Goal: Task Accomplishment & Management: Manage account settings

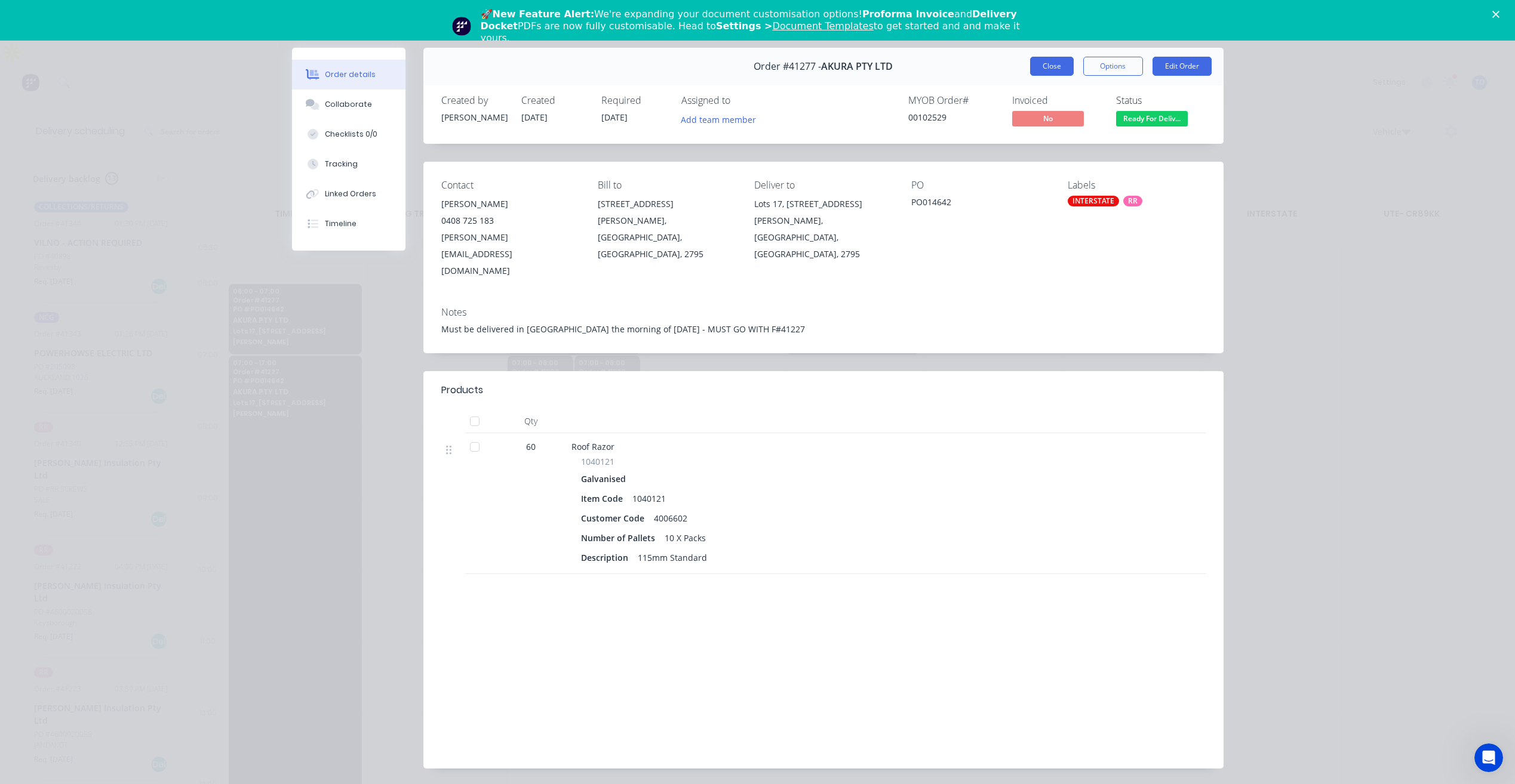
click at [1043, 70] on button "Close" at bounding box center [1051, 66] width 44 height 19
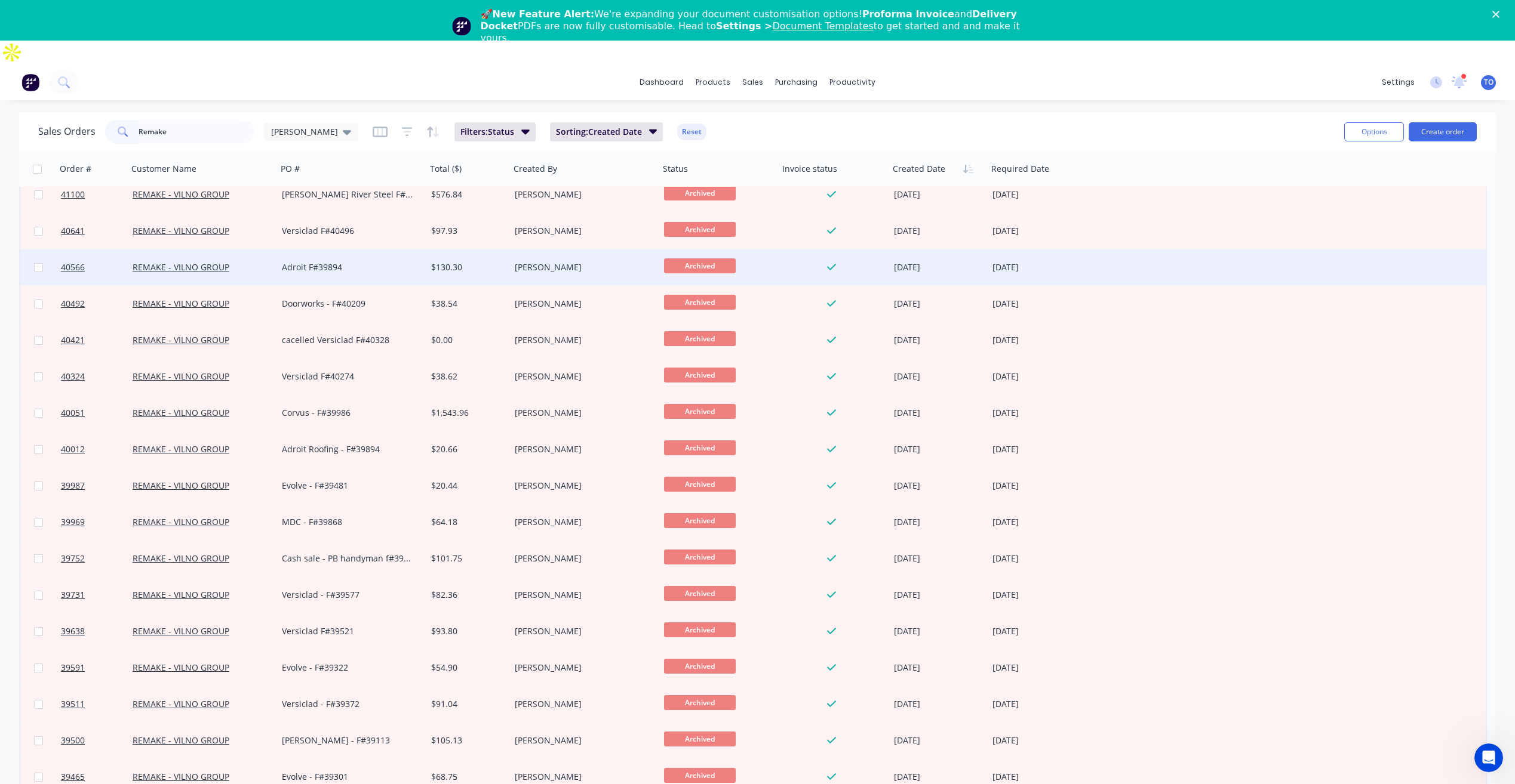
scroll to position [119, 0]
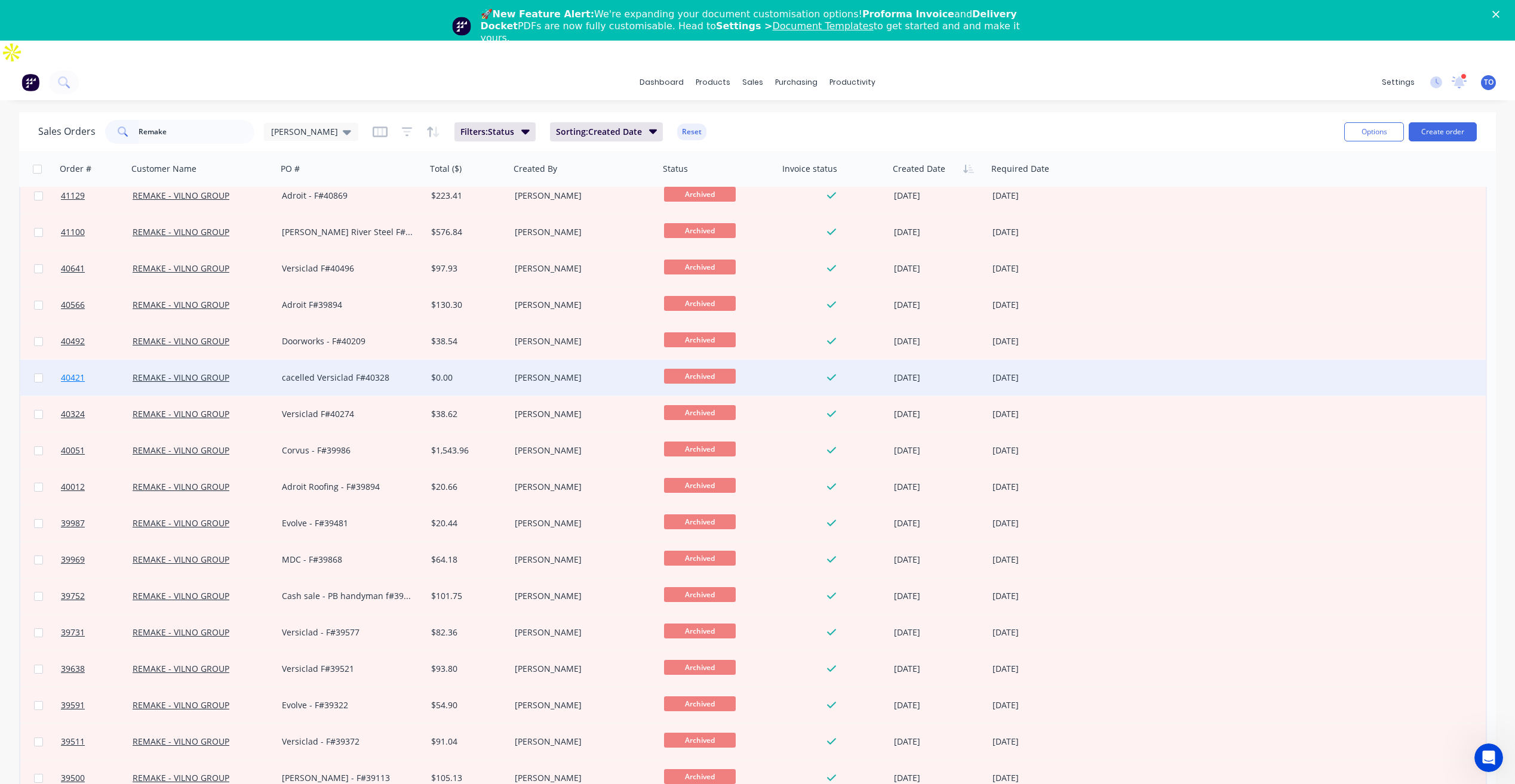
click at [106, 369] on link "40421" at bounding box center [96, 378] width 72 height 36
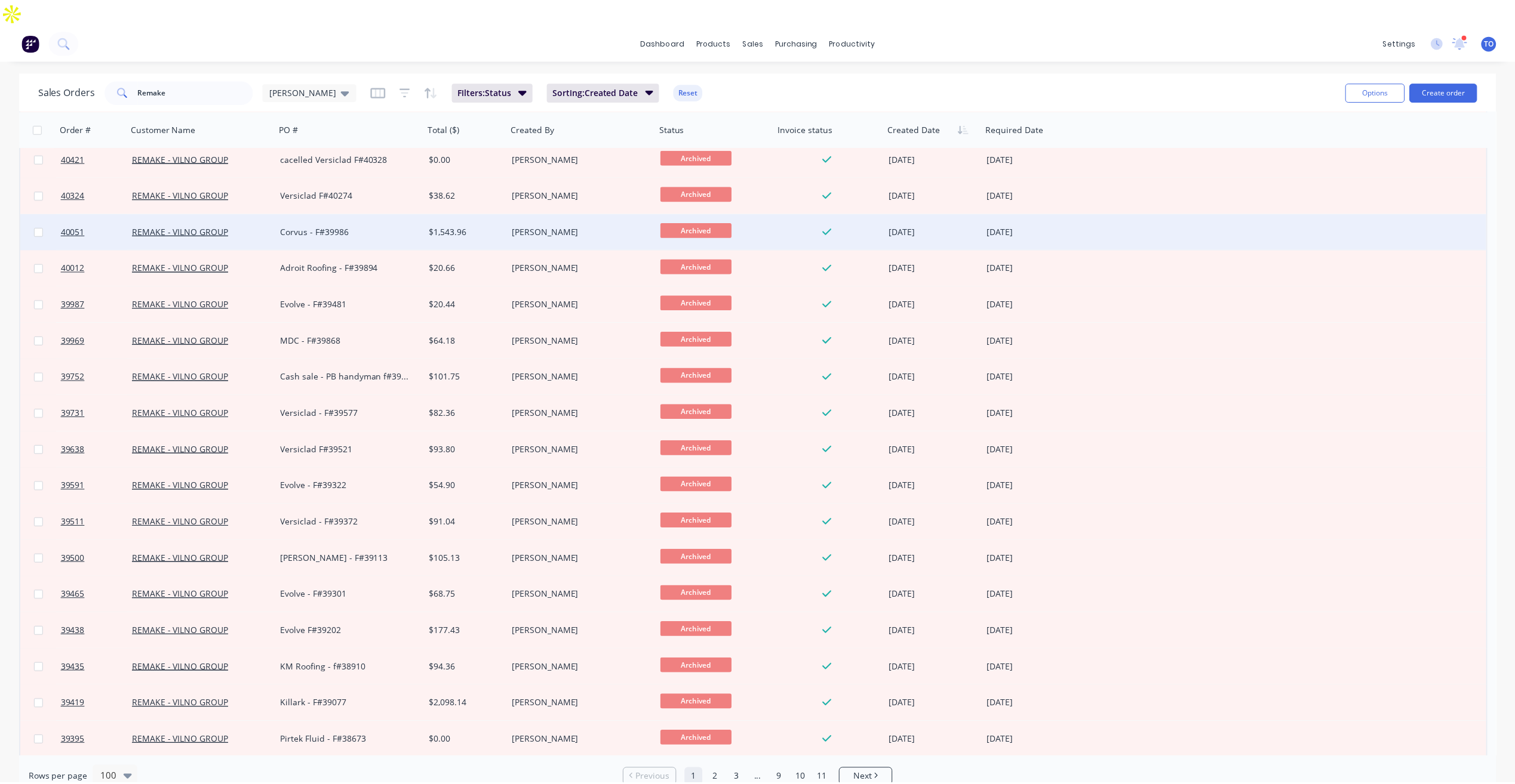
scroll to position [239, 0]
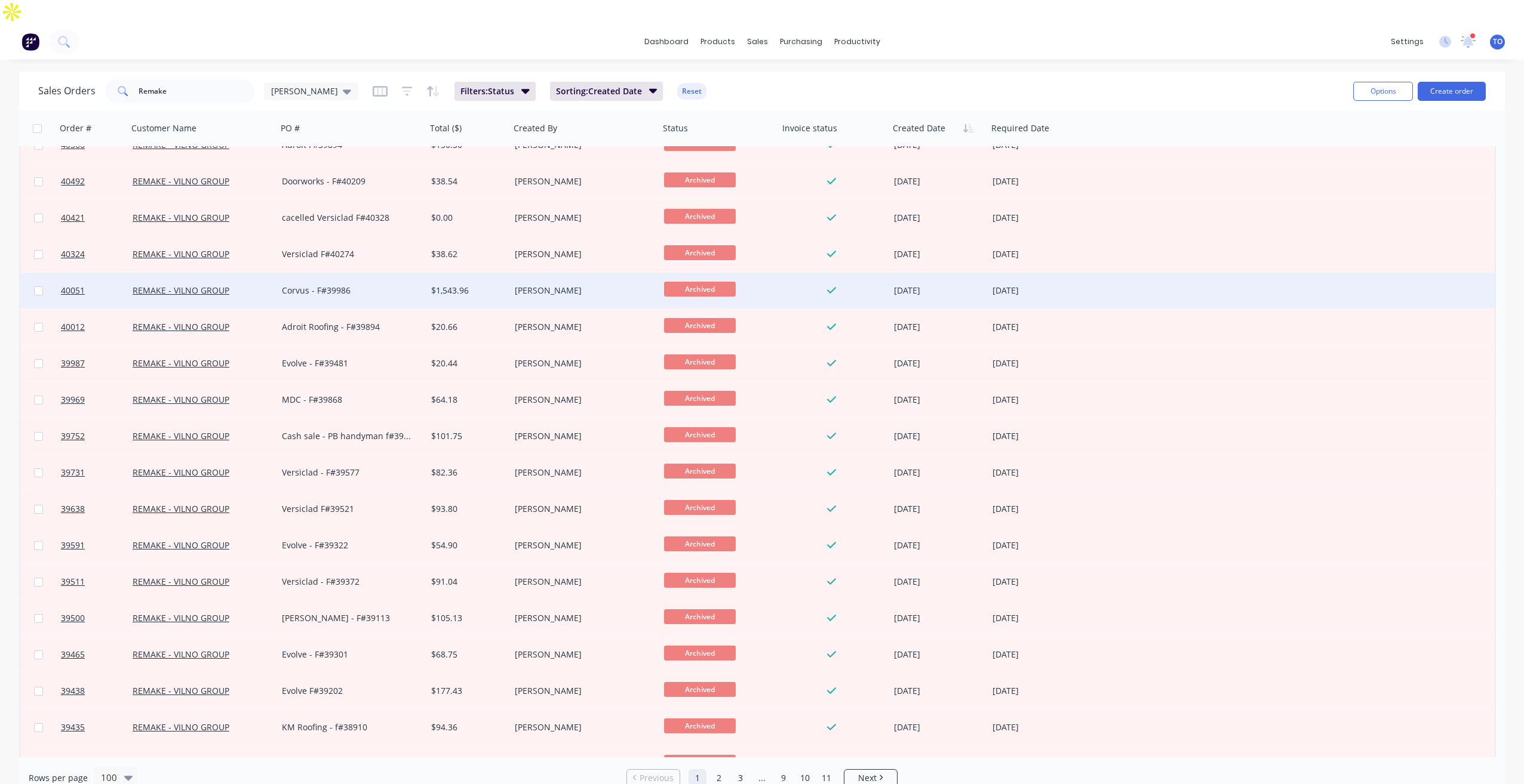
click at [351, 285] on div "Corvus - F#39986" at bounding box center [348, 290] width 132 height 12
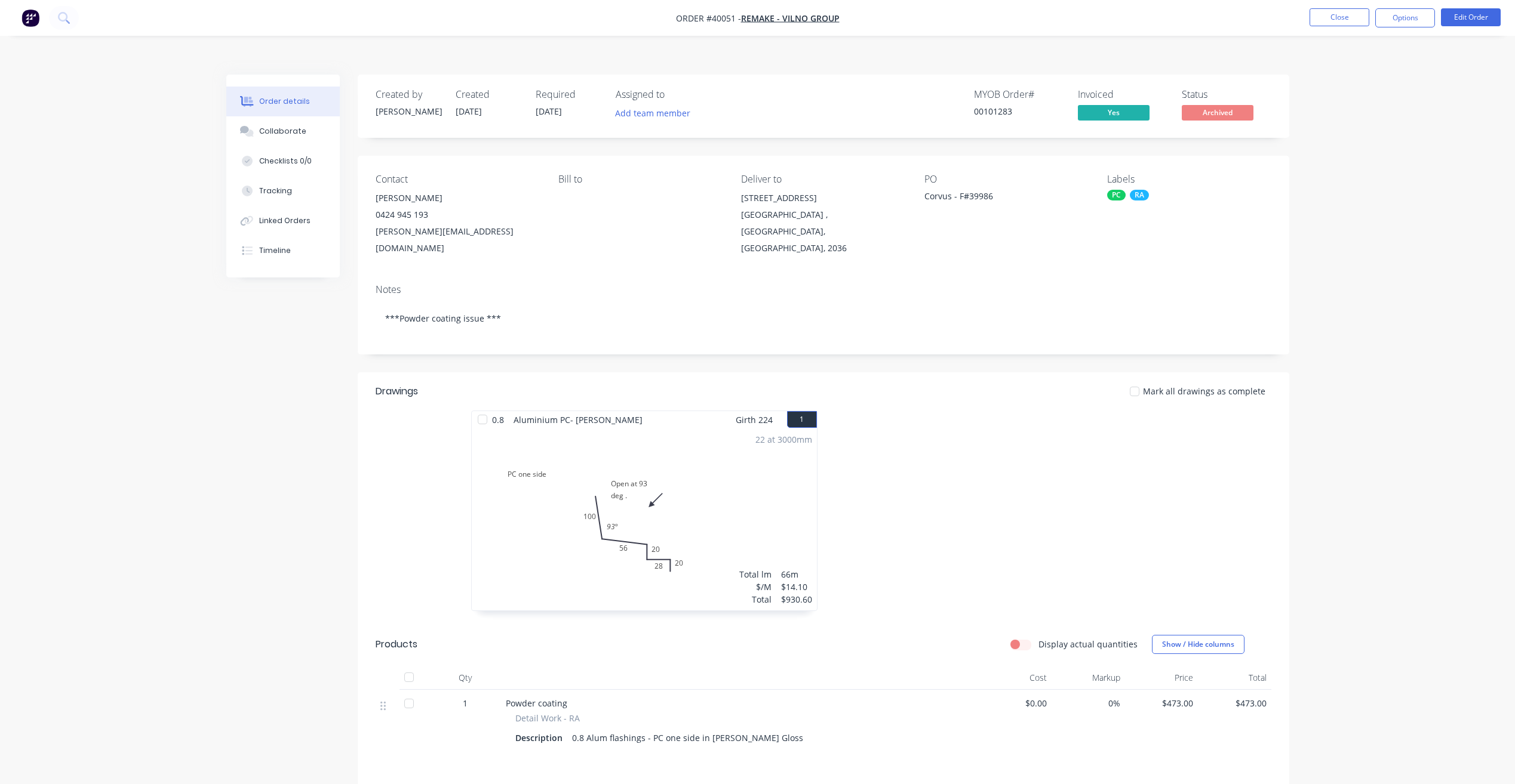
click at [1340, 32] on nav "Order #40051 - REMAKE - VILNO GROUP Close Options Edit Order" at bounding box center [758, 18] width 1515 height 36
click at [1340, 25] on button "Close" at bounding box center [1339, 17] width 60 height 18
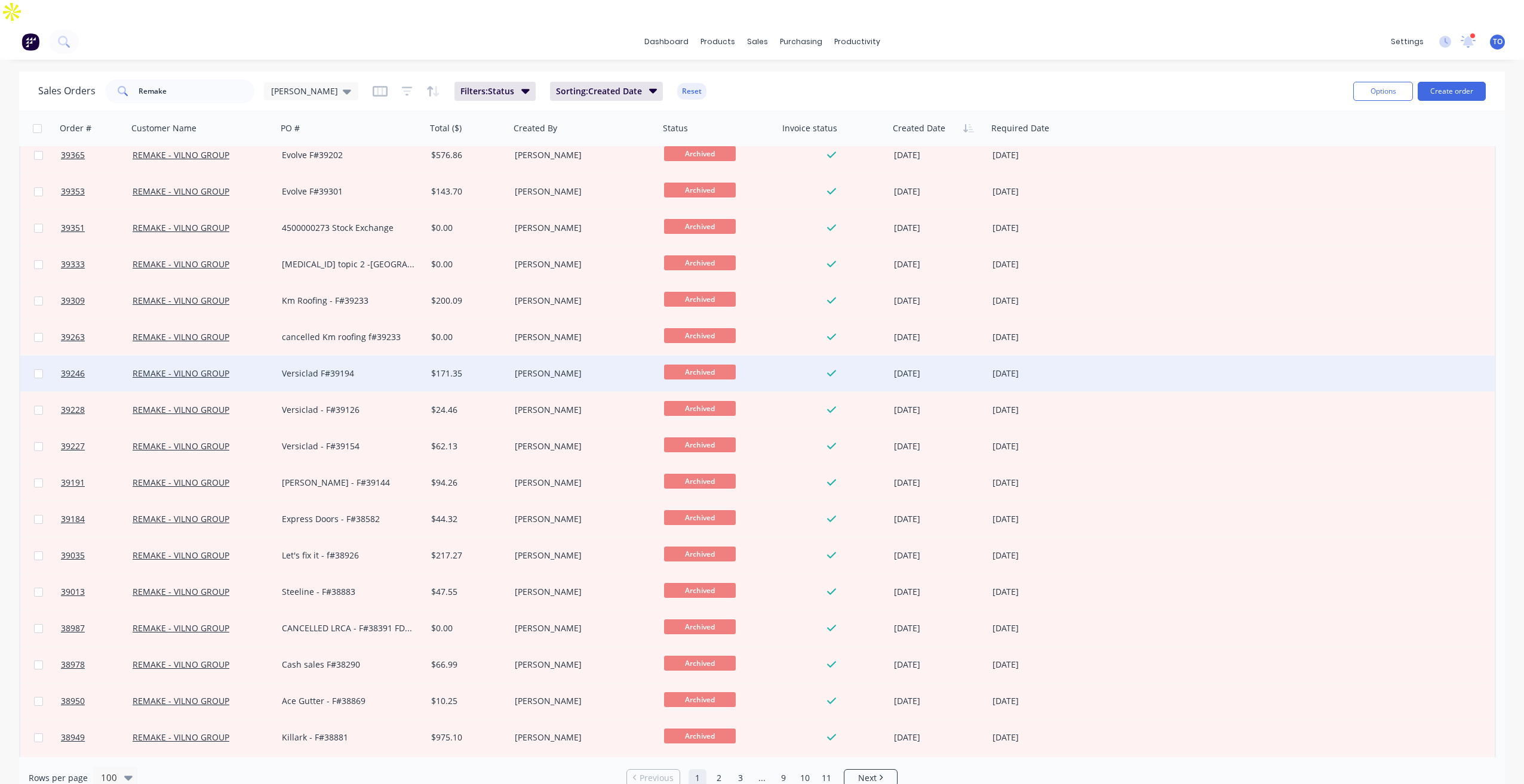
scroll to position [955, 0]
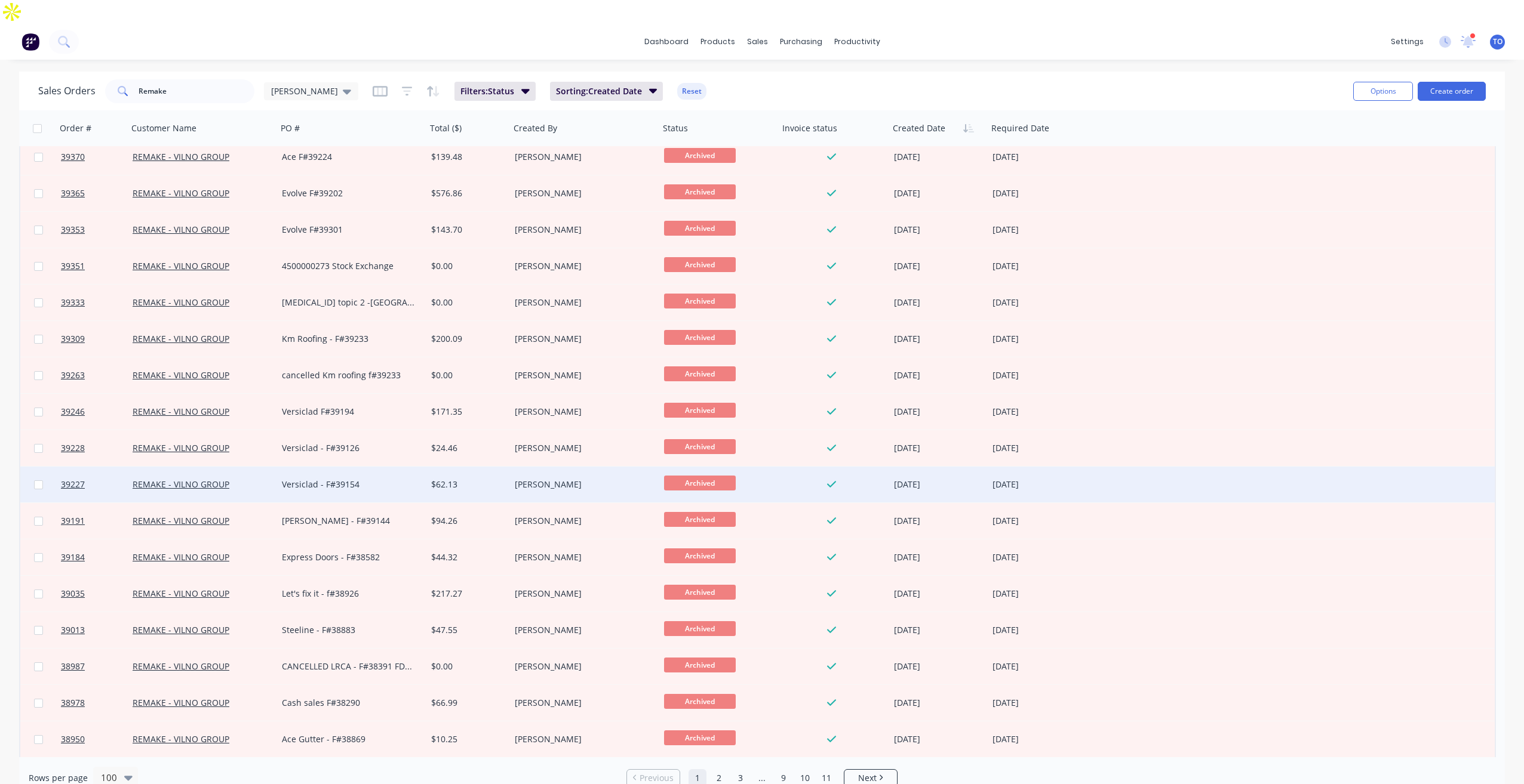
click at [436, 479] on div "$62.13" at bounding box center [467, 484] width 70 height 12
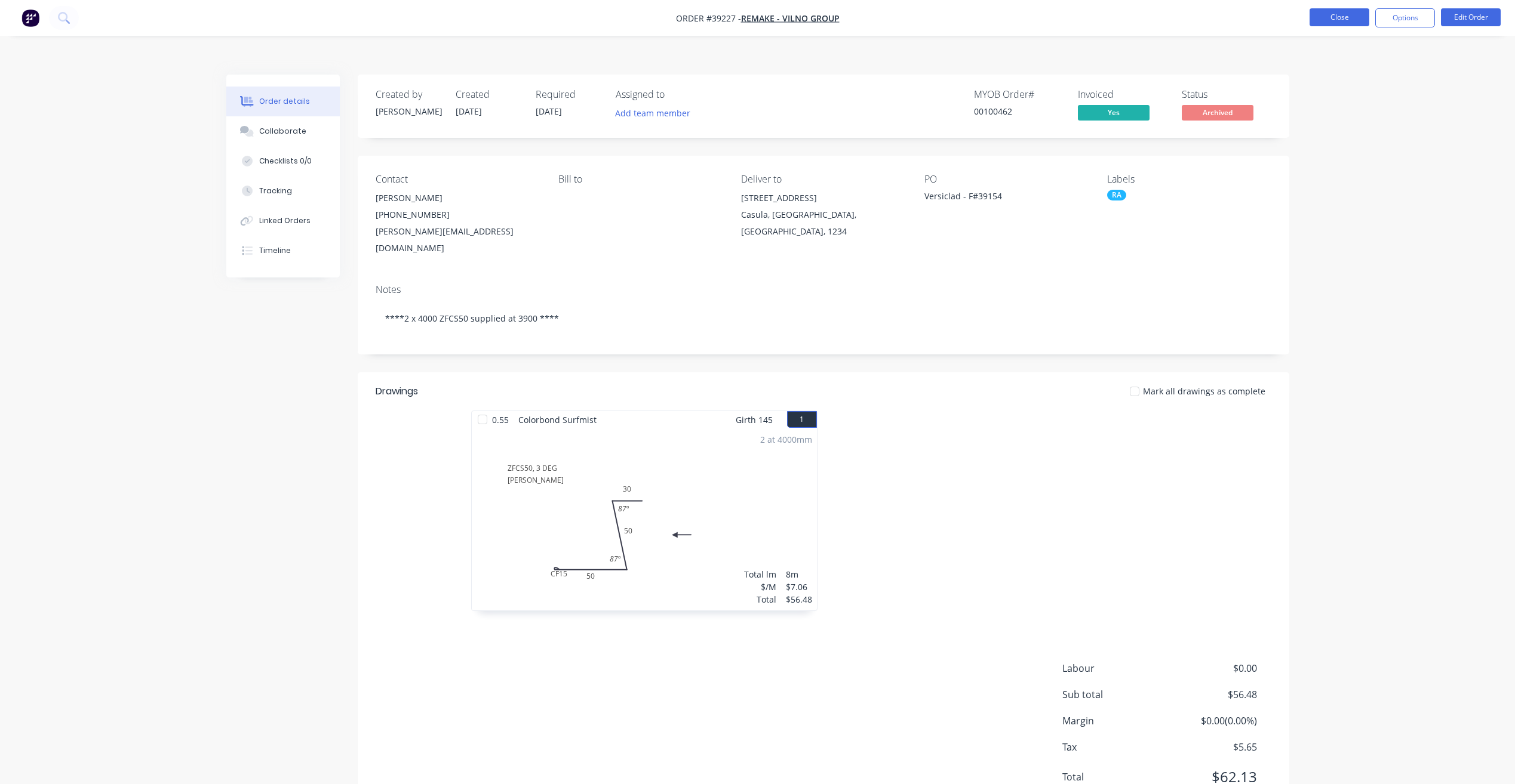
click at [1332, 13] on button "Close" at bounding box center [1339, 17] width 60 height 18
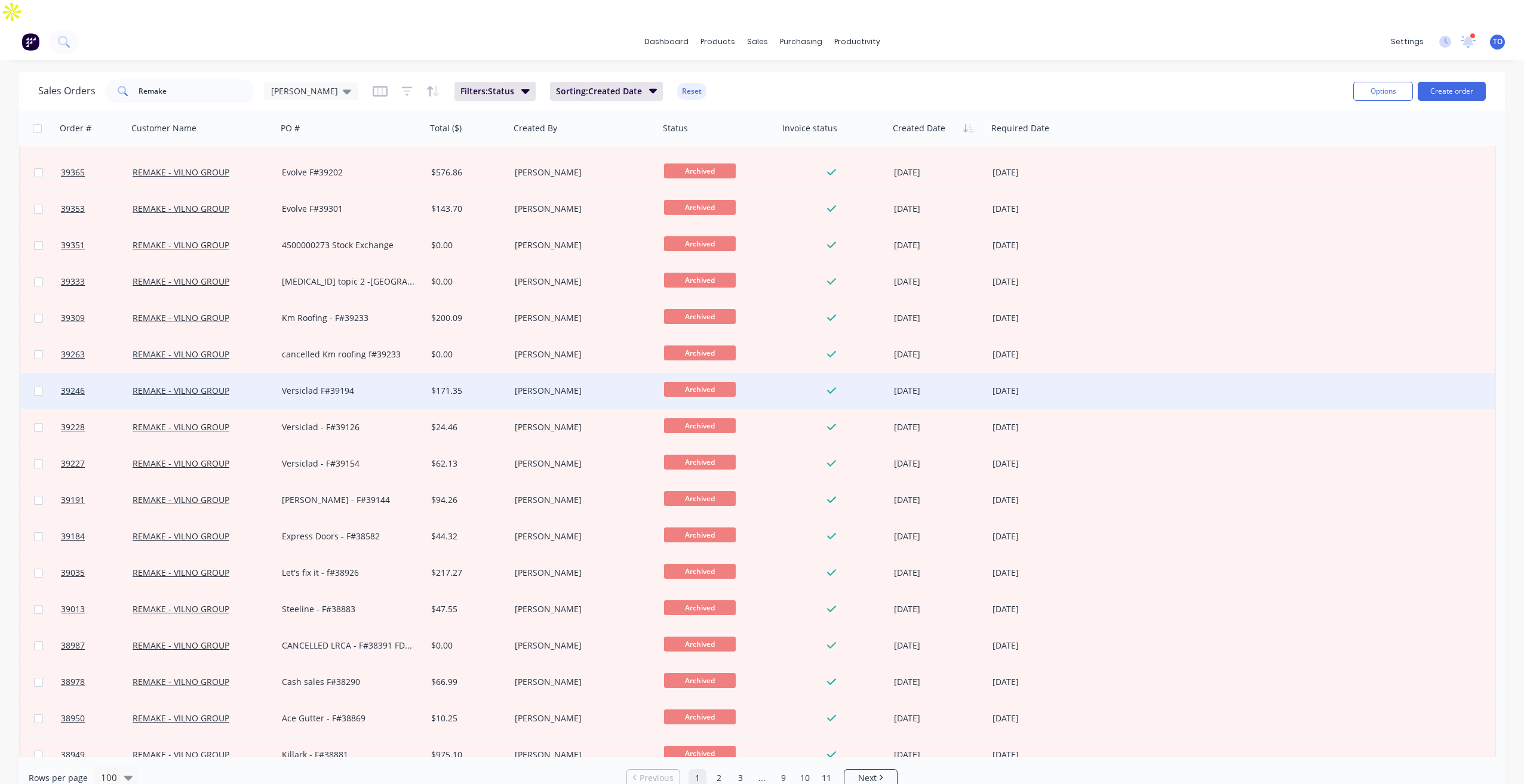
scroll to position [955, 0]
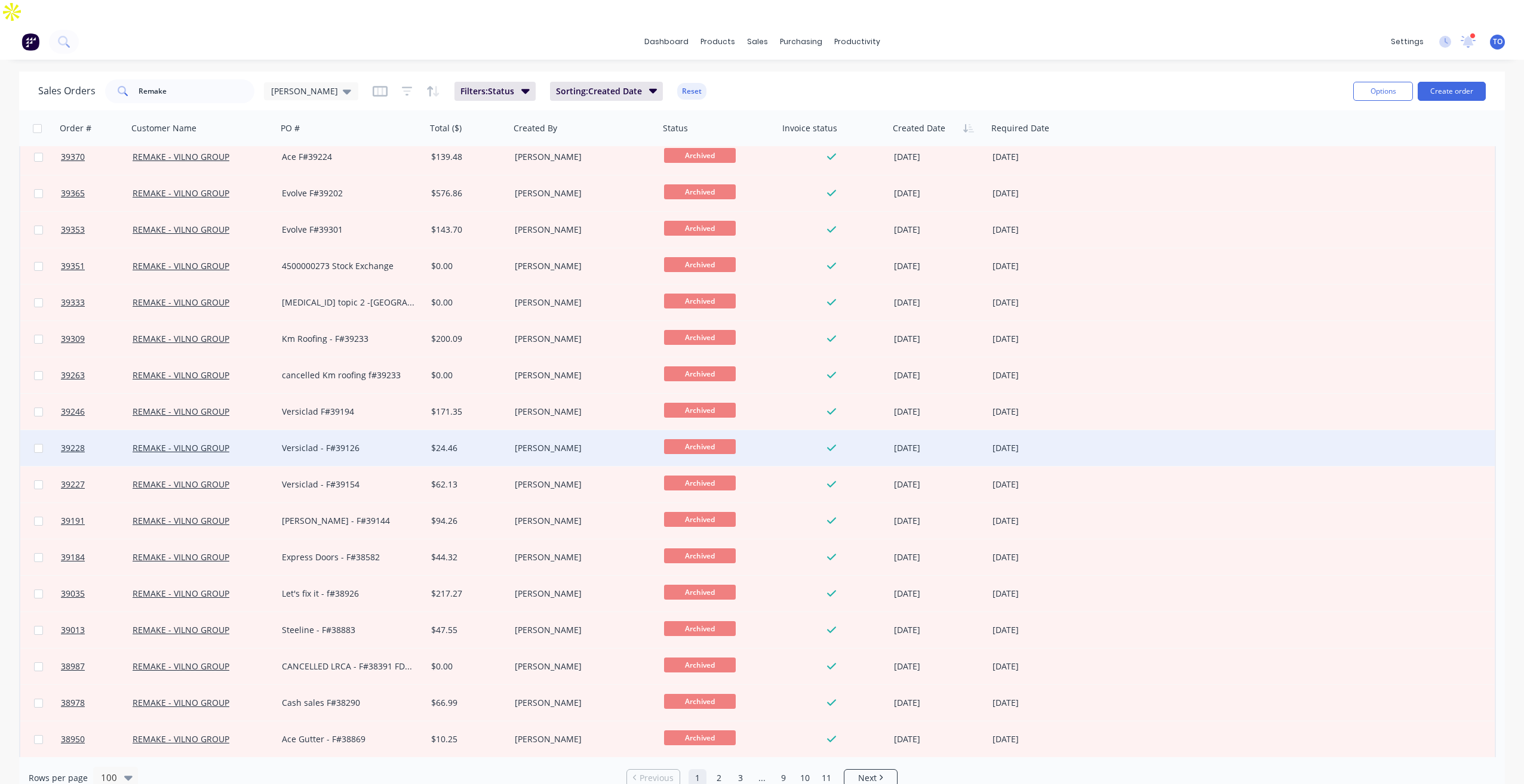
click at [418, 442] on div "Versiclad - F#39126" at bounding box center [352, 448] width 139 height 12
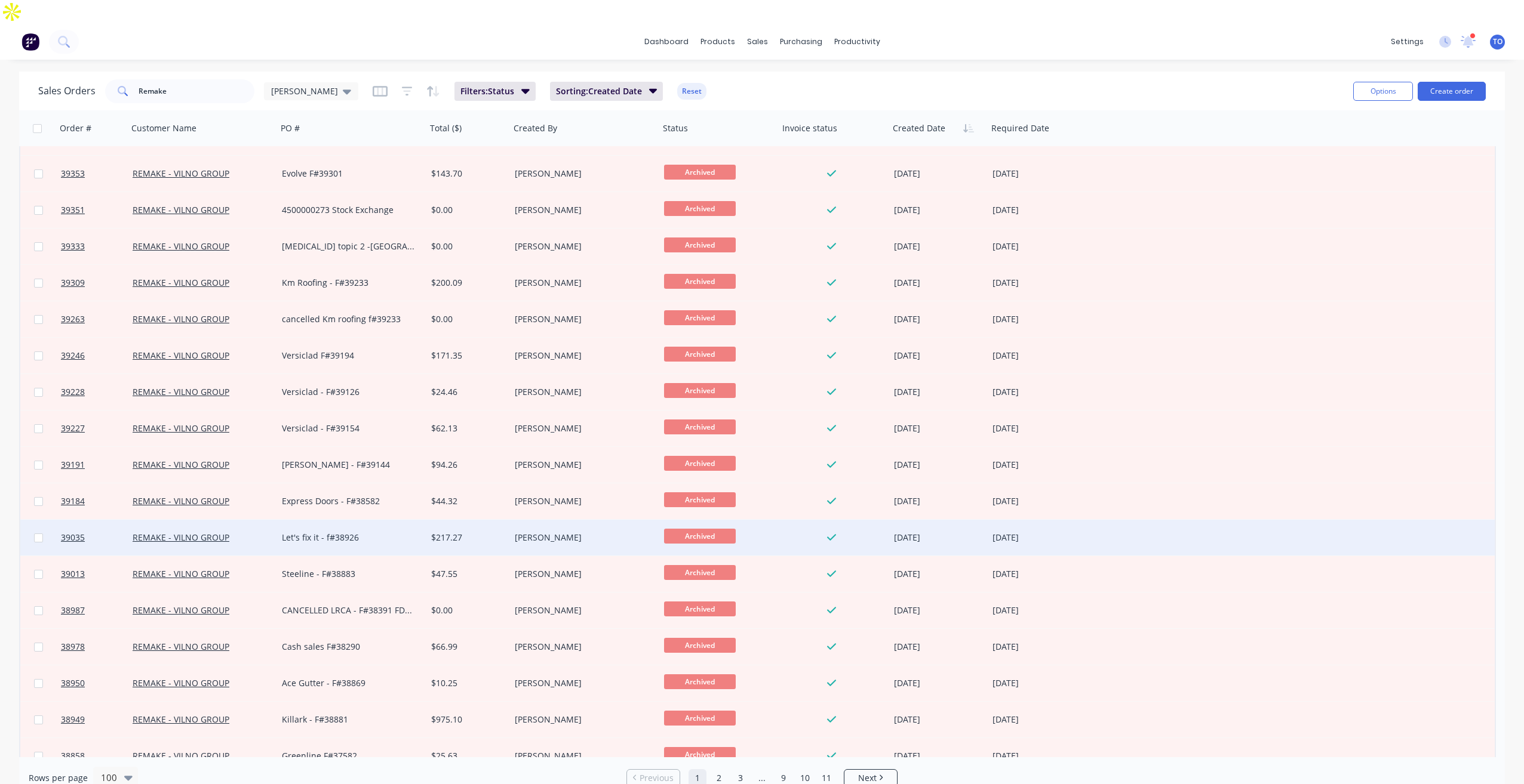
scroll to position [1015, 0]
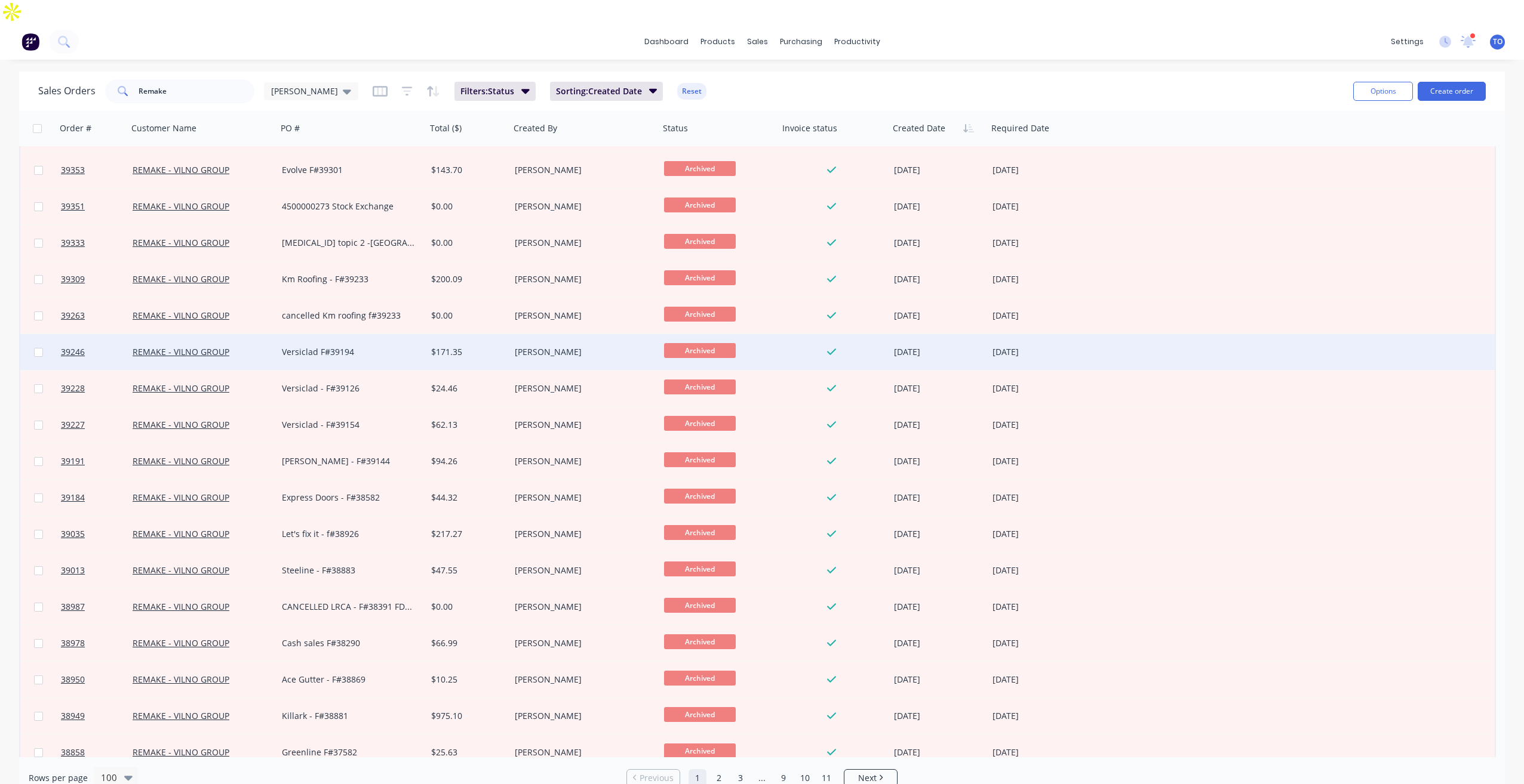
click at [433, 346] on div "$171.35" at bounding box center [467, 352] width 70 height 12
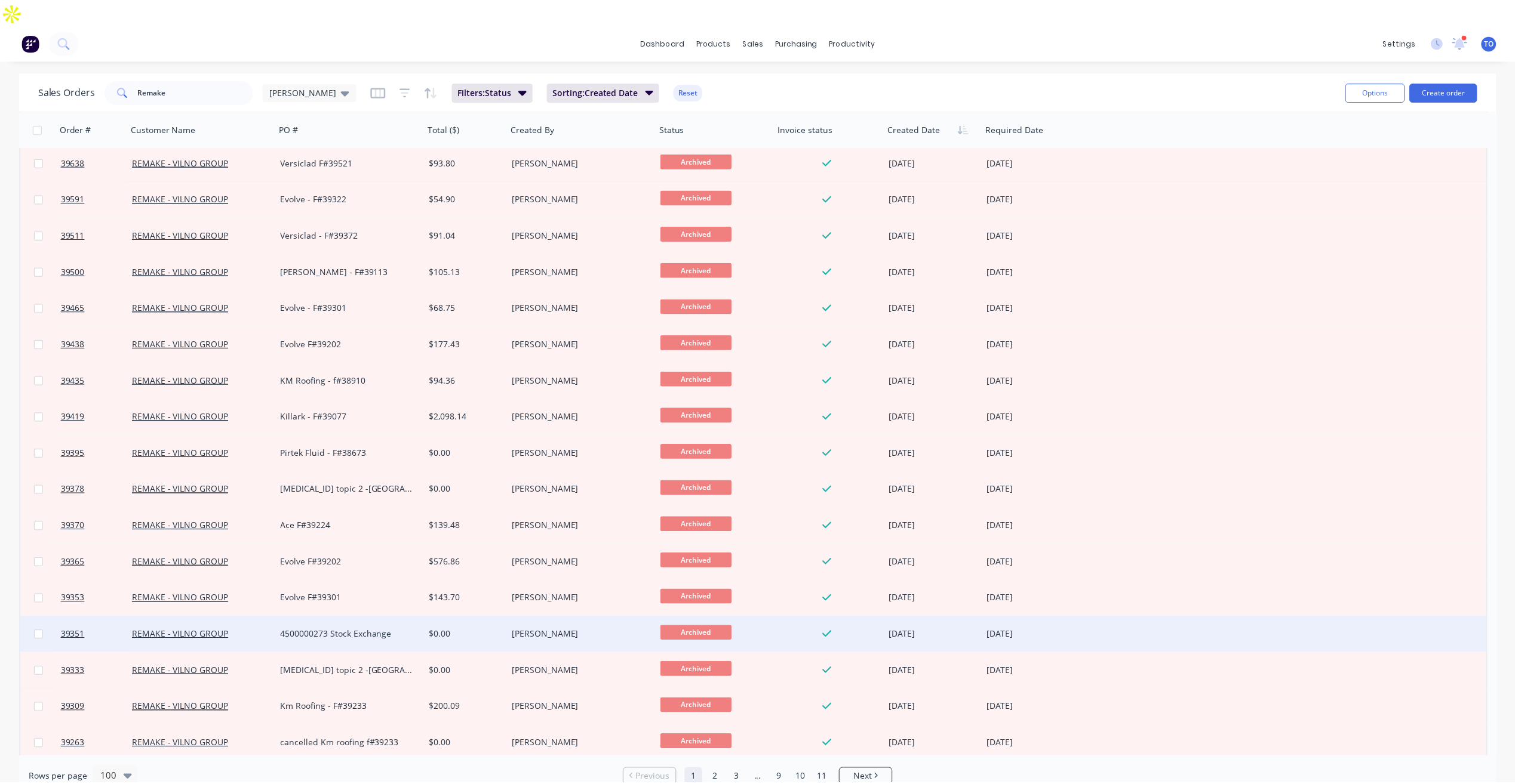
scroll to position [597, 0]
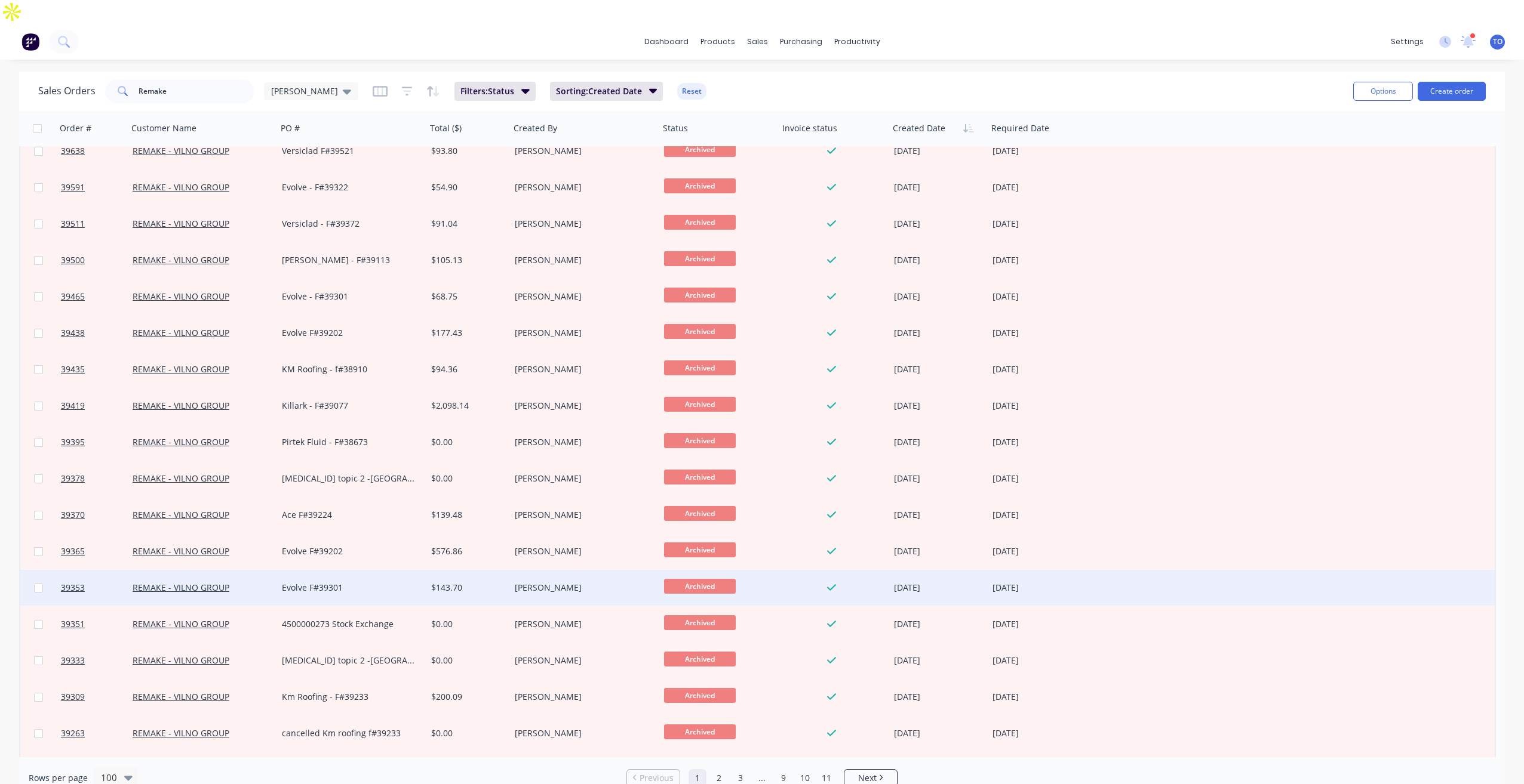
click at [389, 582] on div "Evolve F#39301" at bounding box center [348, 588] width 132 height 12
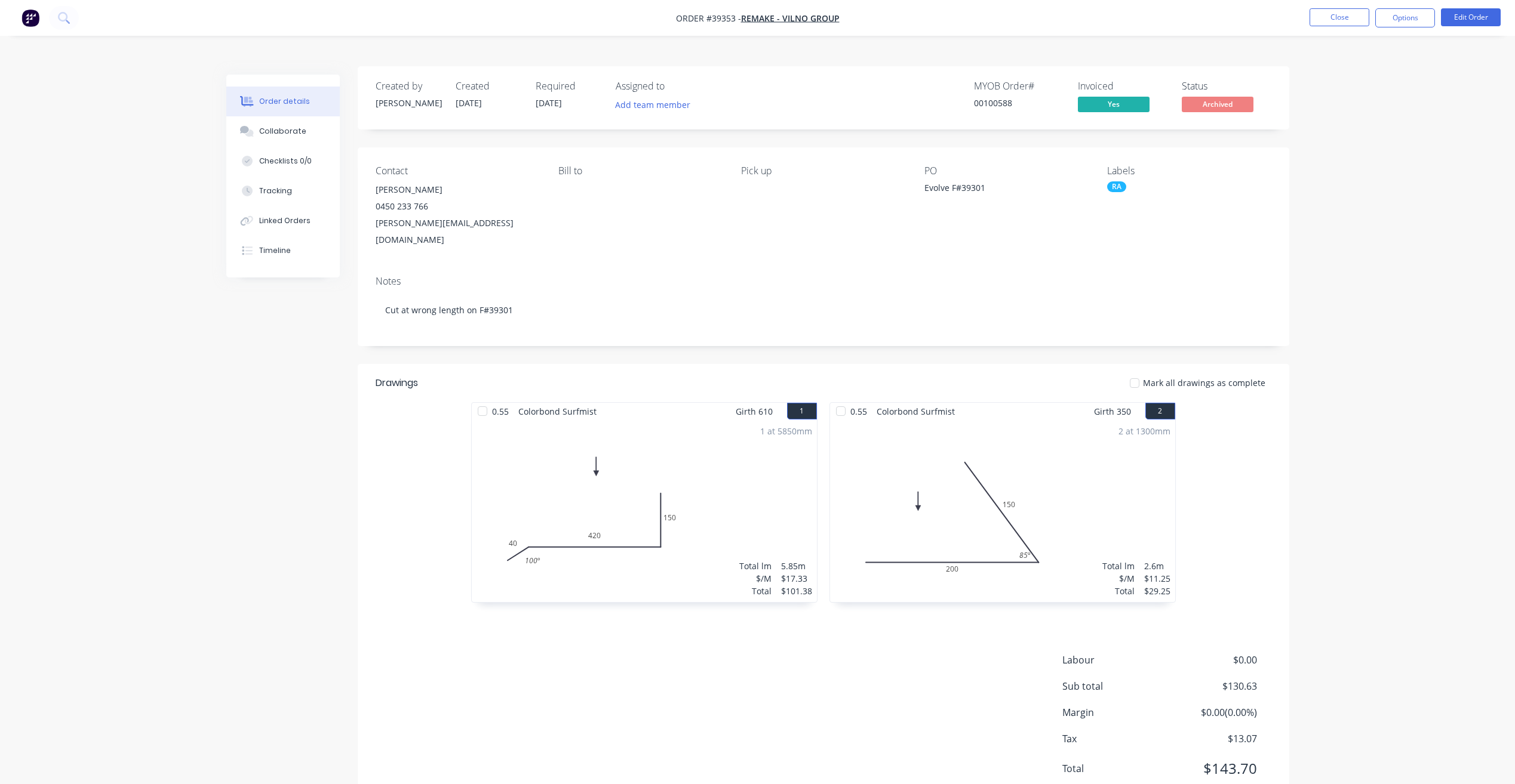
scroll to position [10, 0]
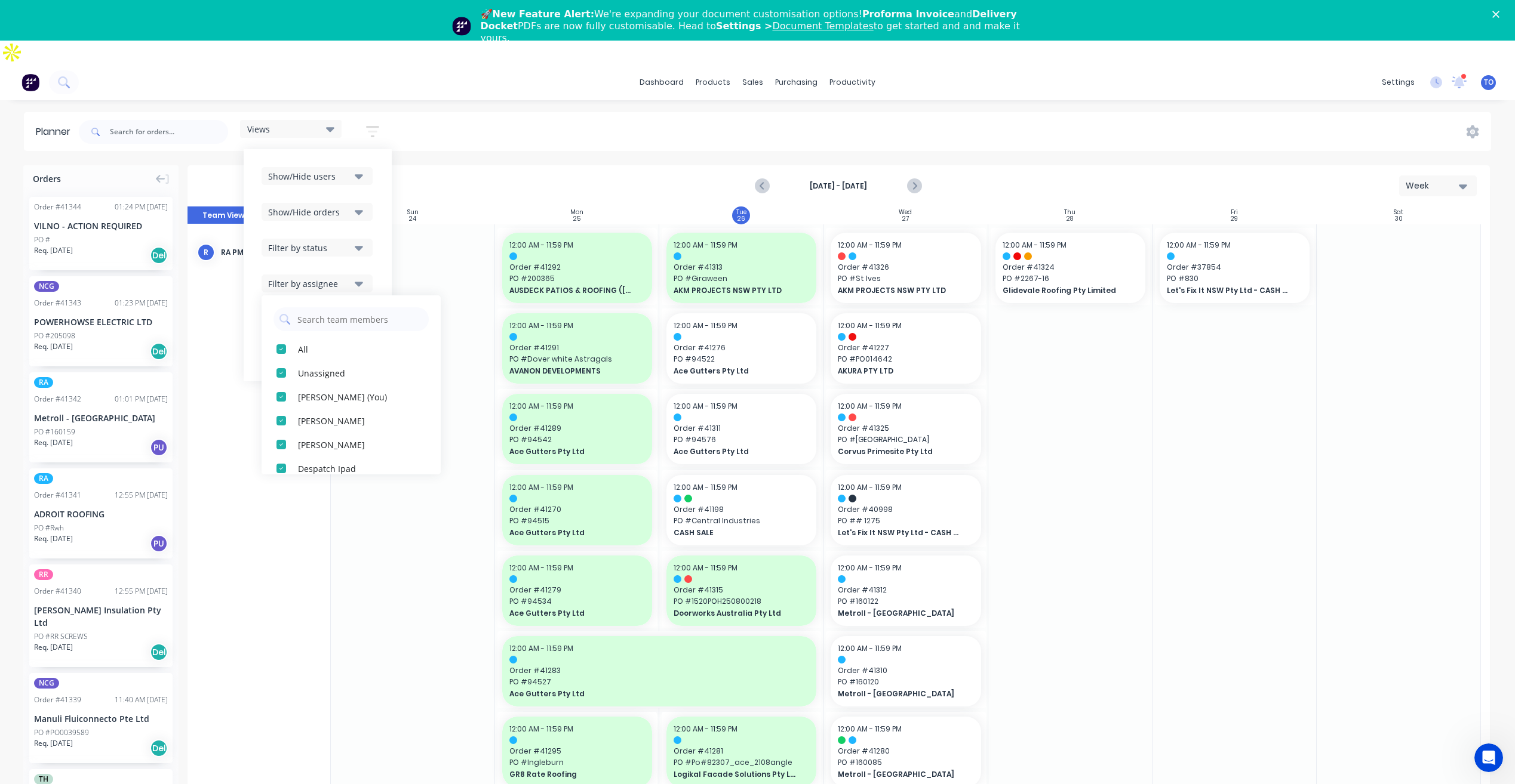
click at [1155, 114] on div "Views Save new view None (Default) edit Iraking edit kyle edit Michael's View e…" at bounding box center [784, 132] width 1415 height 36
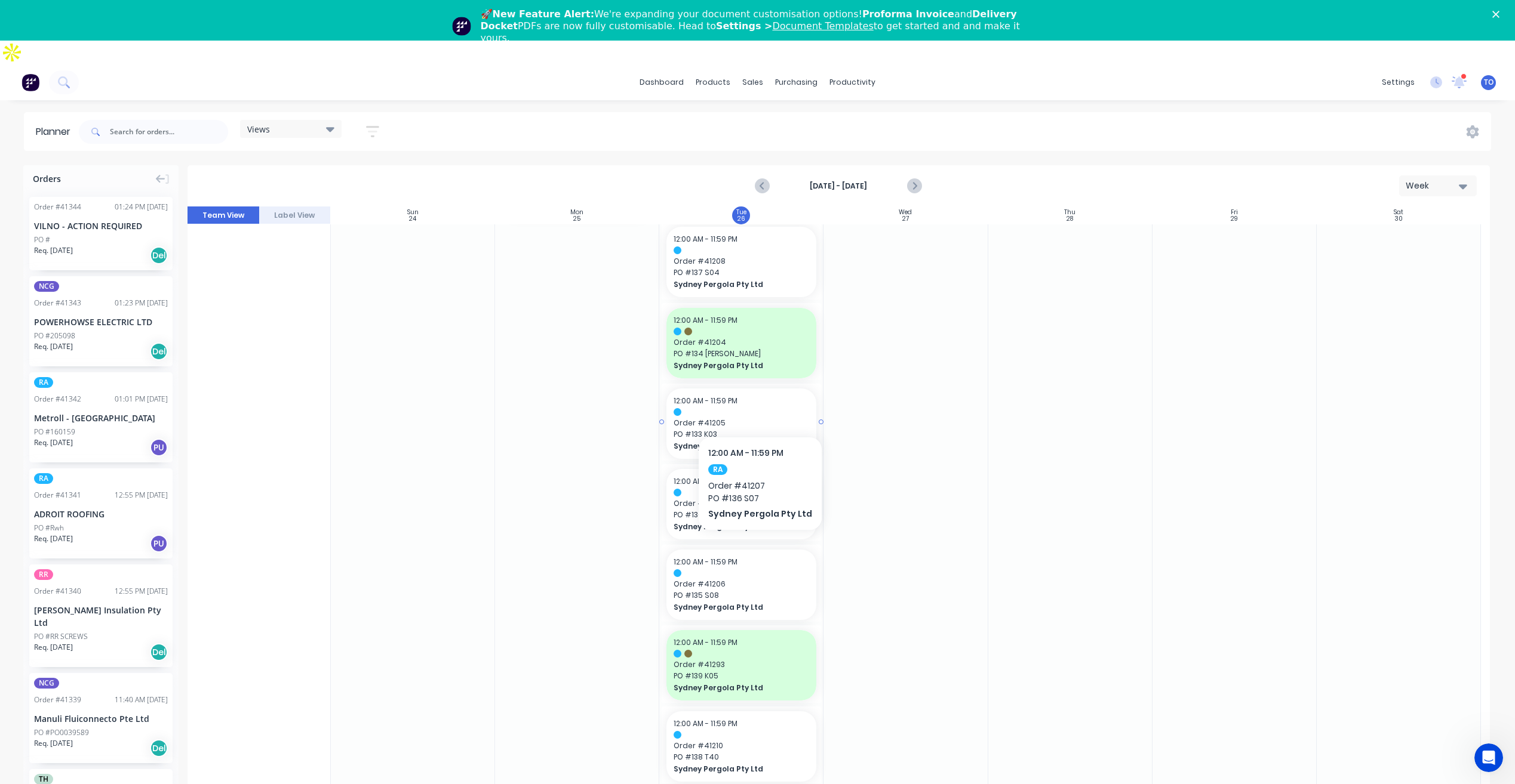
scroll to position [1386, 0]
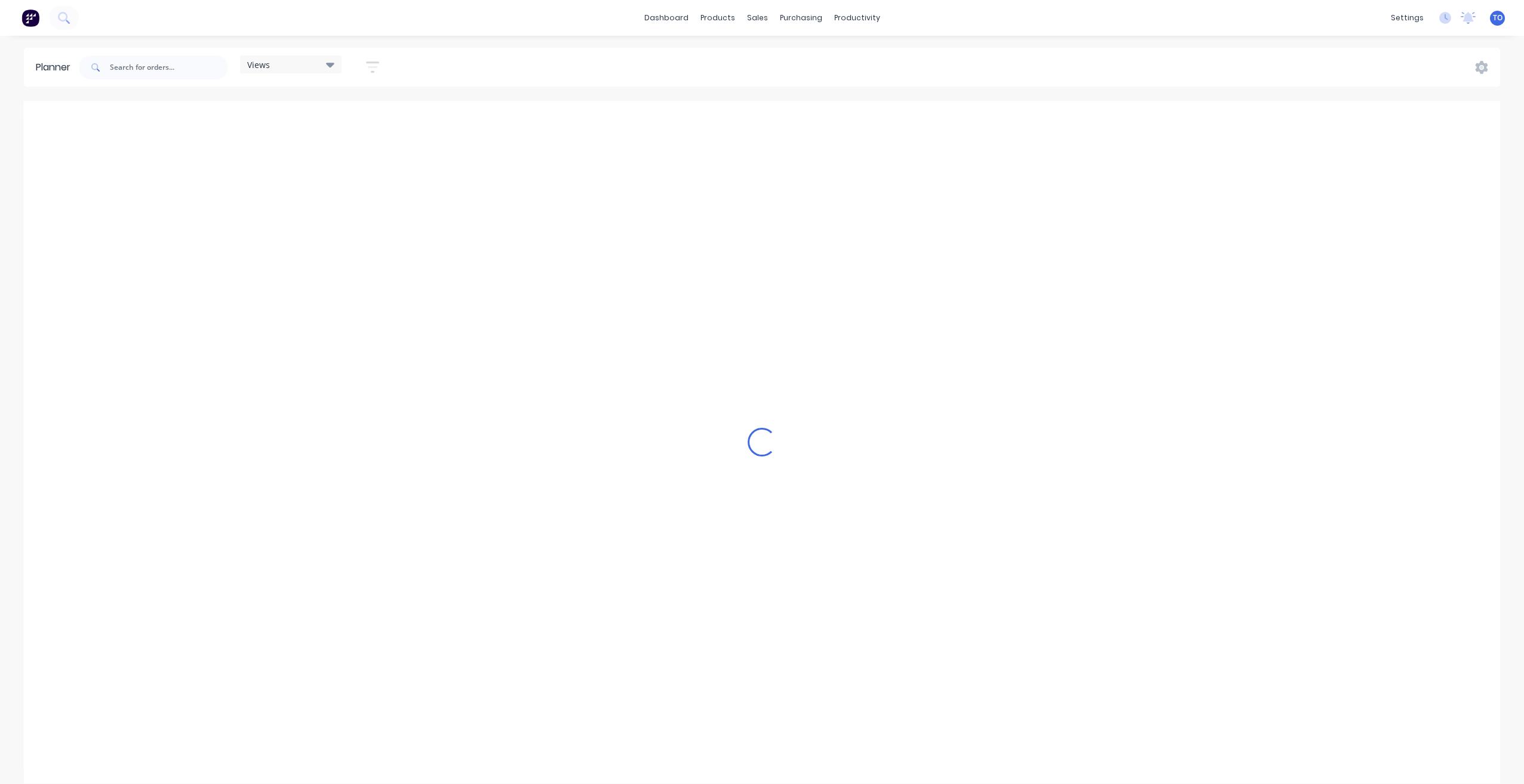
scroll to position [0, 2677]
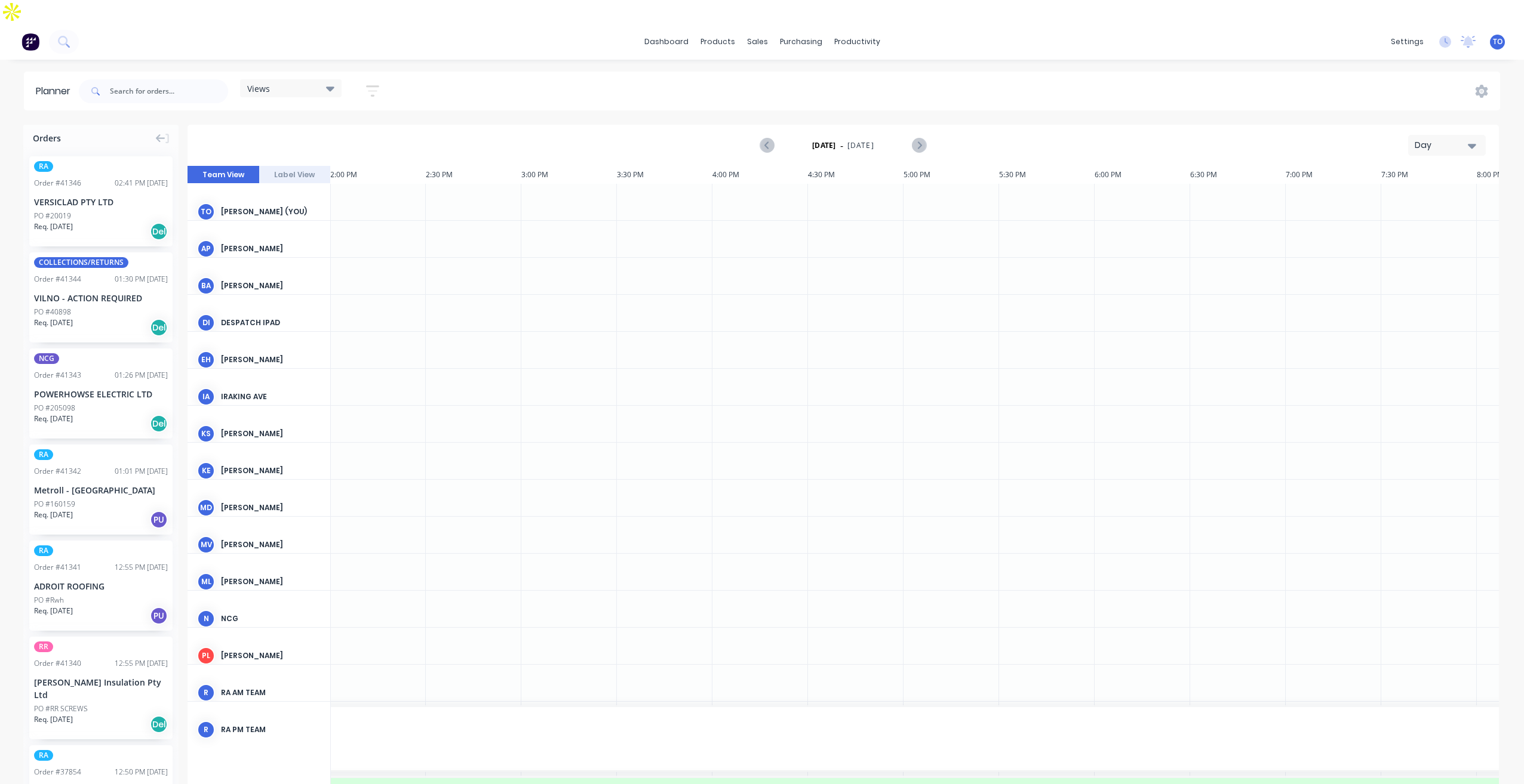
click at [1424, 135] on button "Day" at bounding box center [1446, 145] width 78 height 21
click at [1395, 189] on div "Week" at bounding box center [1425, 201] width 118 height 24
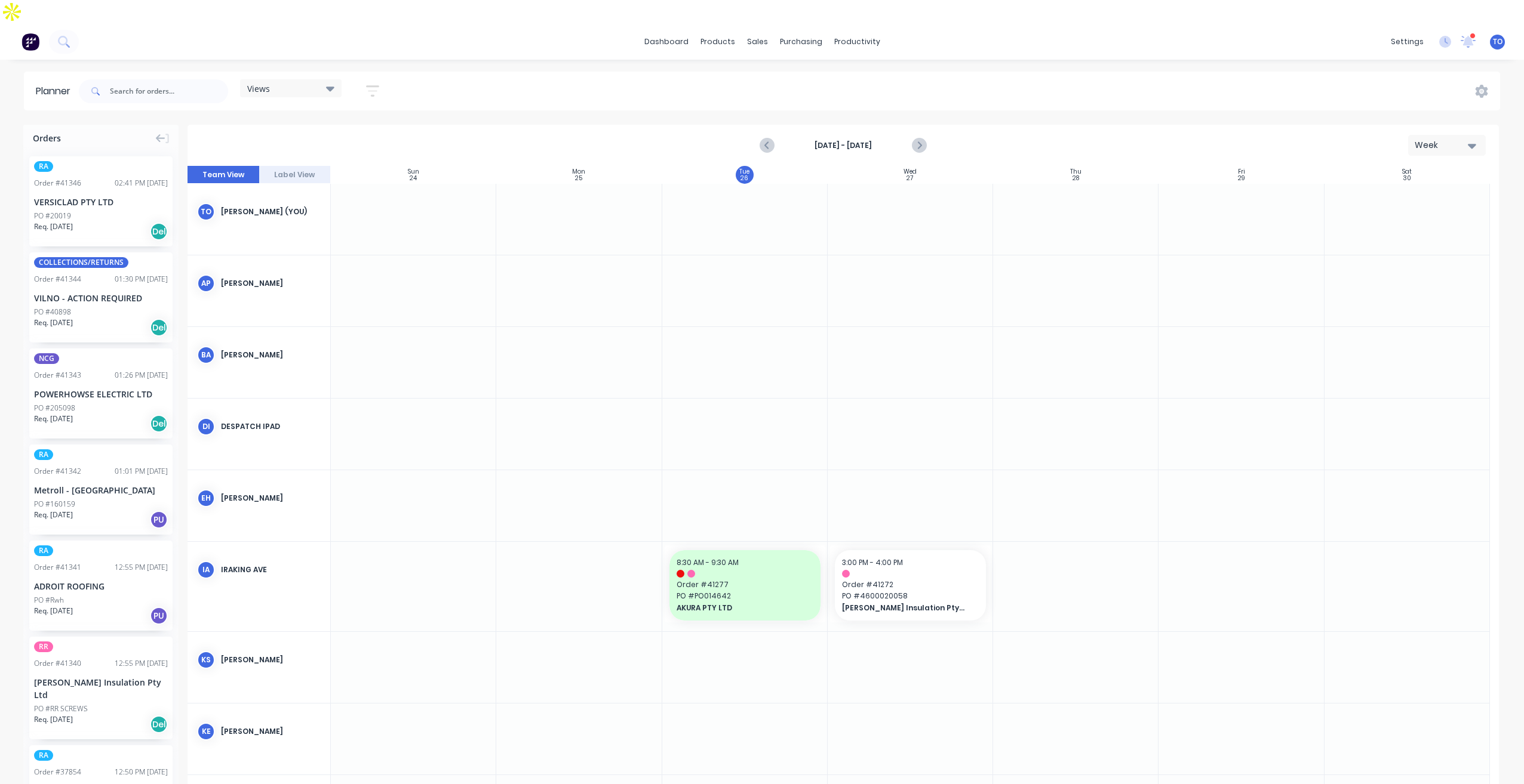
click at [386, 79] on button "button" at bounding box center [373, 91] width 38 height 23
click at [320, 130] on div "Show/Hide users" at bounding box center [309, 135] width 83 height 12
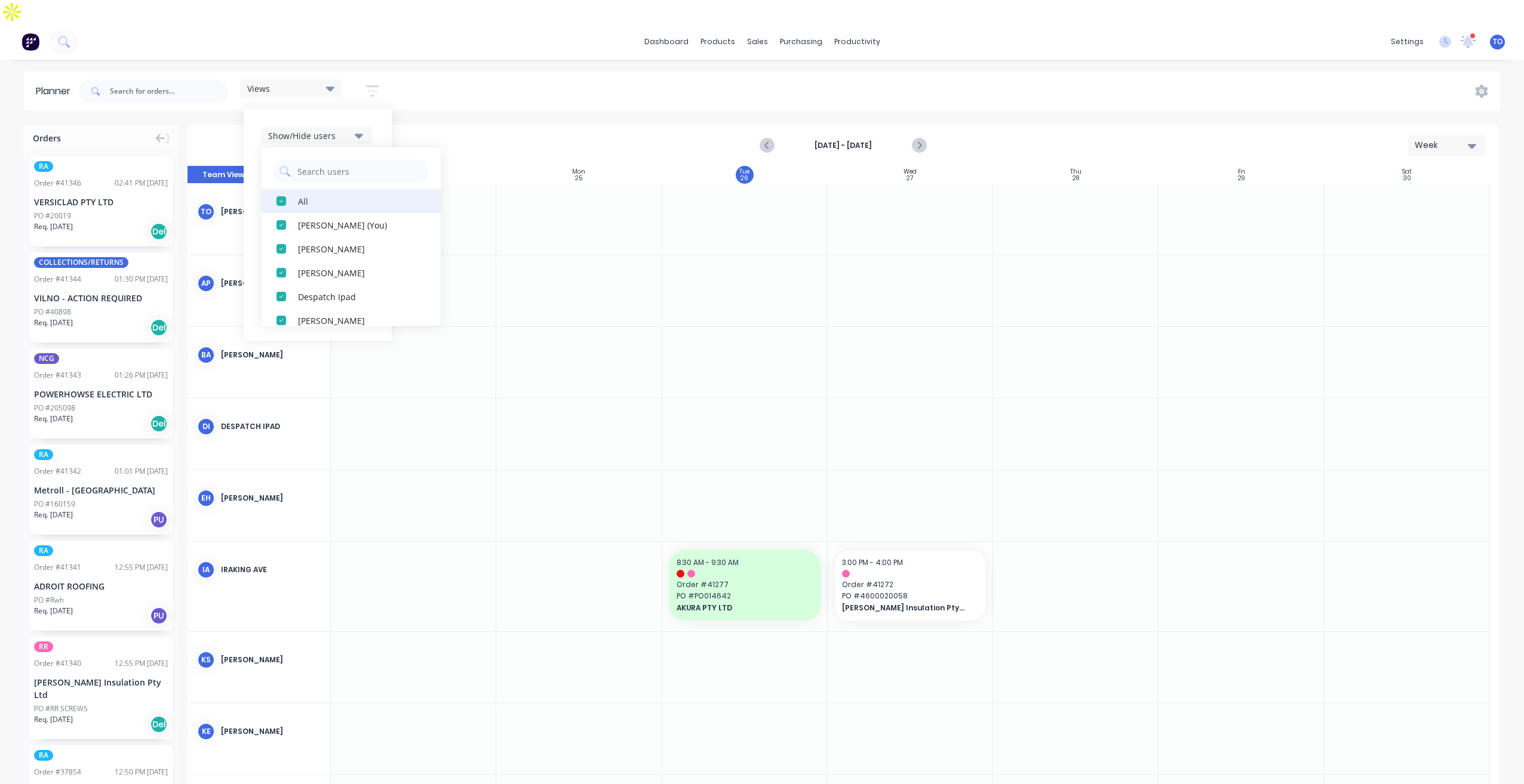
click at [307, 195] on div "All" at bounding box center [357, 201] width 119 height 12
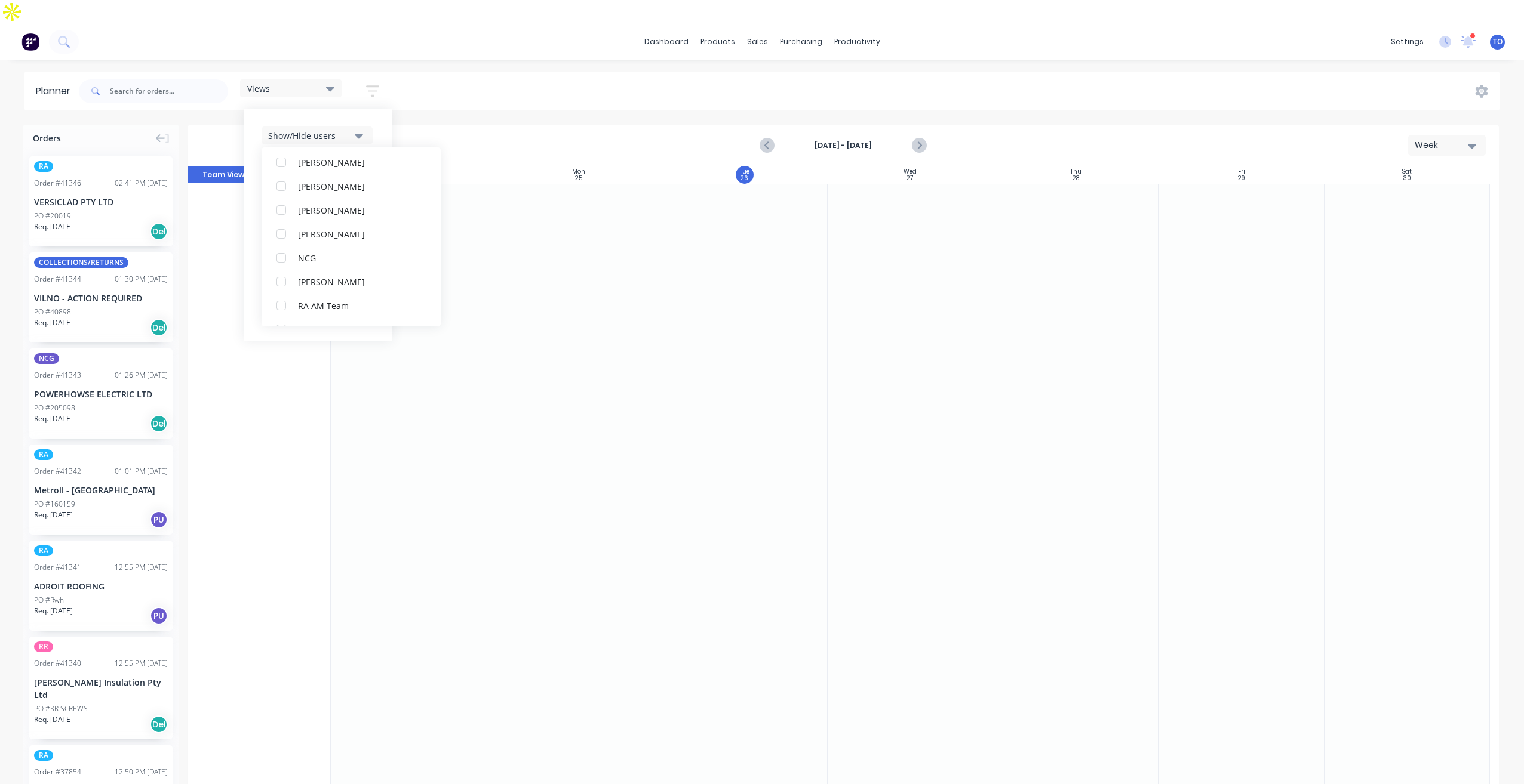
scroll to position [239, 0]
click at [283, 213] on div "button" at bounding box center [281, 225] width 24 height 24
click at [277, 213] on div "button" at bounding box center [281, 225] width 24 height 24
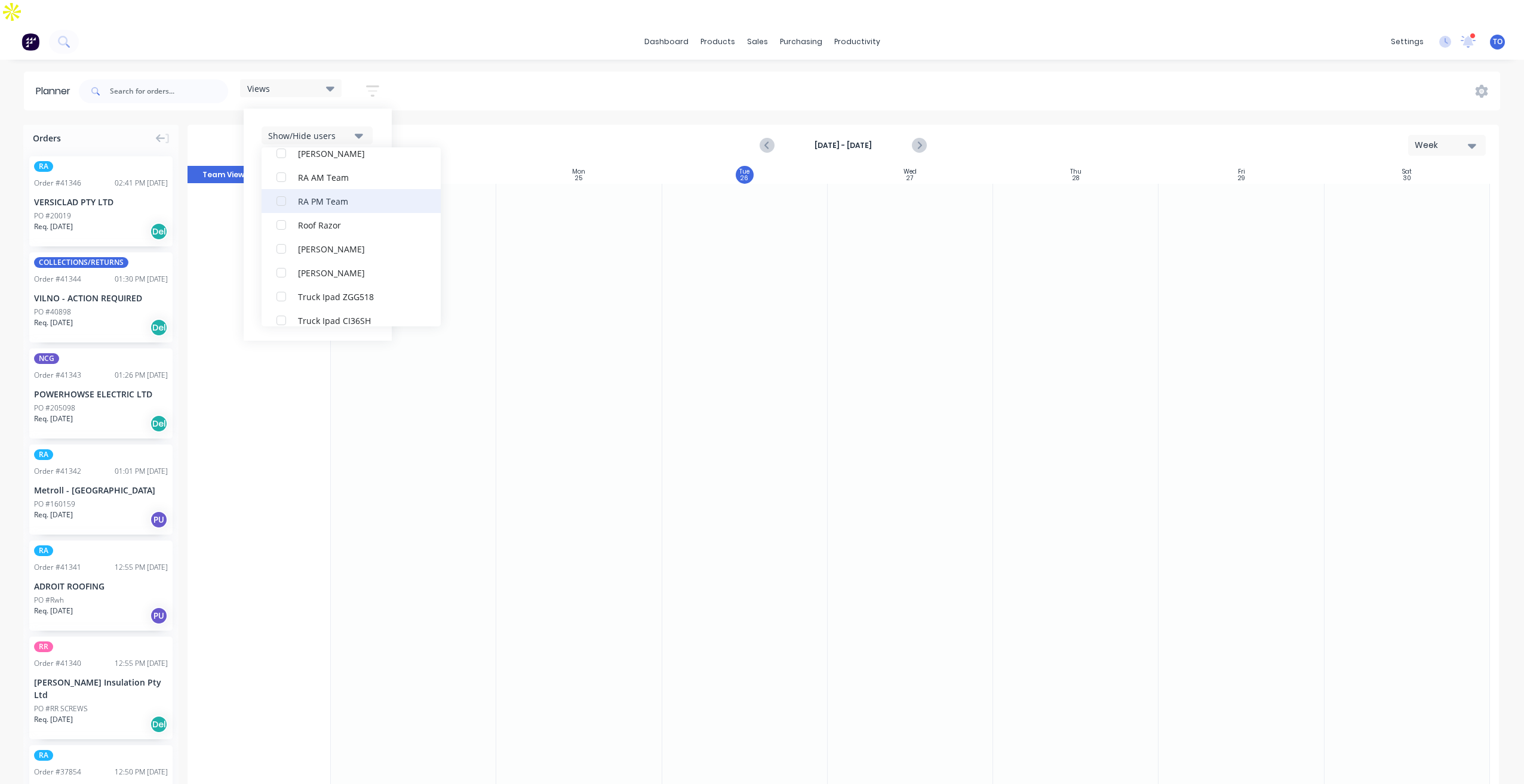
click at [290, 189] on div "button" at bounding box center [281, 201] width 24 height 24
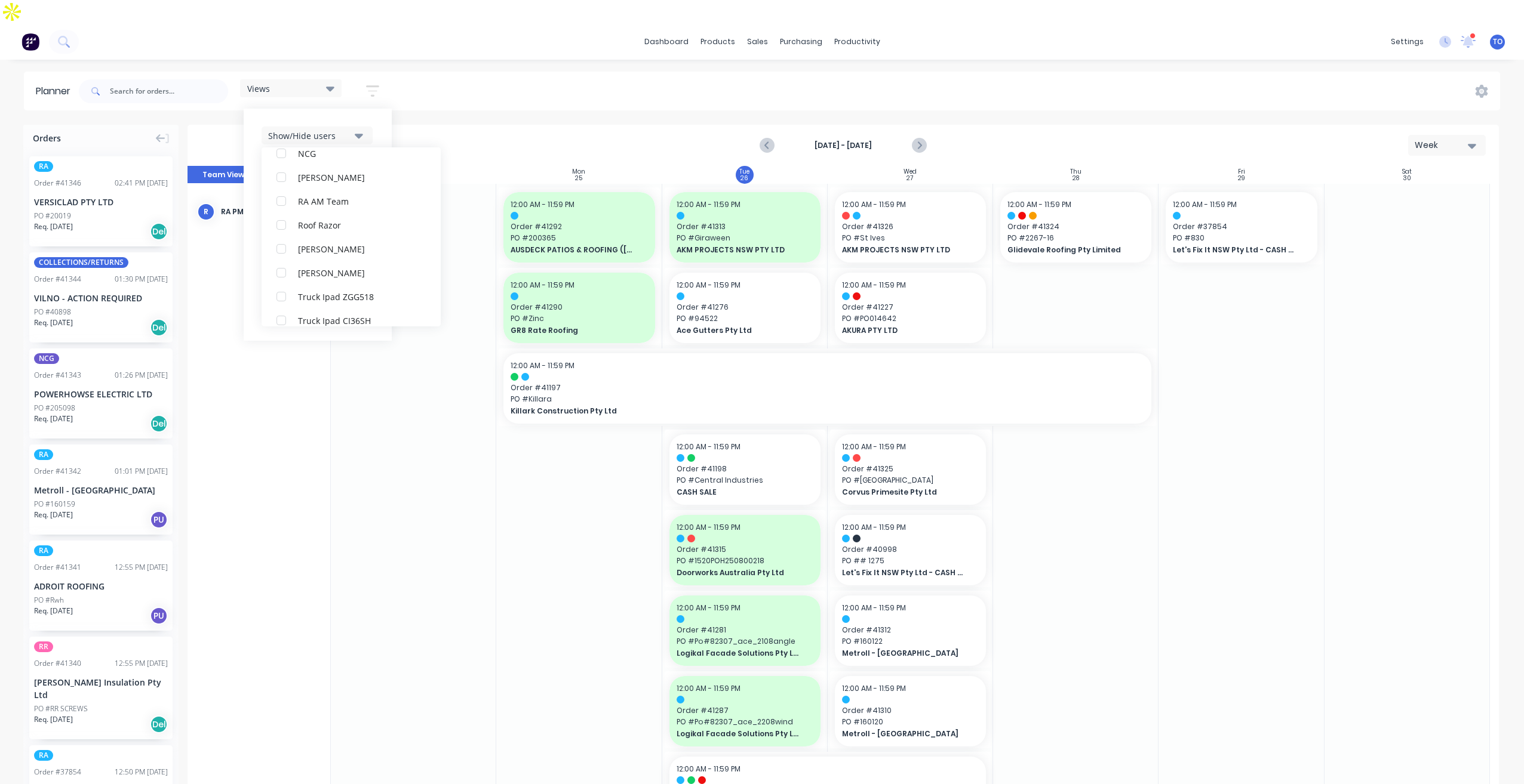
scroll to position [24, 0]
click at [365, 81] on div "Views Save new view None (Default) edit Iraking edit kyle edit Michael's View e…" at bounding box center [234, 91] width 315 height 36
click at [367, 83] on icon "button" at bounding box center [373, 91] width 13 height 15
drag, startPoint x: 354, startPoint y: 190, endPoint x: 351, endPoint y: 184, distance: 6.7
click at [353, 198] on button "Filter by status" at bounding box center [317, 206] width 111 height 18
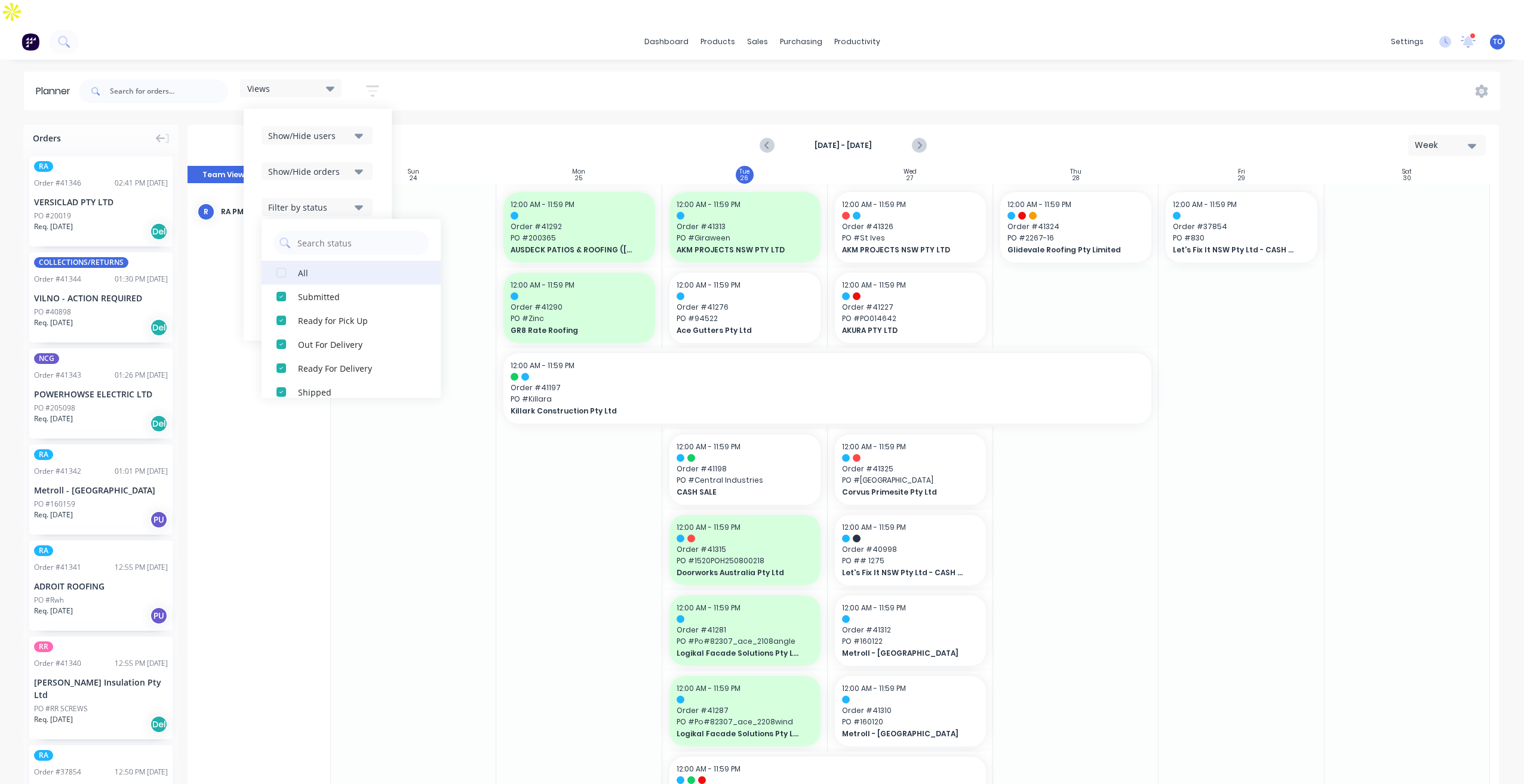
click at [297, 261] on button "All" at bounding box center [351, 273] width 179 height 24
click at [363, 169] on icon "button" at bounding box center [358, 171] width 8 height 5
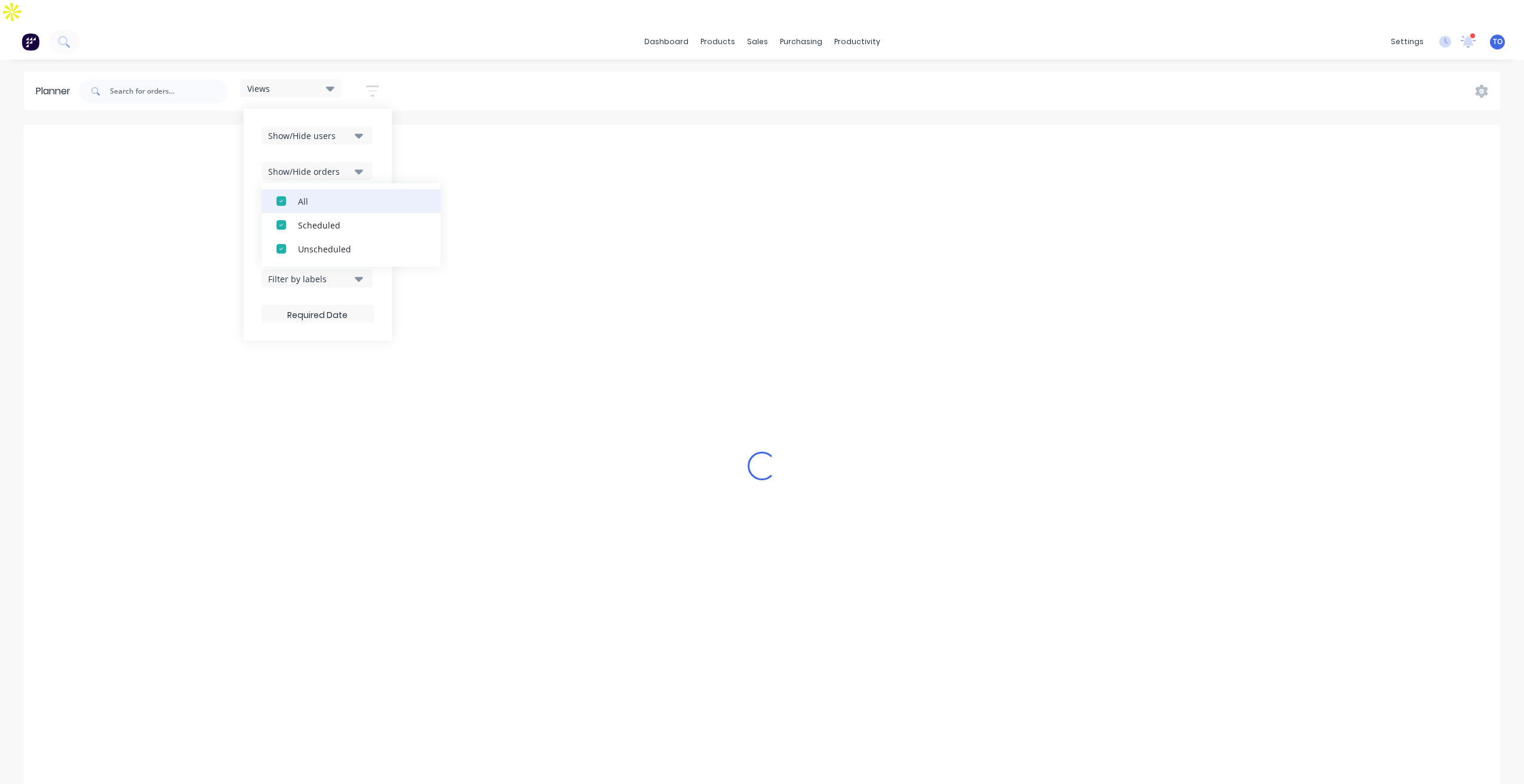
click at [332, 195] on div "All" at bounding box center [357, 201] width 119 height 12
click at [333, 242] on div "Unscheduled" at bounding box center [357, 248] width 119 height 12
click at [382, 124] on div "Show/Hide users Show/Hide orders All Scheduled Unscheduled Filter by status Fil…" at bounding box center [317, 225] width 148 height 232
click at [350, 237] on div "Filter by assignee" at bounding box center [309, 243] width 83 height 12
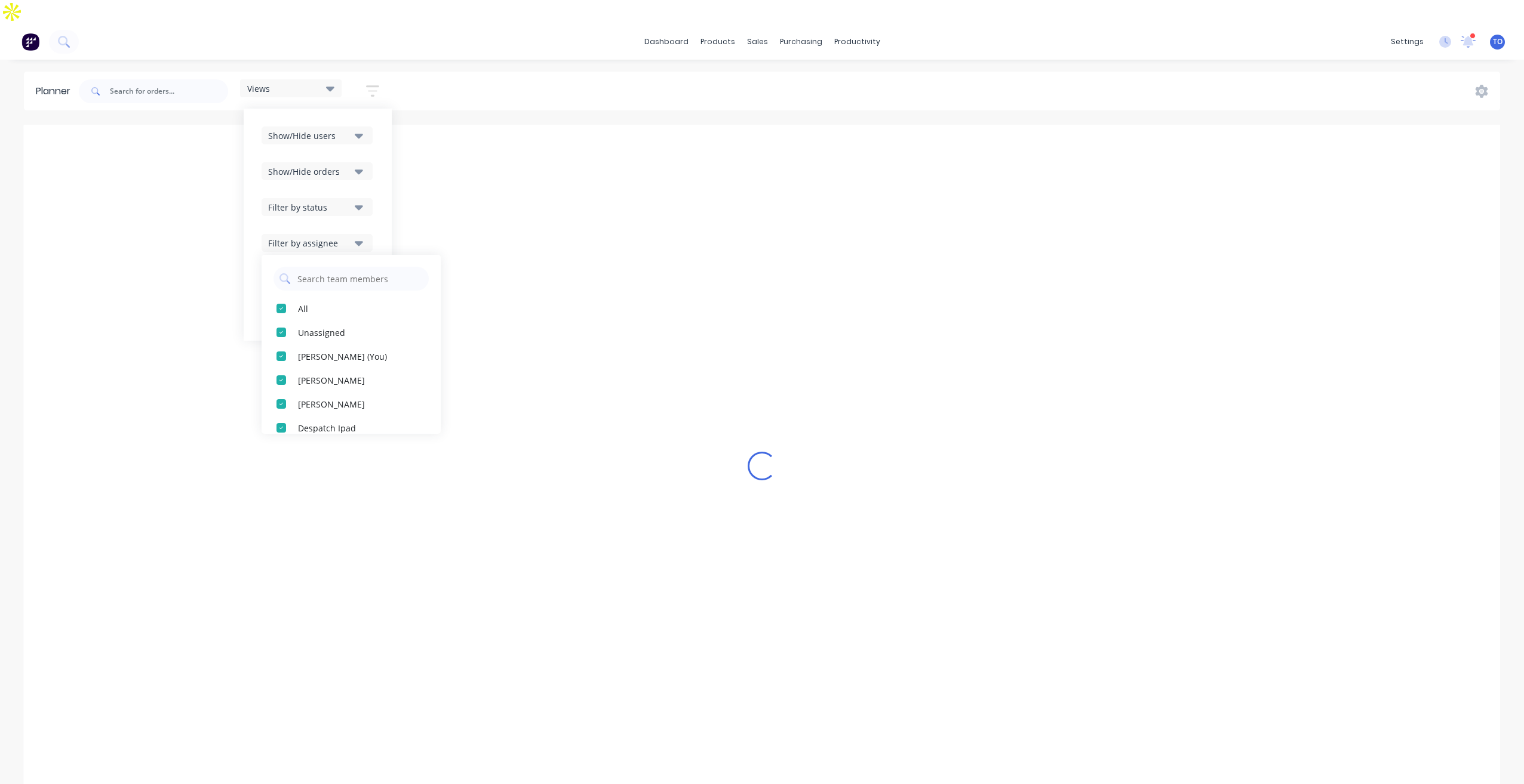
click at [351, 201] on div "Filter by status" at bounding box center [309, 207] width 83 height 12
click at [374, 139] on div "Show/Hide users Show/Hide orders Filter by status All Draft Quote Archived Deli…" at bounding box center [317, 225] width 112 height 197
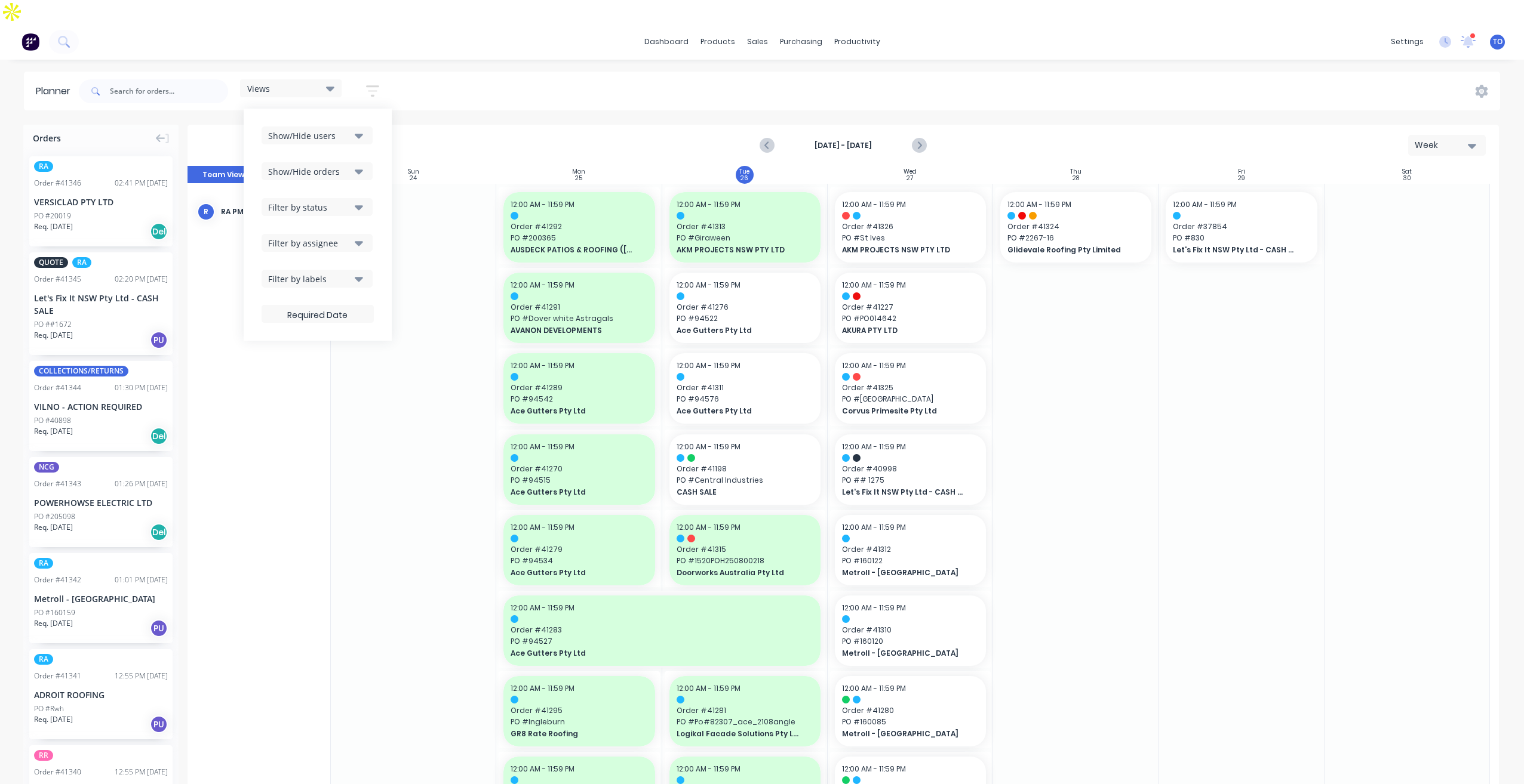
drag, startPoint x: 354, startPoint y: 254, endPoint x: 354, endPoint y: 247, distance: 7.0
click at [354, 270] on button "Filter by labels" at bounding box center [317, 278] width 111 height 18
click at [359, 241] on icon "button" at bounding box center [358, 243] width 8 height 5
click at [341, 201] on div "Filter by status" at bounding box center [309, 207] width 83 height 12
click at [360, 162] on button "Show/Hide orders" at bounding box center [317, 171] width 111 height 18
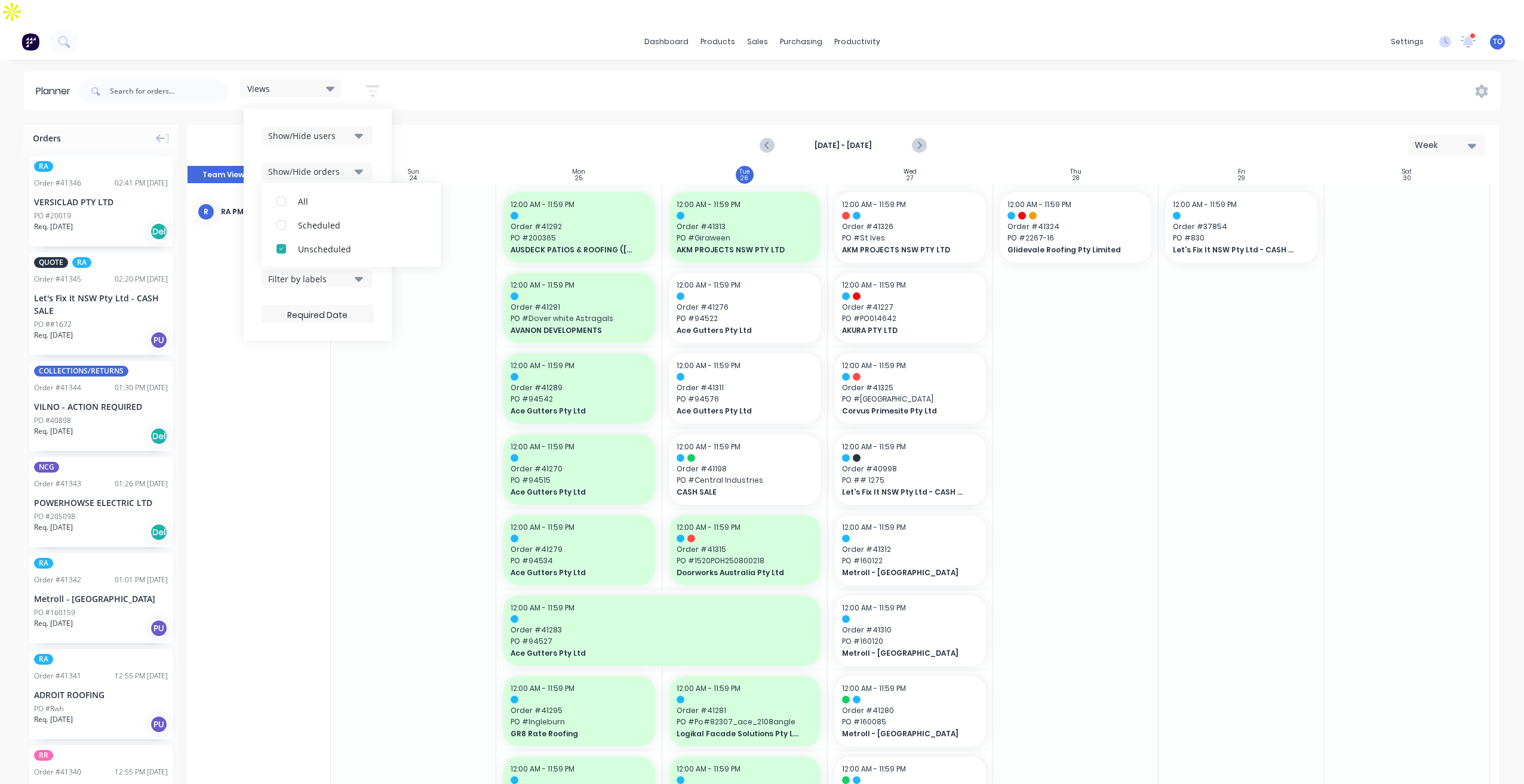
click at [354, 126] on button "Show/Hide users" at bounding box center [317, 135] width 111 height 18
click at [474, 74] on div "Views Save new view None (Default) edit Iraking edit kyle edit Michael's View e…" at bounding box center [788, 91] width 1424 height 36
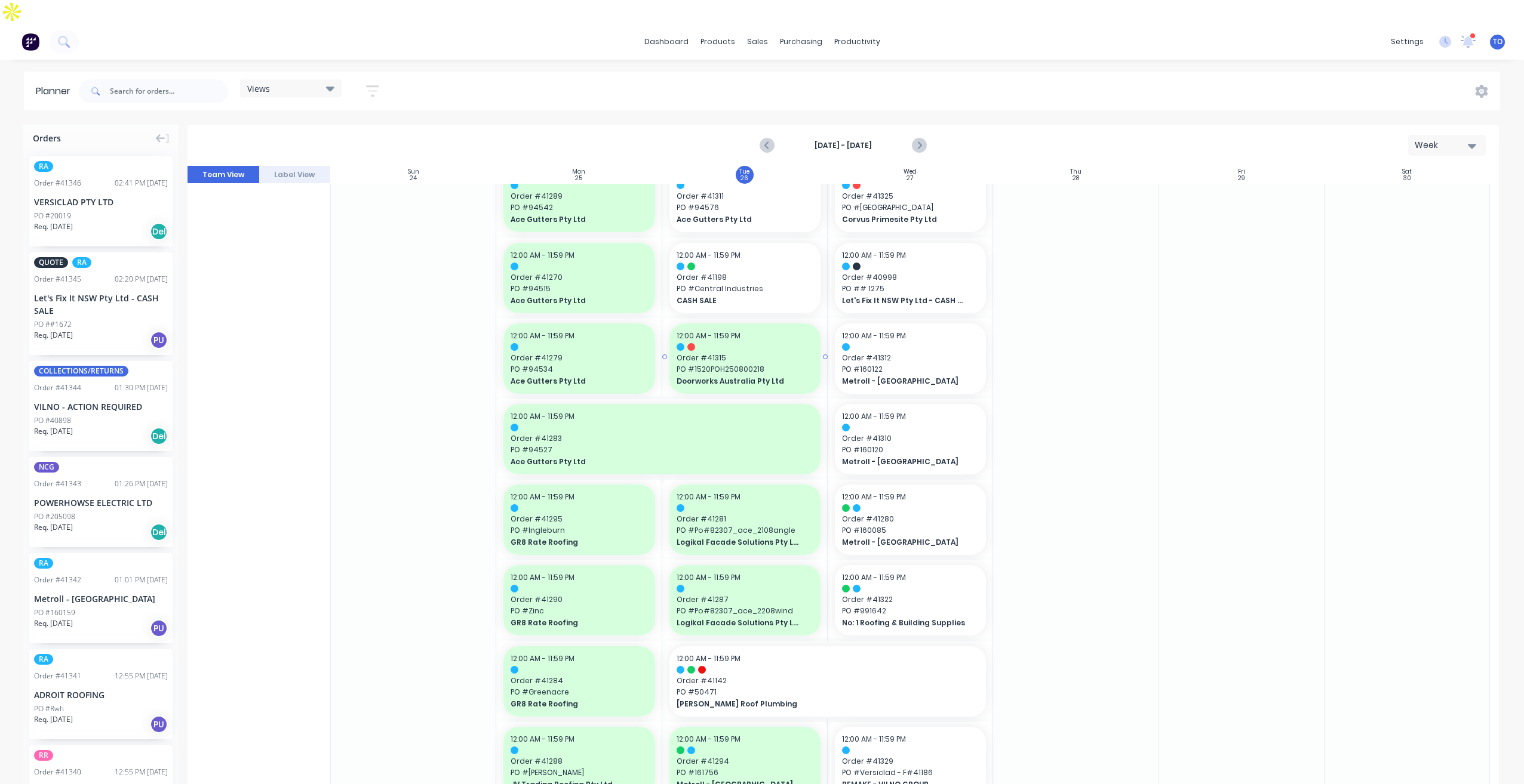
scroll to position [0, 0]
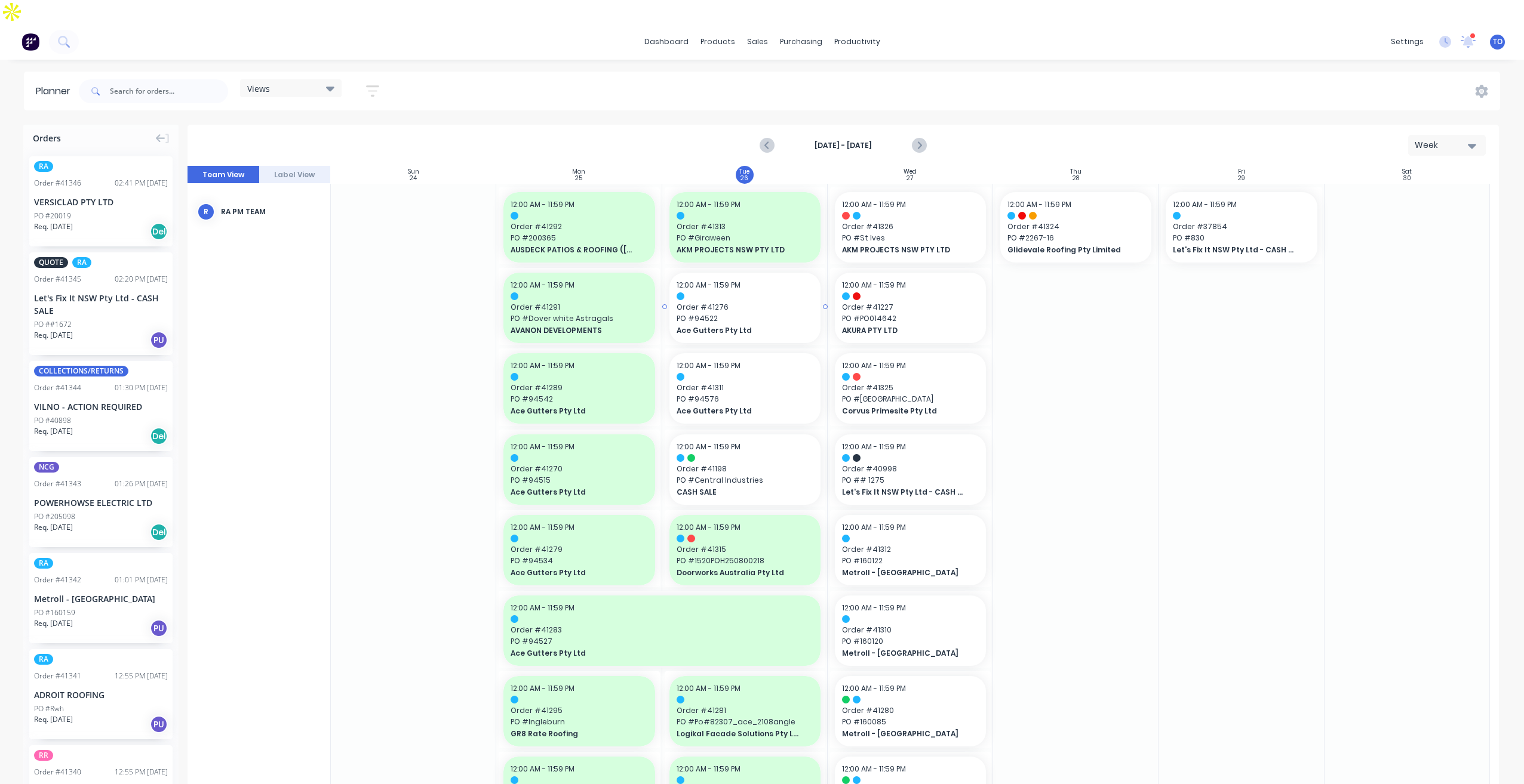
click at [760, 313] on span "PO # 94522" at bounding box center [745, 318] width 137 height 10
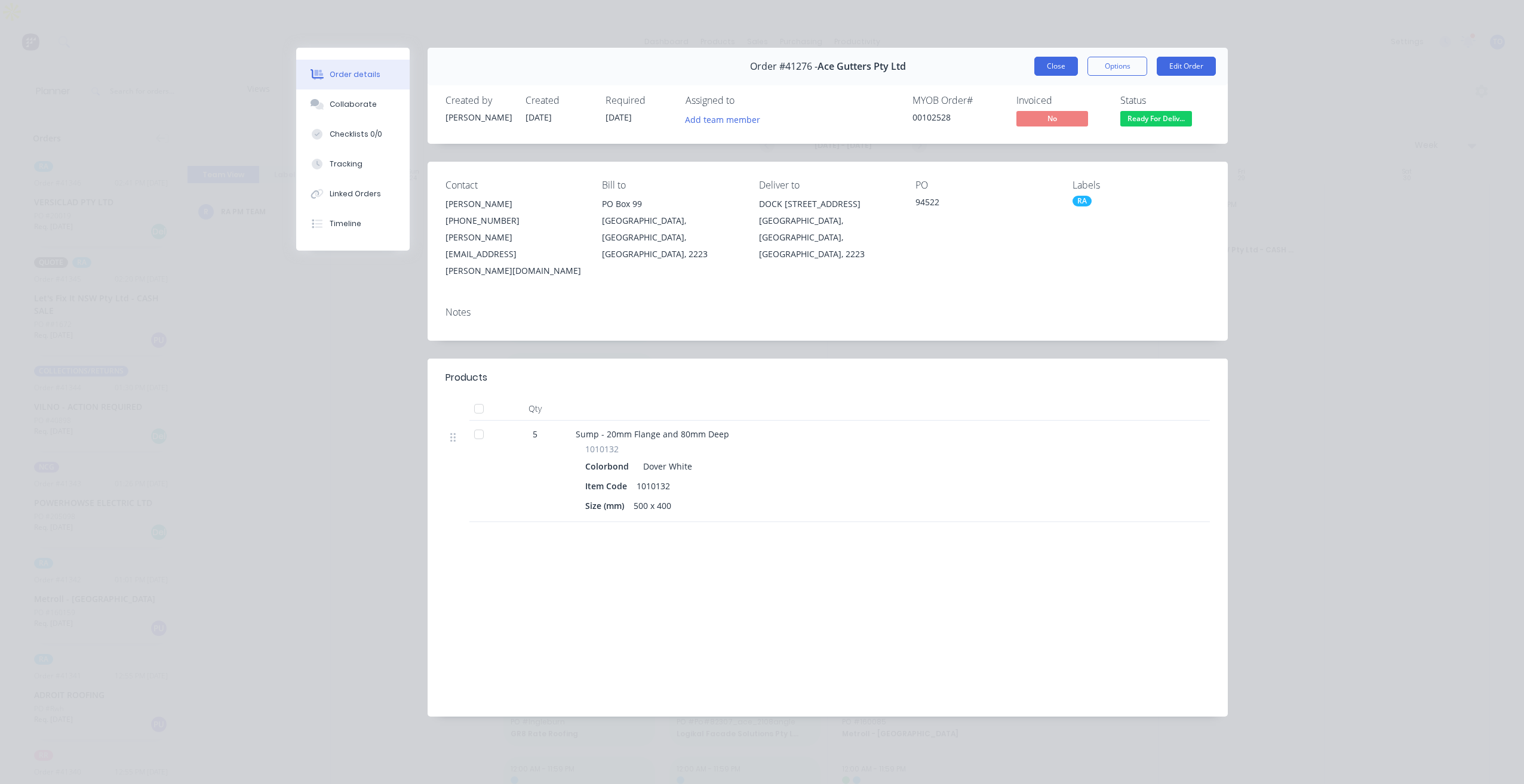
click at [1054, 71] on button "Close" at bounding box center [1056, 66] width 44 height 19
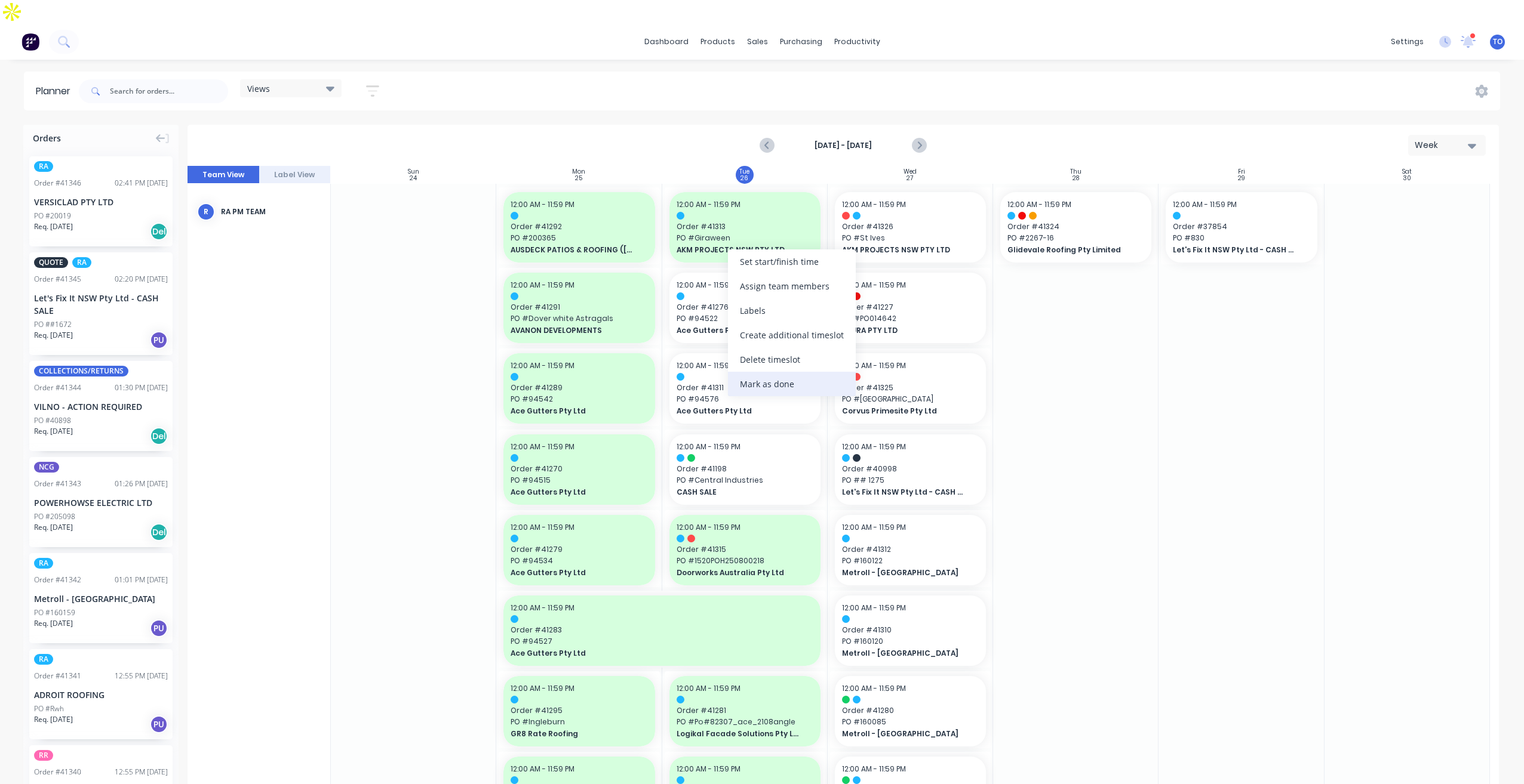
click at [768, 381] on div "Mark as done" at bounding box center [792, 384] width 128 height 25
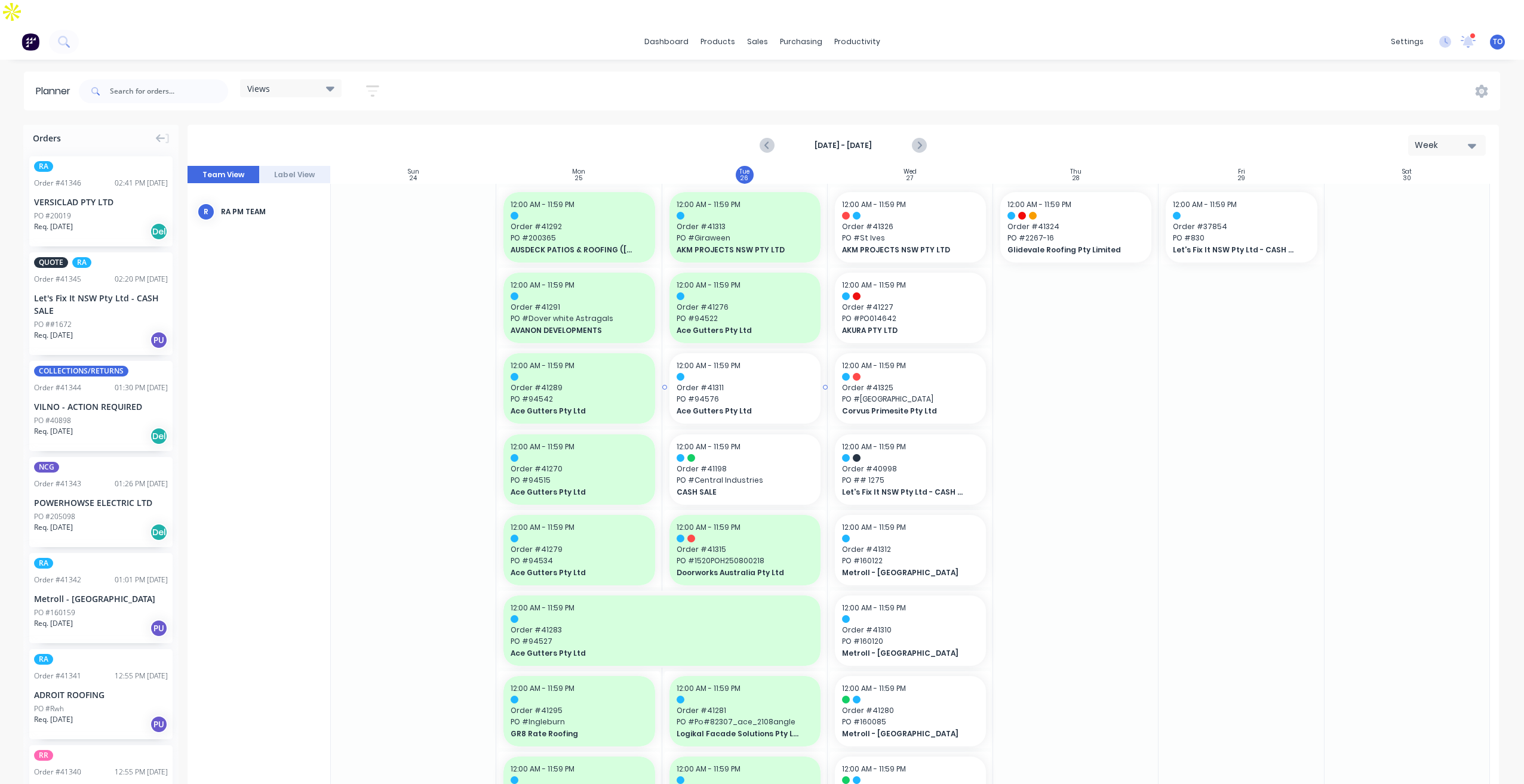
click at [749, 394] on span "PO # 94576" at bounding box center [745, 399] width 137 height 10
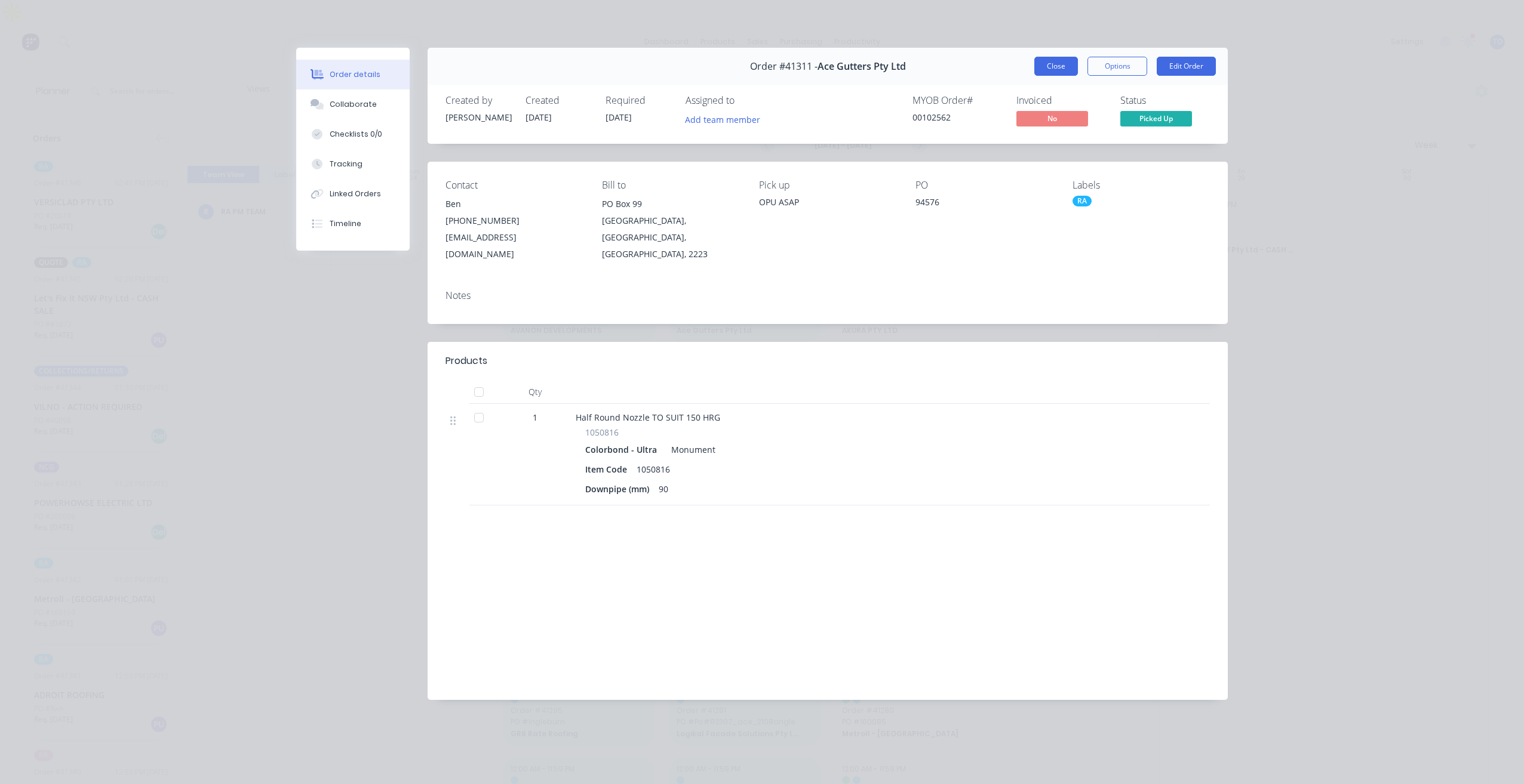
click at [1057, 62] on button "Close" at bounding box center [1056, 66] width 44 height 19
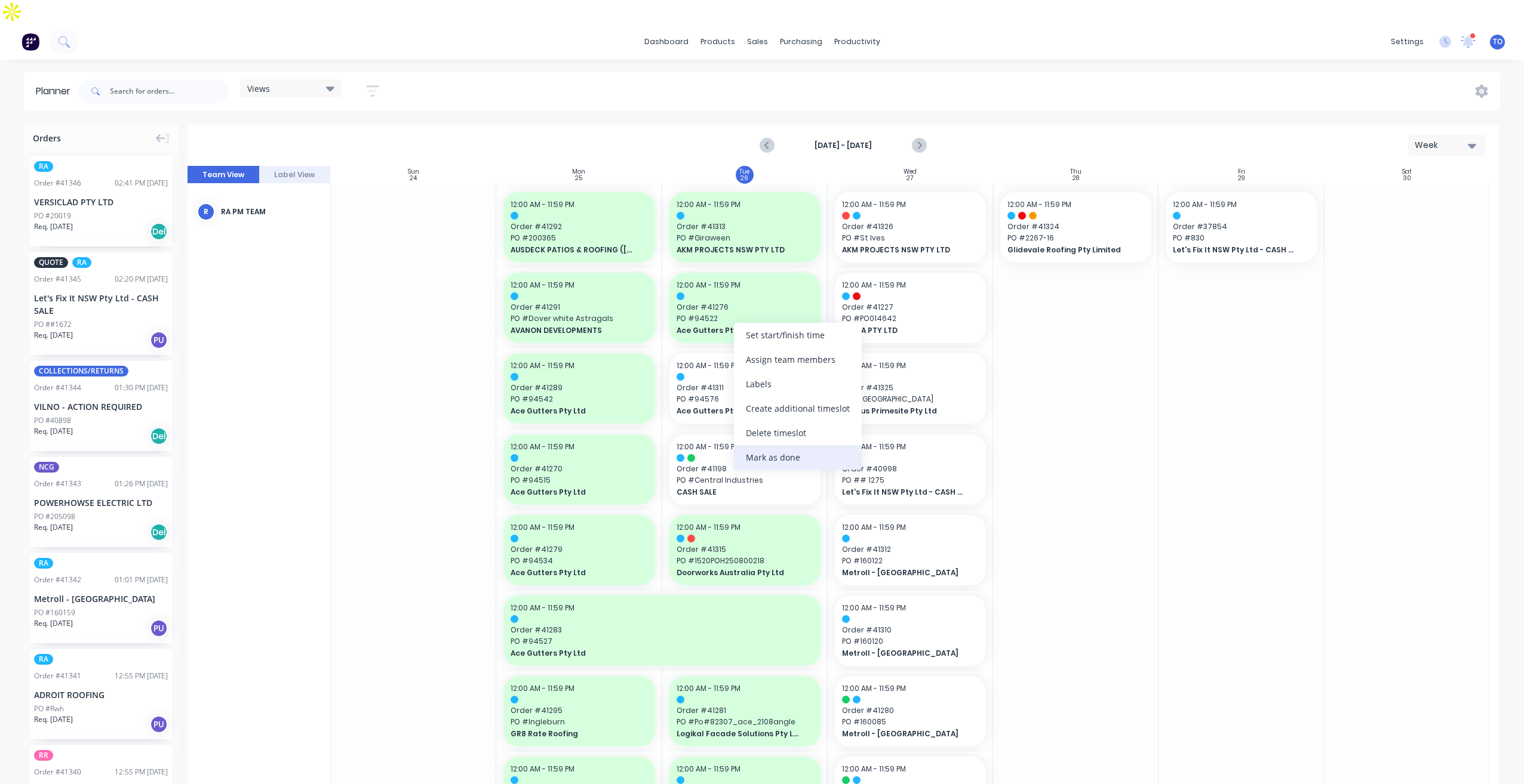
click at [800, 456] on div "Mark as done" at bounding box center [798, 458] width 128 height 25
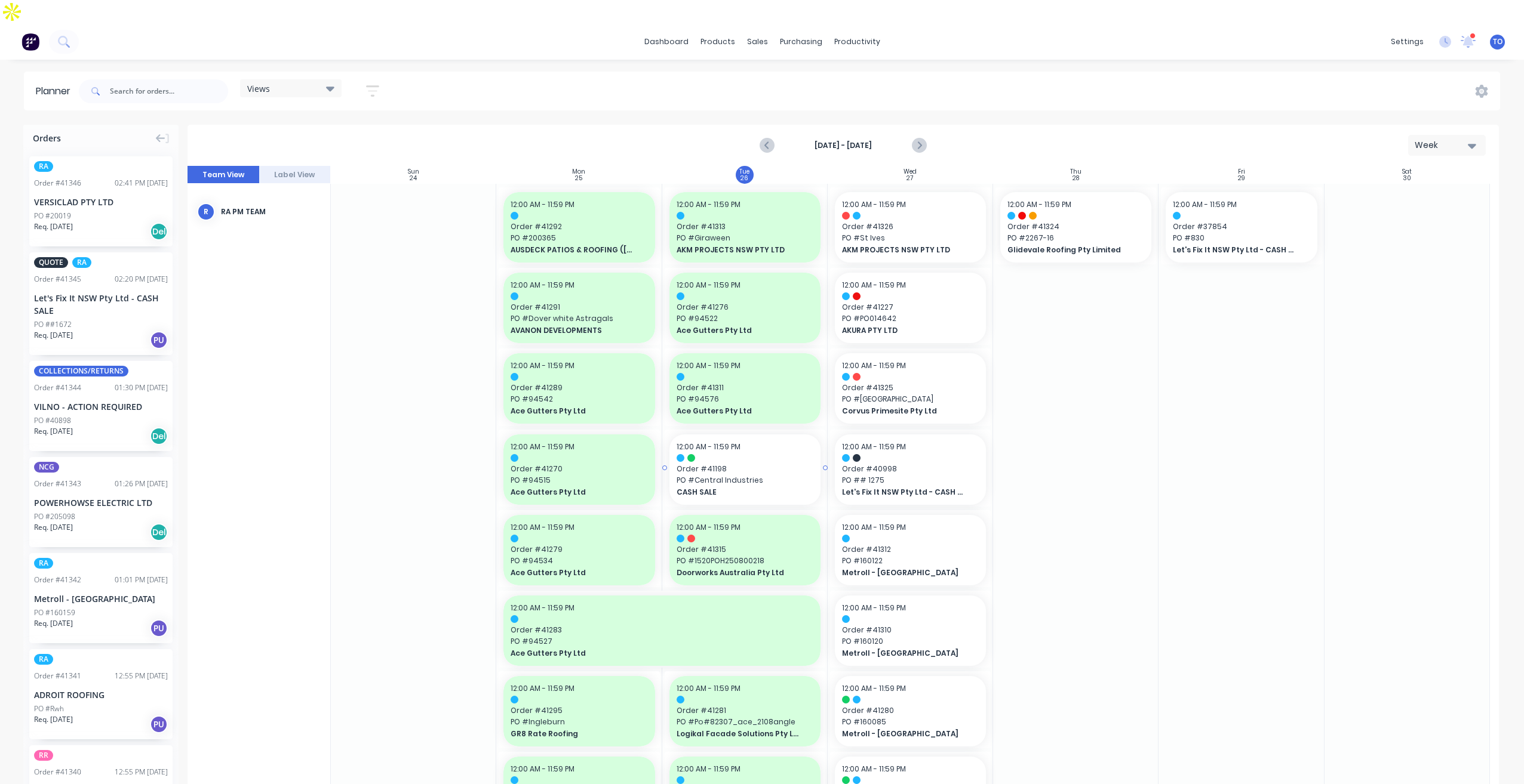
click at [777, 475] on span "PO # Central Industries" at bounding box center [745, 481] width 137 height 10
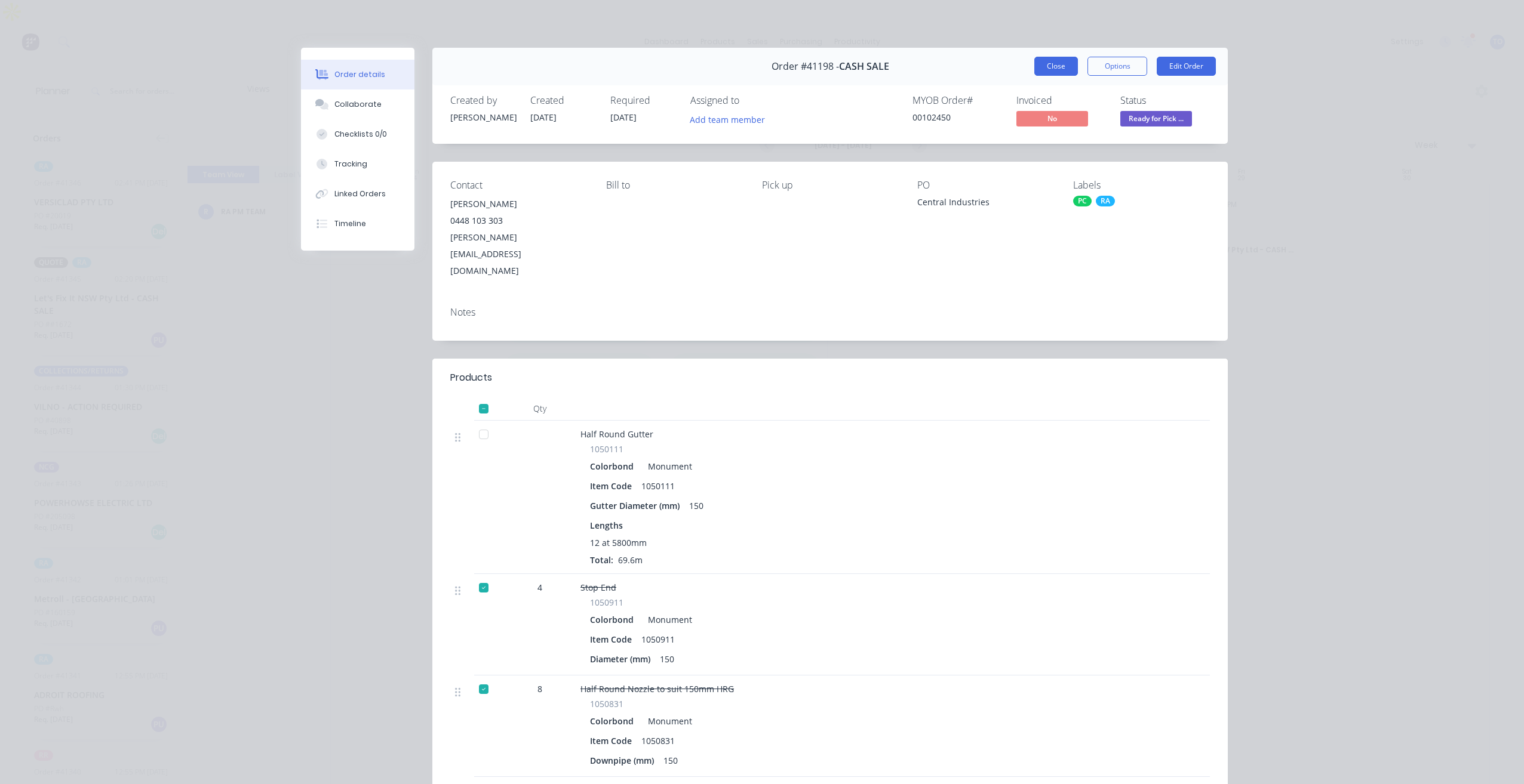
click at [1059, 66] on button "Close" at bounding box center [1056, 66] width 44 height 19
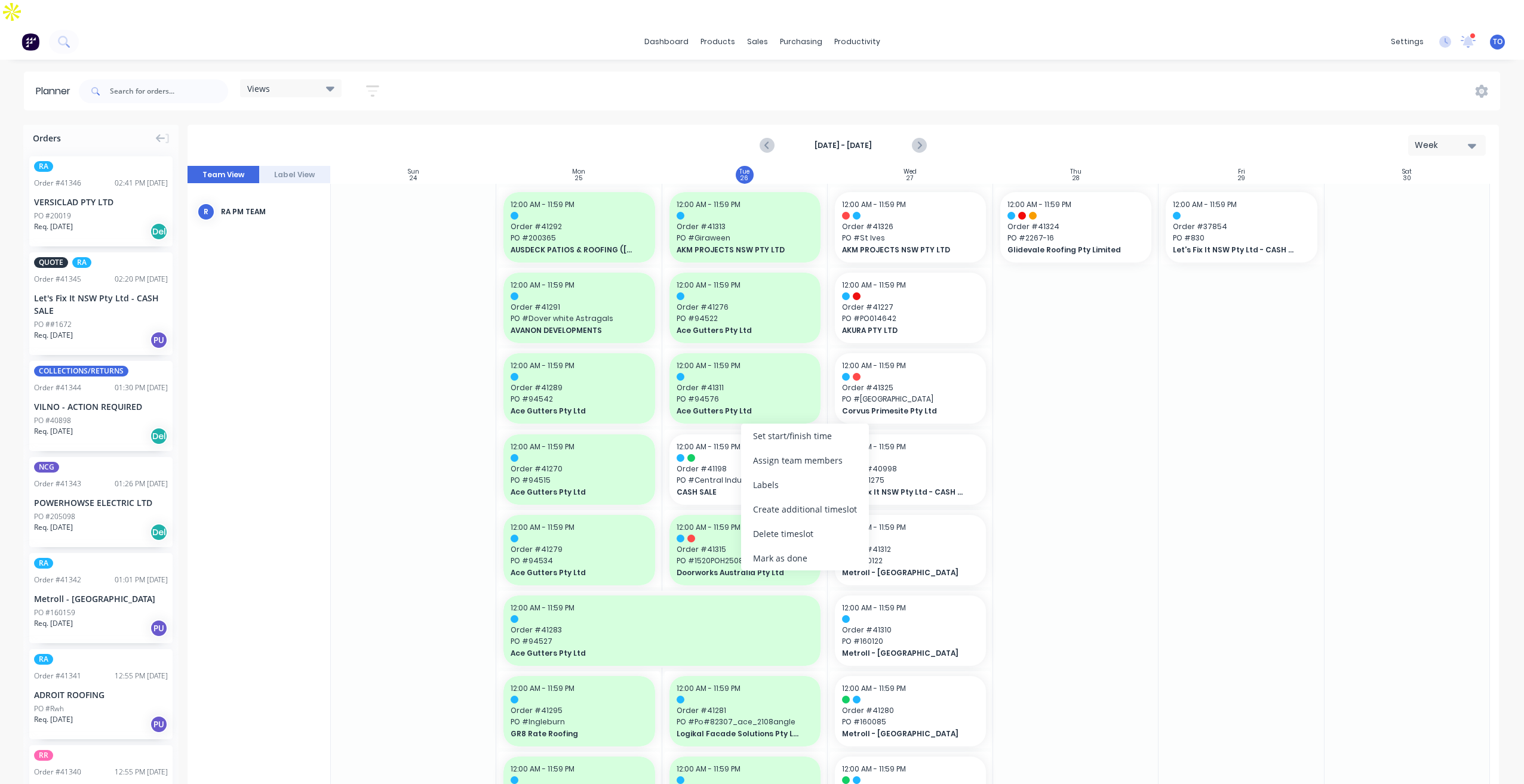
drag, startPoint x: 794, startPoint y: 558, endPoint x: 786, endPoint y: 550, distance: 11.3
click at [793, 557] on div "Mark as done" at bounding box center [805, 559] width 128 height 25
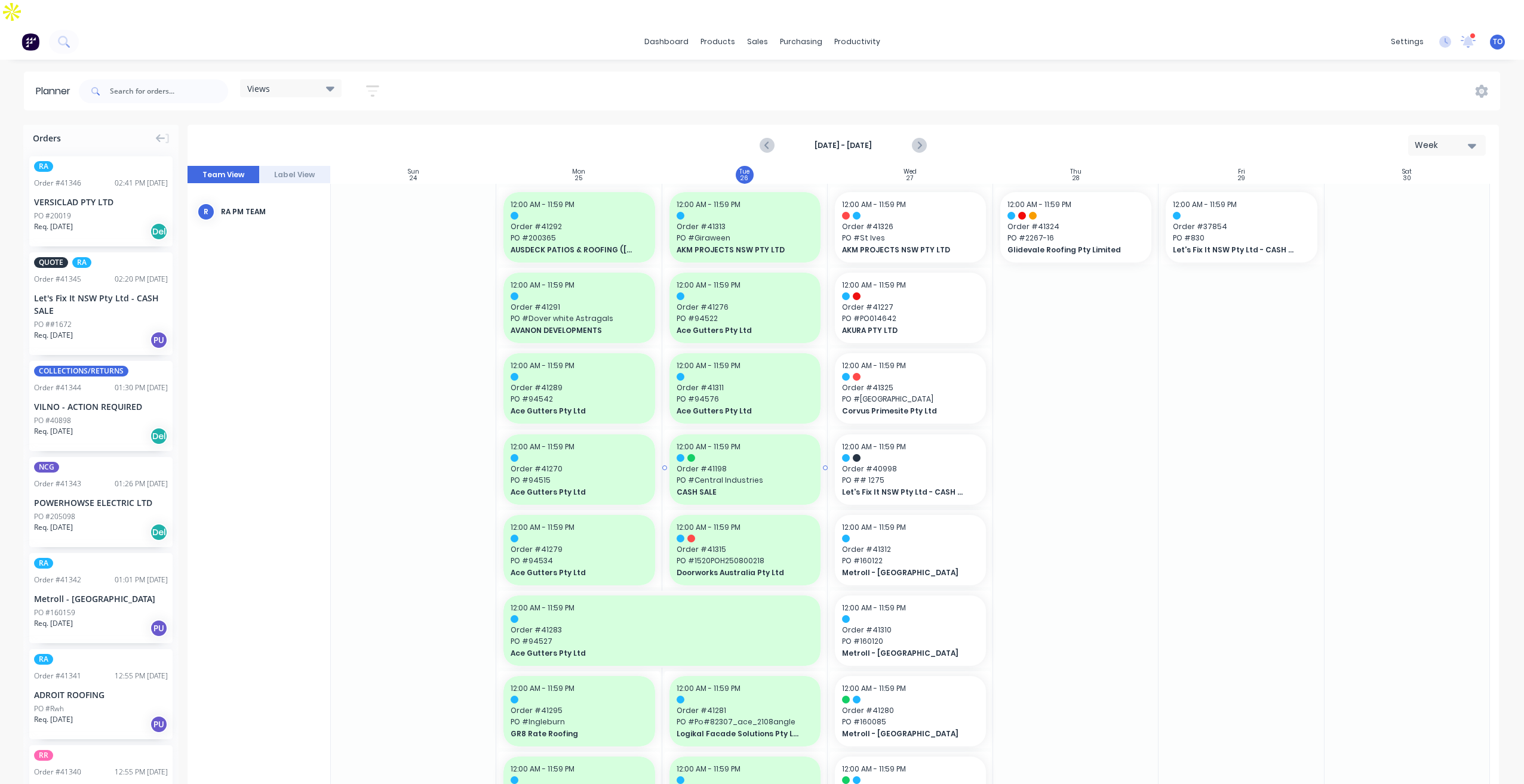
click at [792, 475] on span "PO # Central Industries" at bounding box center [745, 481] width 137 height 10
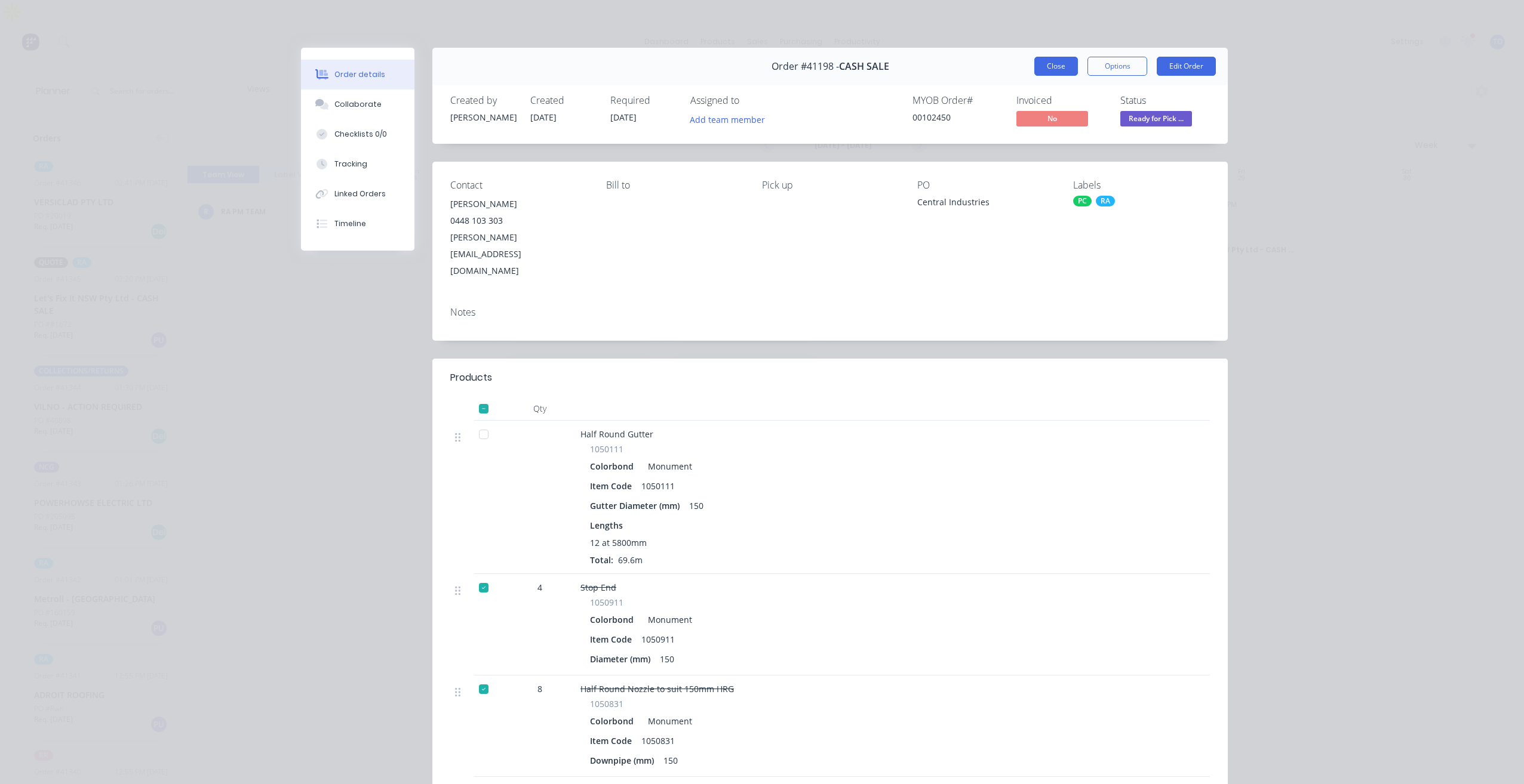
click at [1038, 58] on button "Close" at bounding box center [1056, 66] width 44 height 19
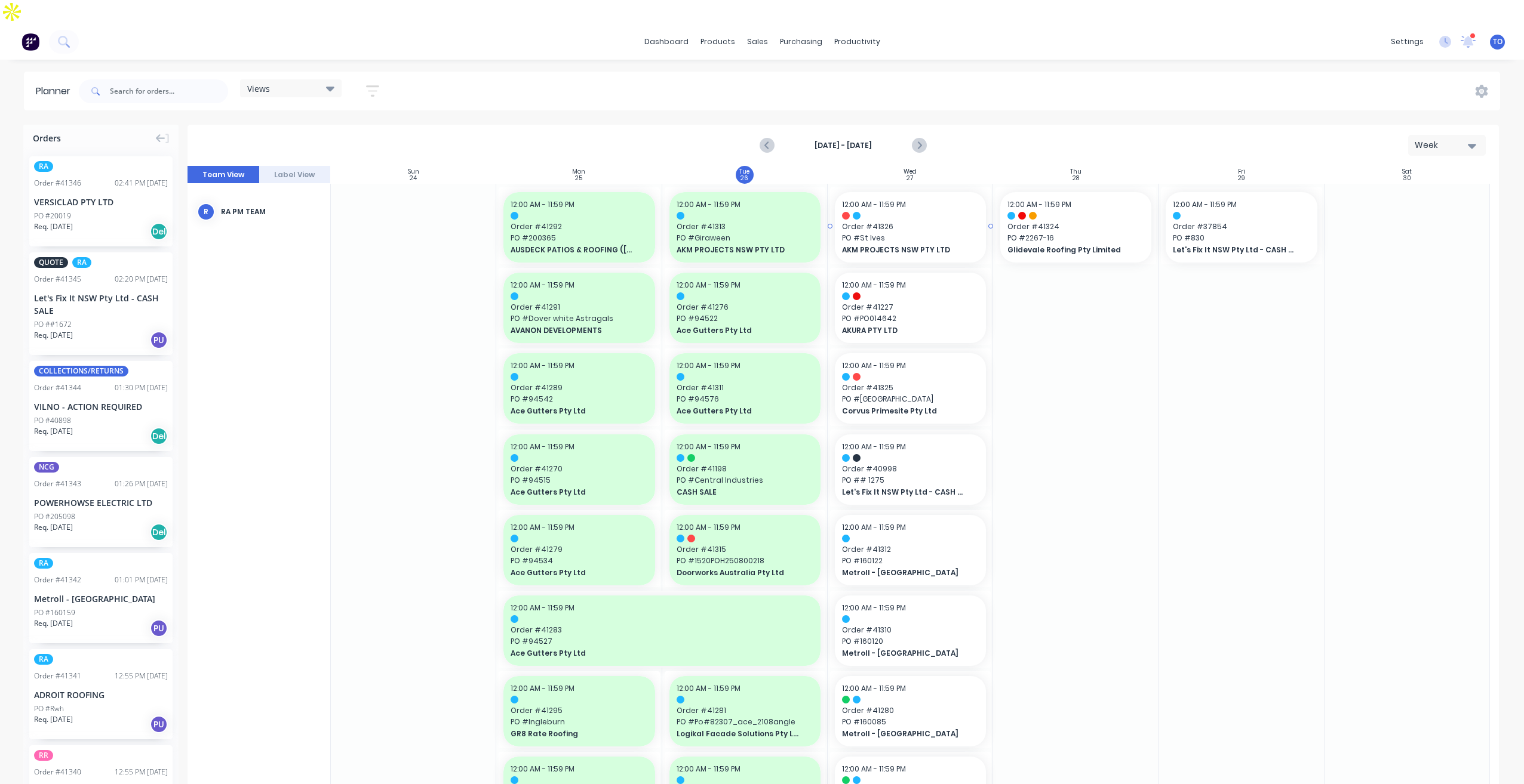
click at [924, 232] on span "PO # St Ives" at bounding box center [910, 238] width 137 height 10
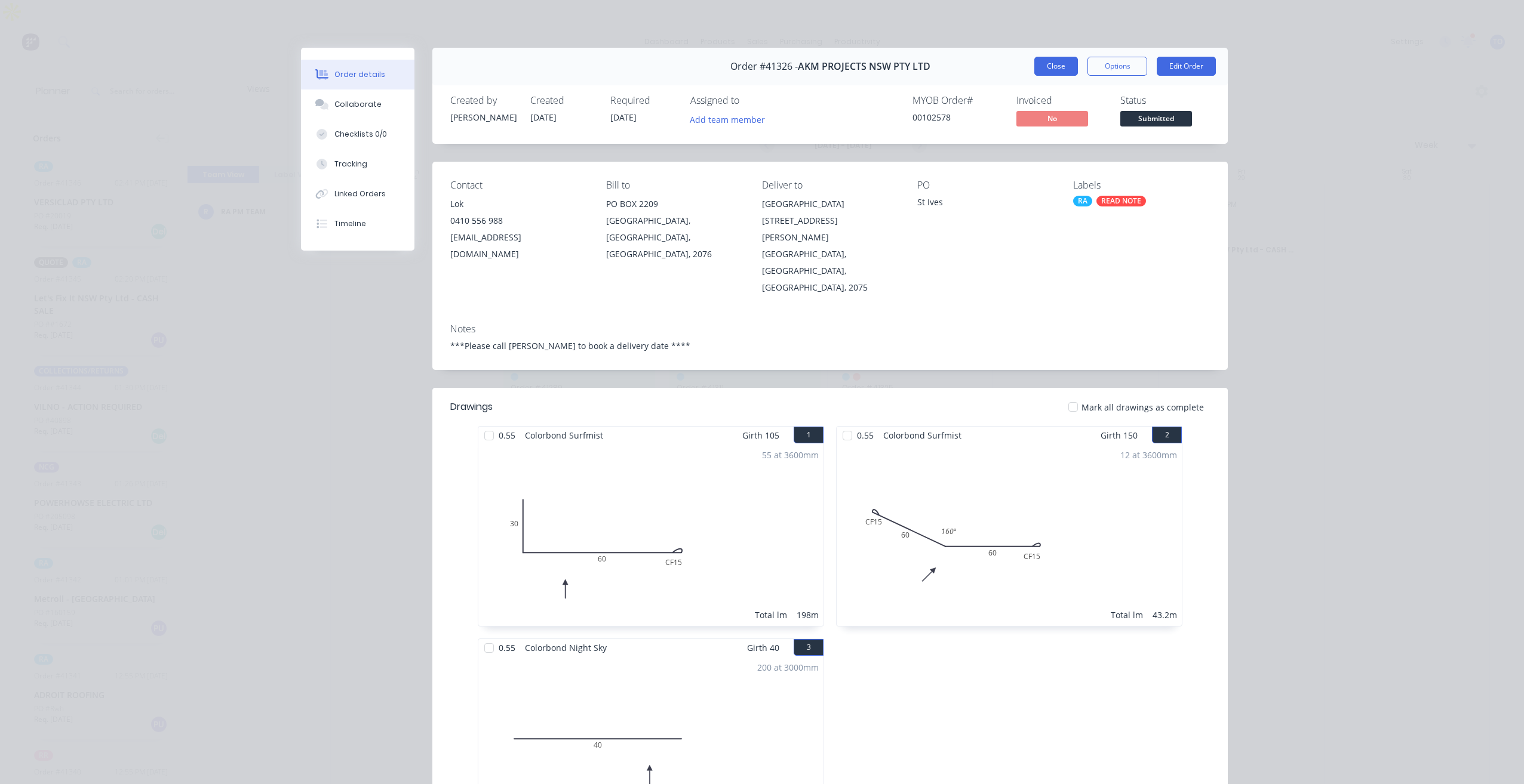
click at [1053, 64] on button "Close" at bounding box center [1056, 66] width 44 height 19
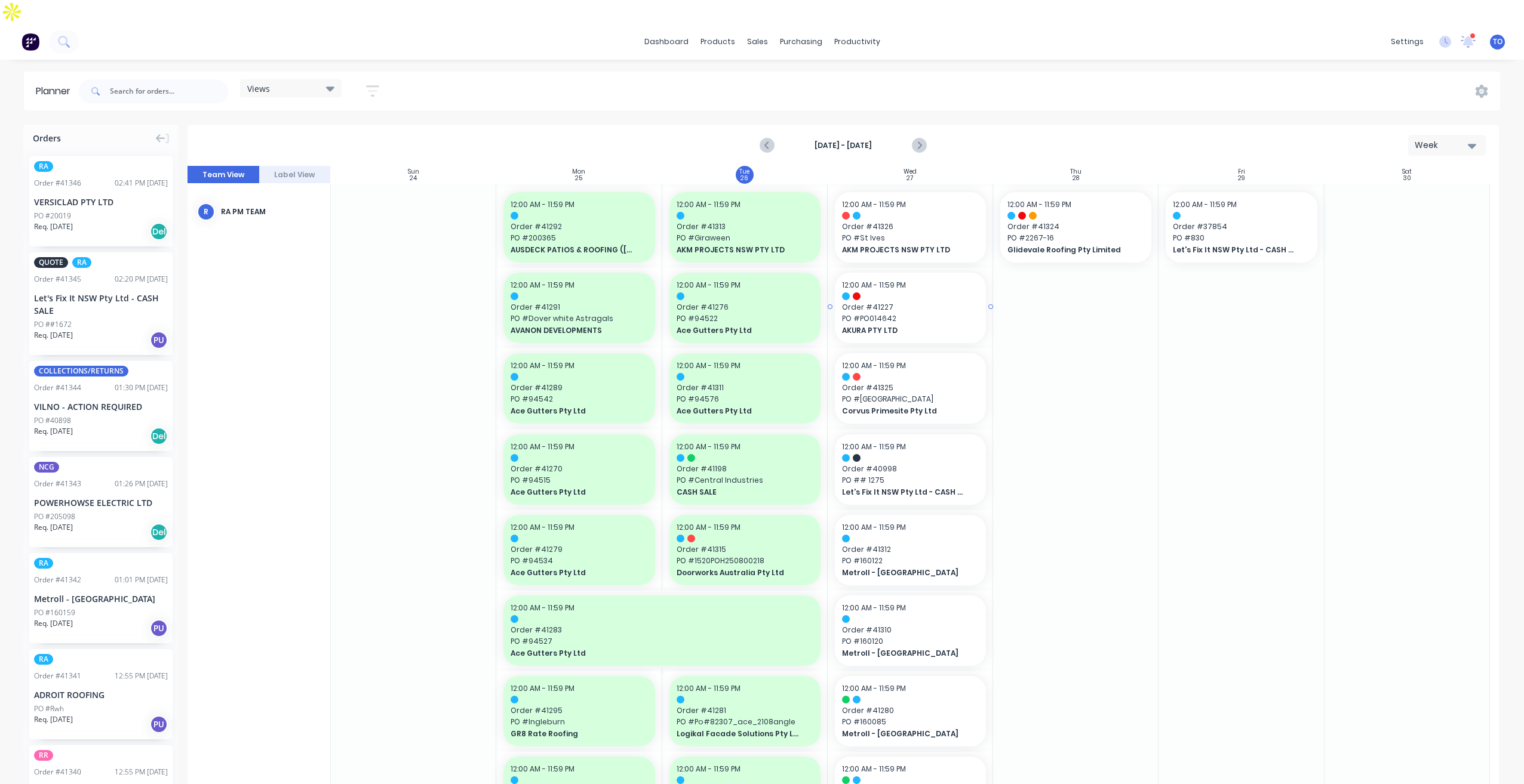
click at [932, 302] on span "Order # 41227" at bounding box center [910, 307] width 137 height 10
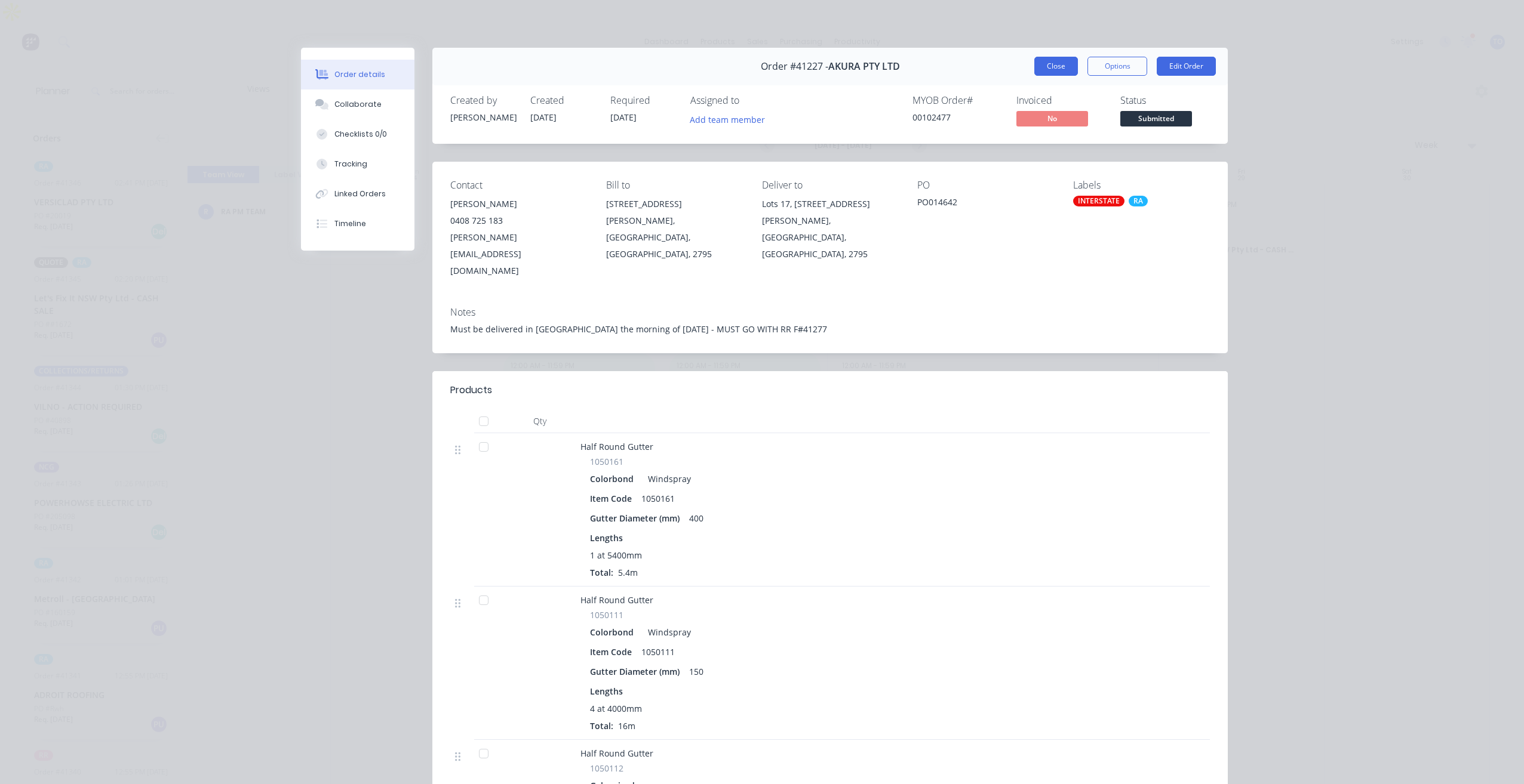
click at [1042, 64] on button "Close" at bounding box center [1056, 66] width 44 height 19
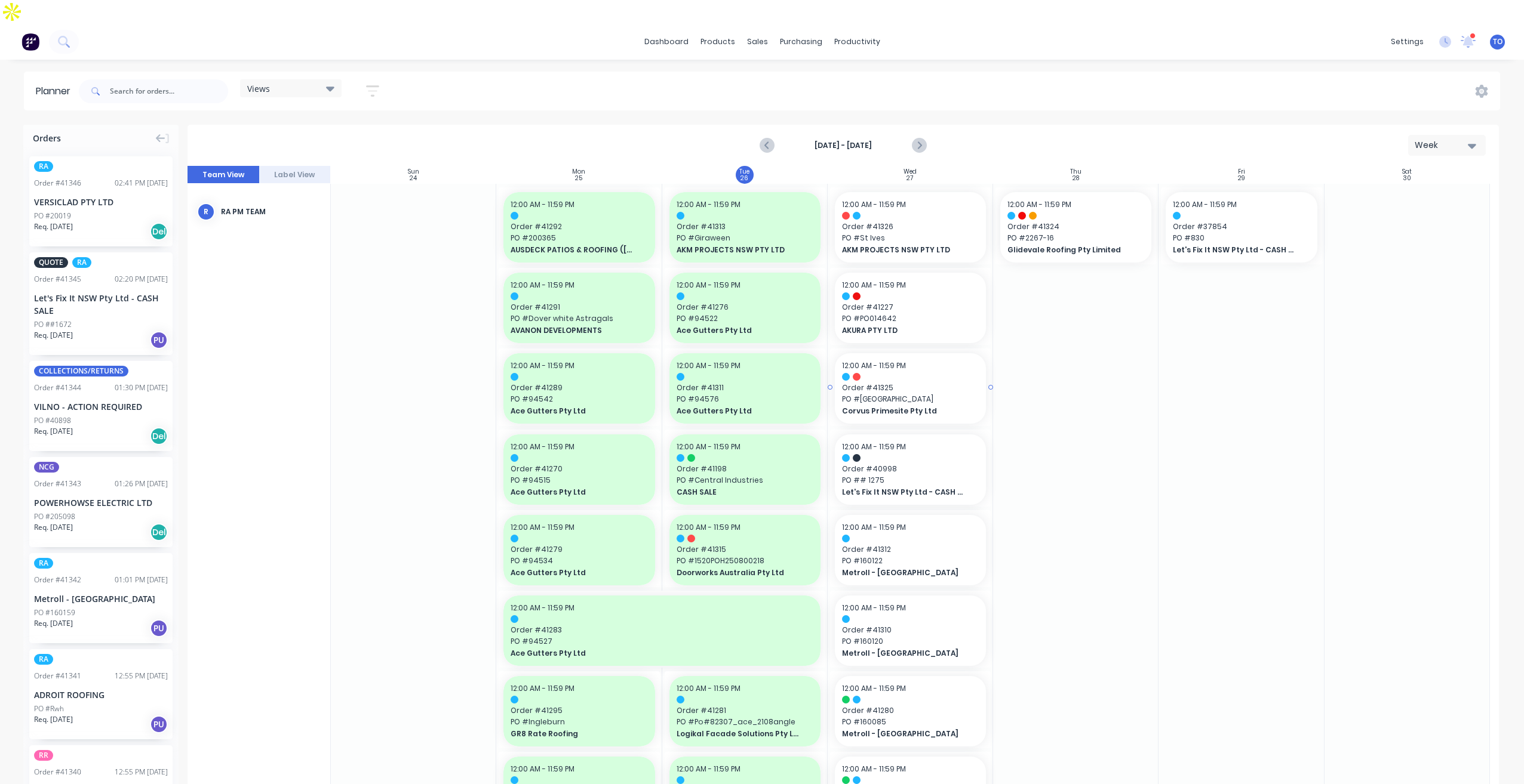
click at [934, 383] on span "Order # 41325" at bounding box center [910, 388] width 137 height 10
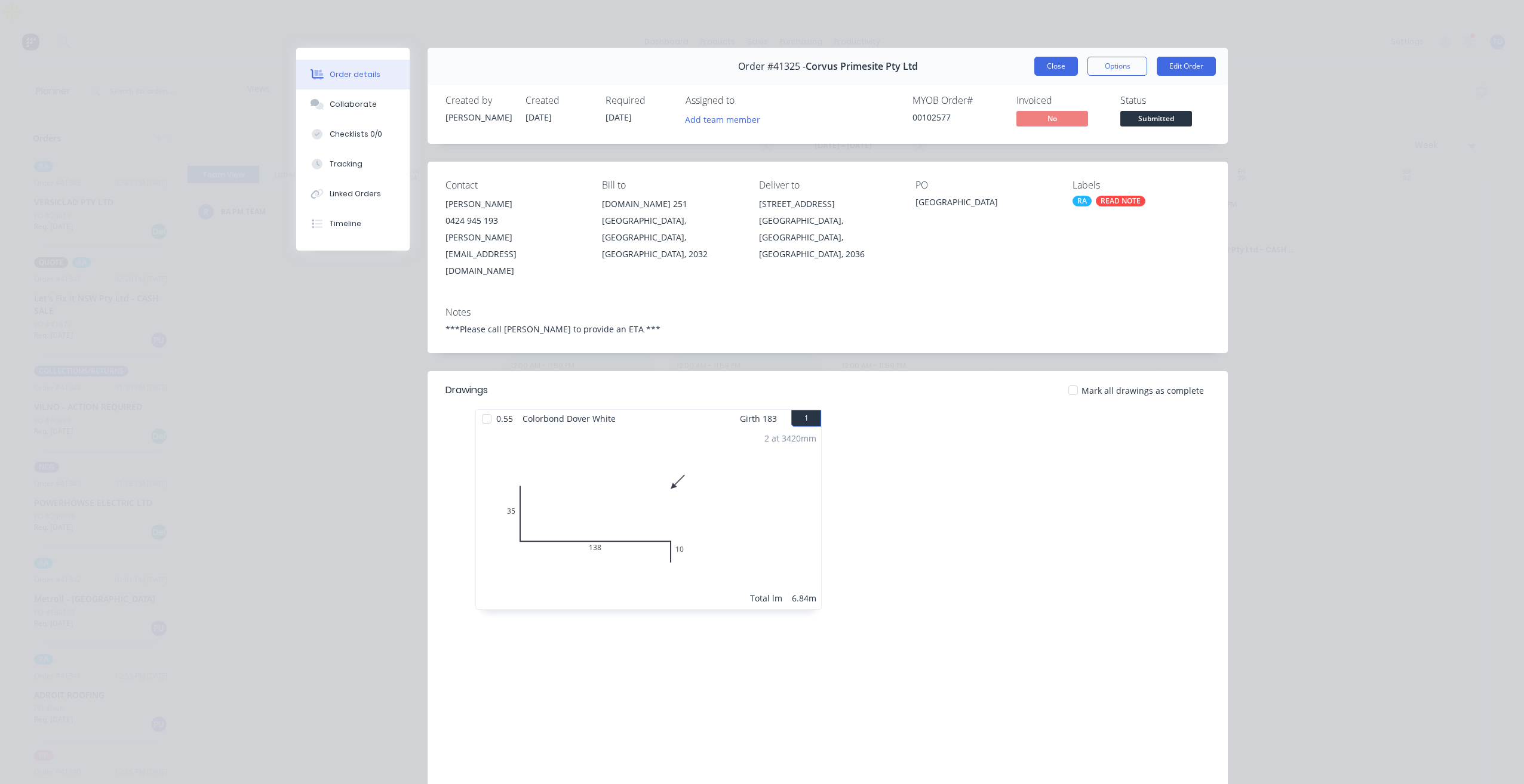
click at [1055, 64] on button "Close" at bounding box center [1056, 66] width 44 height 19
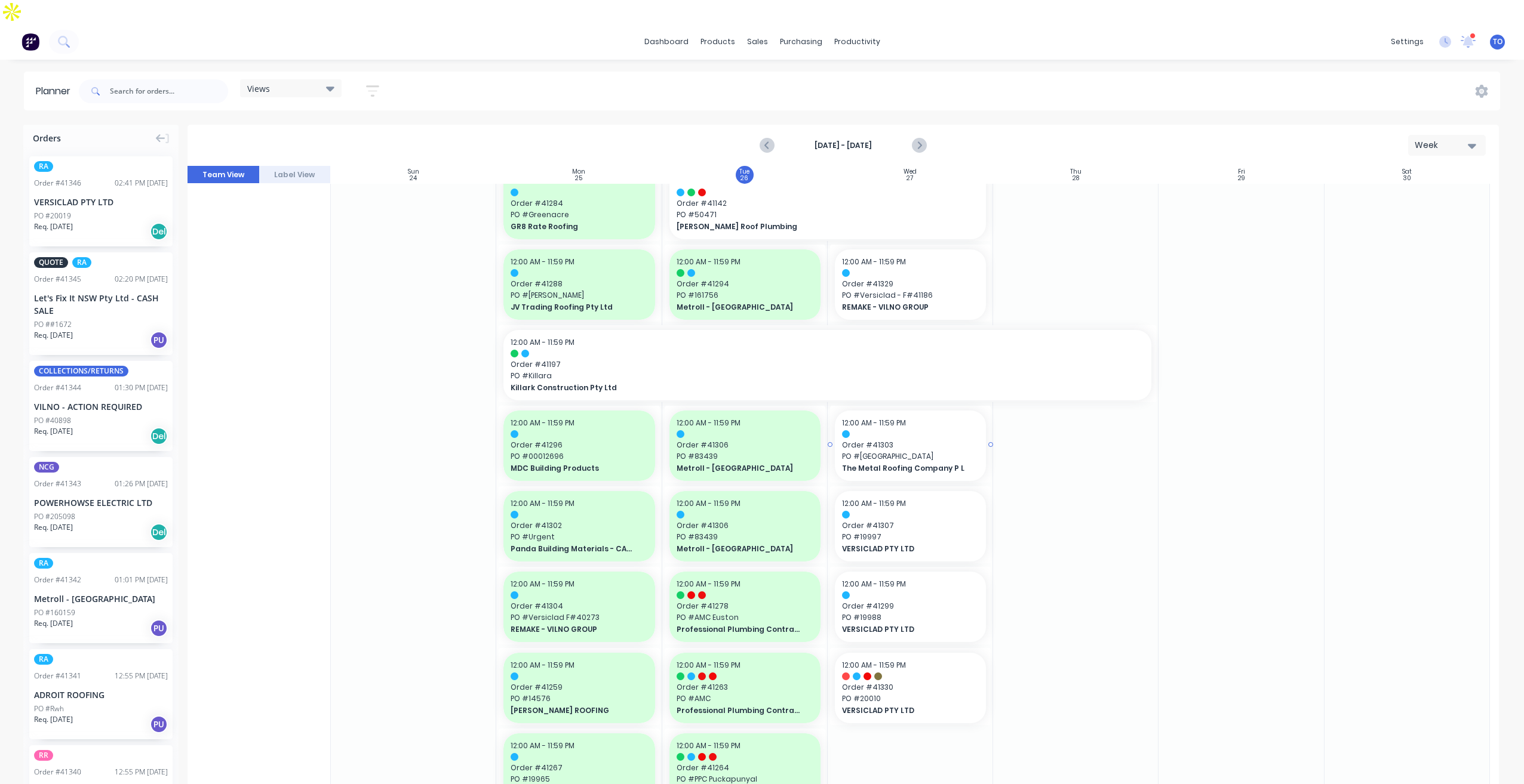
scroll to position [609, 0]
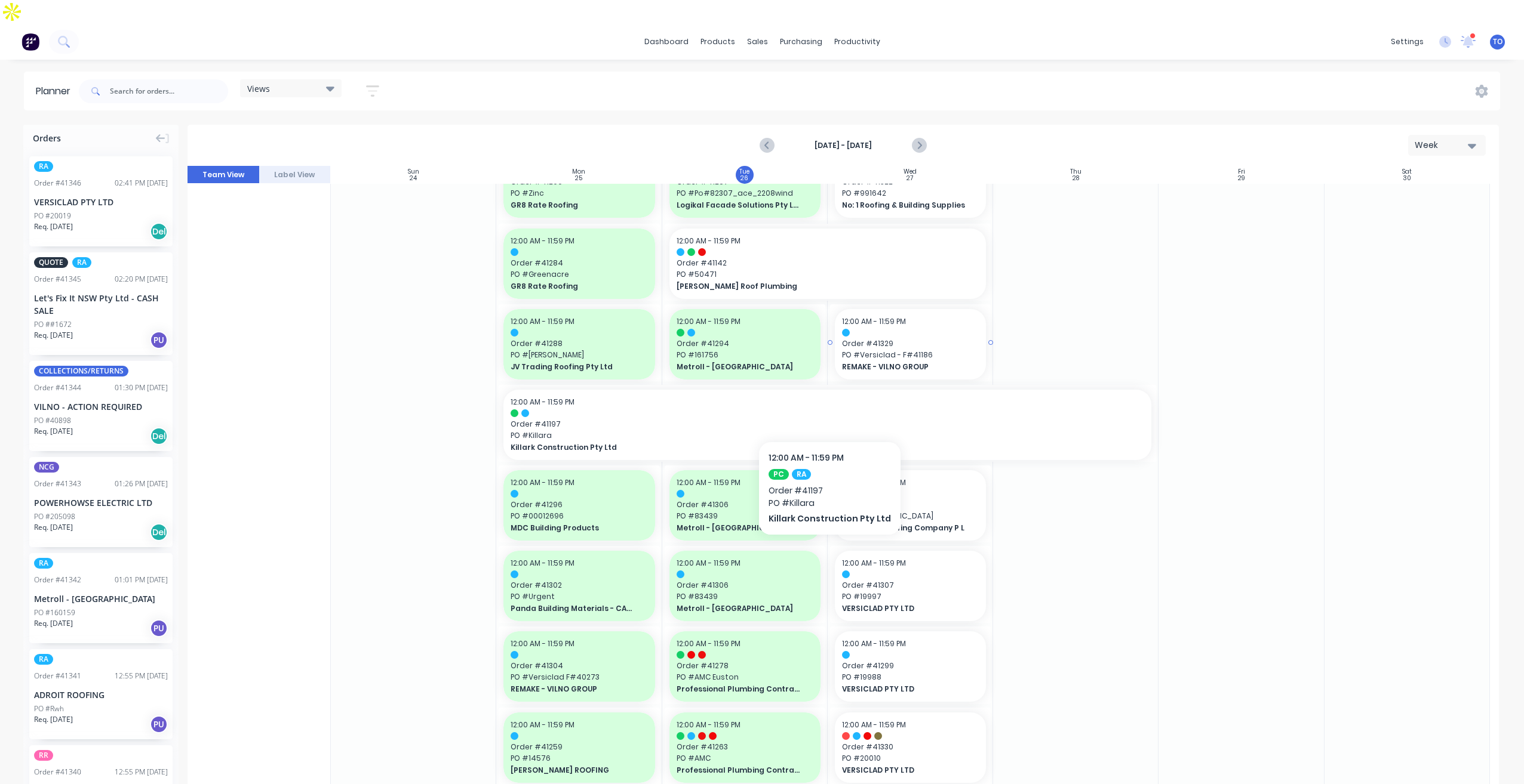
click at [911, 361] on span "REMAKE - VILNO GROUP" at bounding box center [903, 367] width 123 height 10
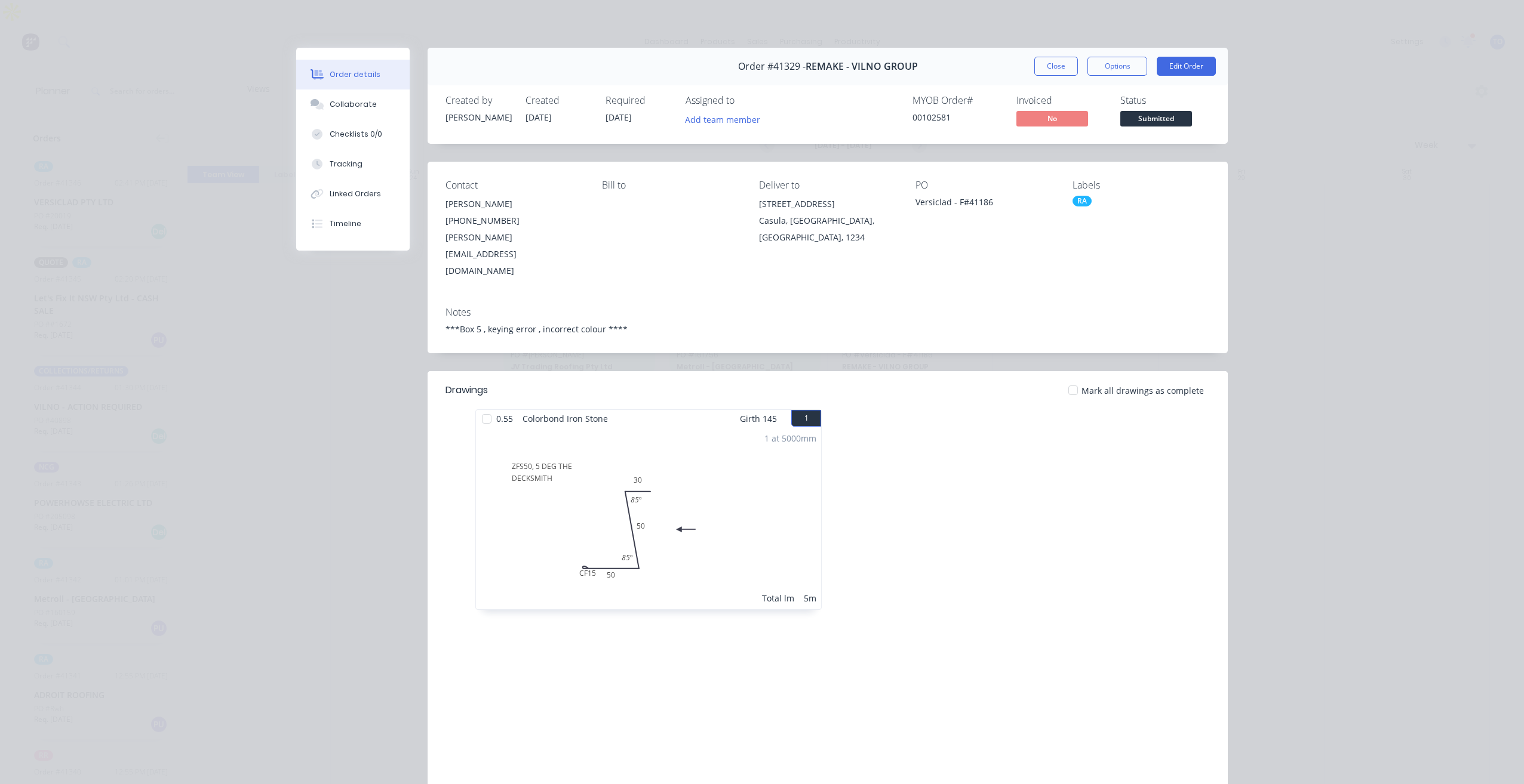
click at [1072, 203] on div "RA" at bounding box center [1082, 201] width 19 height 10
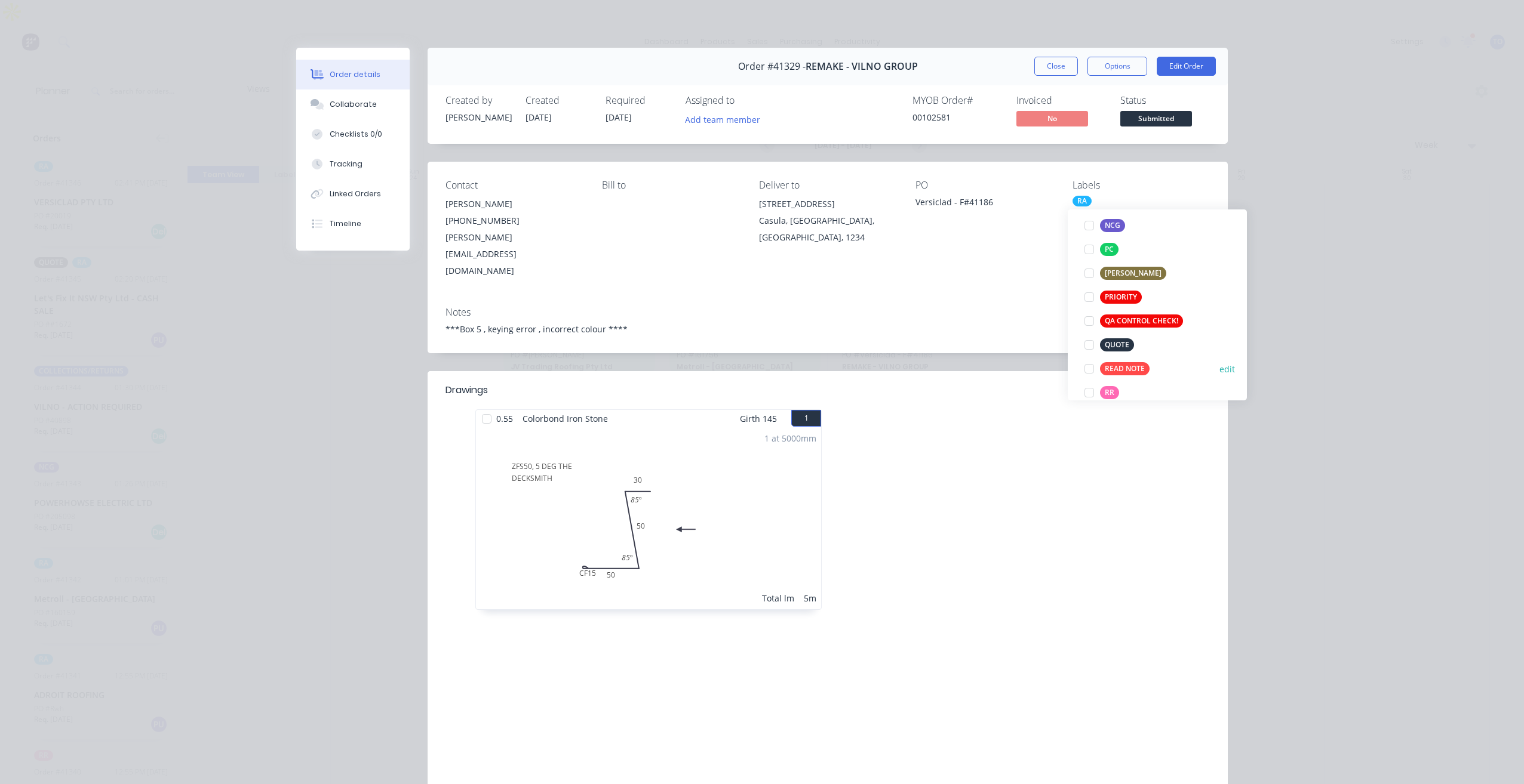
scroll to position [298, 0]
drag, startPoint x: 1097, startPoint y: 295, endPoint x: 1048, endPoint y: 298, distance: 49.1
click at [1097, 295] on div at bounding box center [1089, 293] width 24 height 24
drag, startPoint x: 942, startPoint y: 285, endPoint x: 999, endPoint y: 230, distance: 79.2
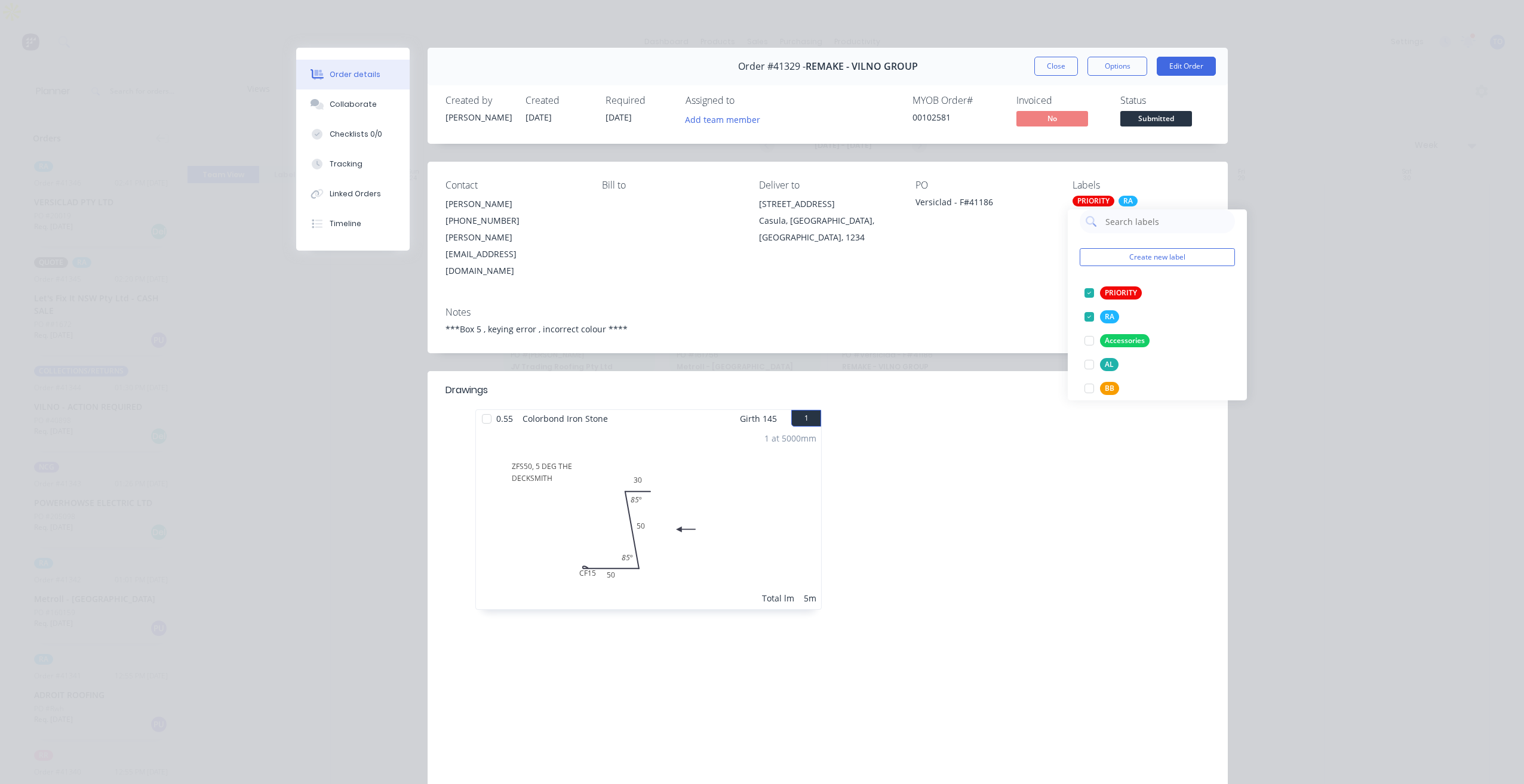
click at [943, 307] on div "Notes" at bounding box center [827, 312] width 764 height 11
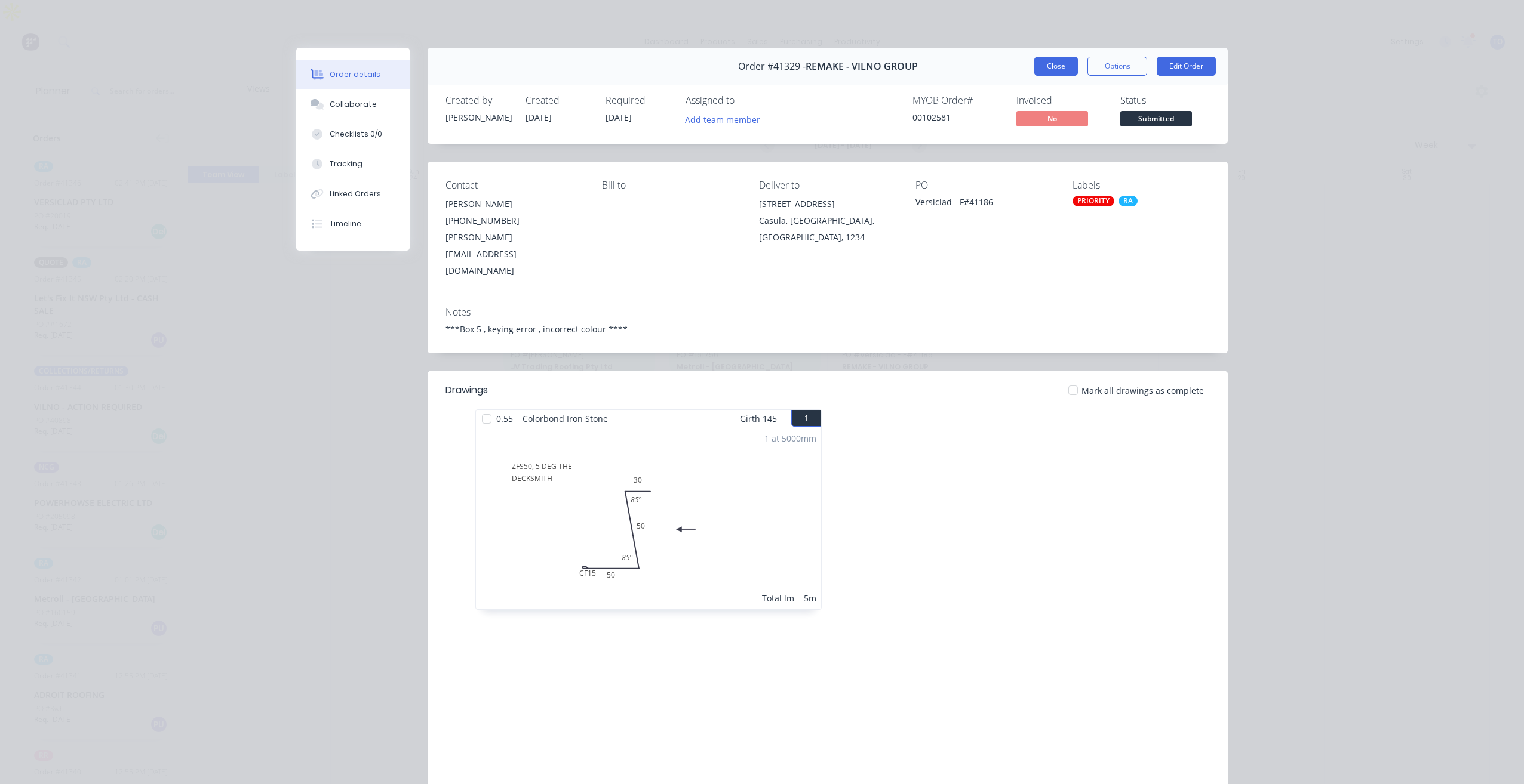
click at [1056, 62] on button "Close" at bounding box center [1056, 66] width 44 height 19
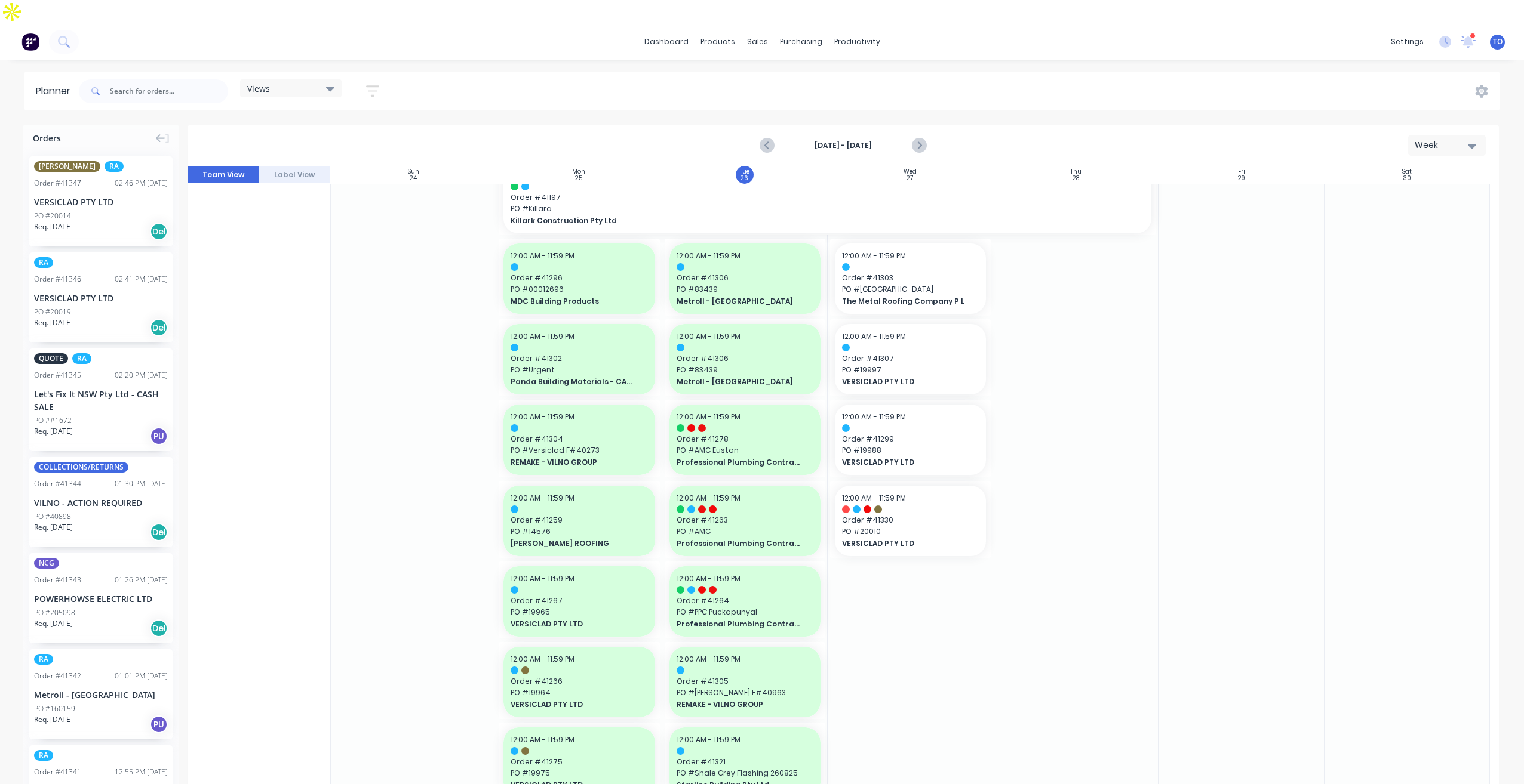
scroll to position [835, 0]
click at [907, 516] on span "Order # 41330" at bounding box center [910, 521] width 137 height 10
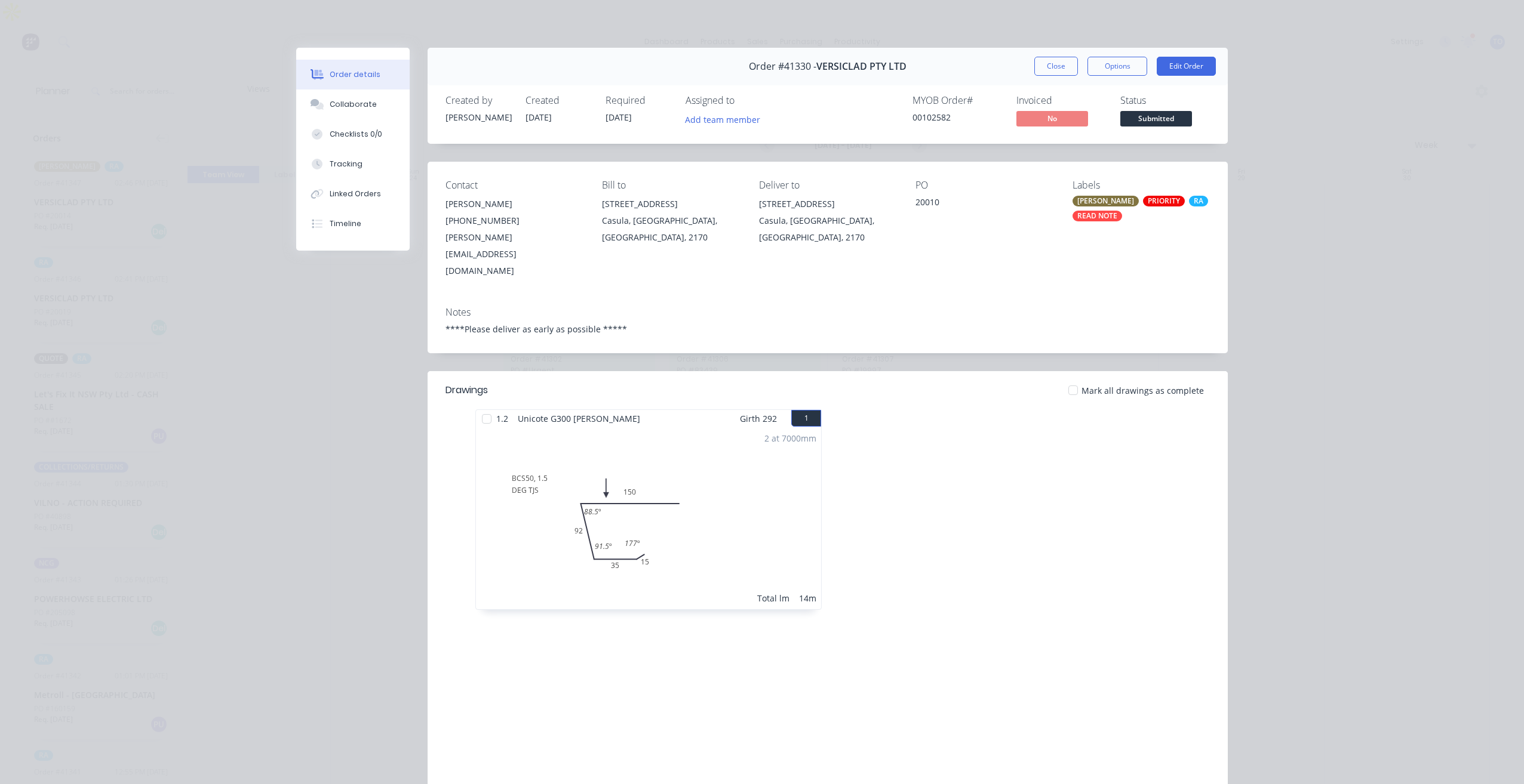
drag, startPoint x: 1063, startPoint y: 69, endPoint x: 1080, endPoint y: 511, distance: 442.3
click at [1061, 69] on button "Close" at bounding box center [1056, 66] width 44 height 19
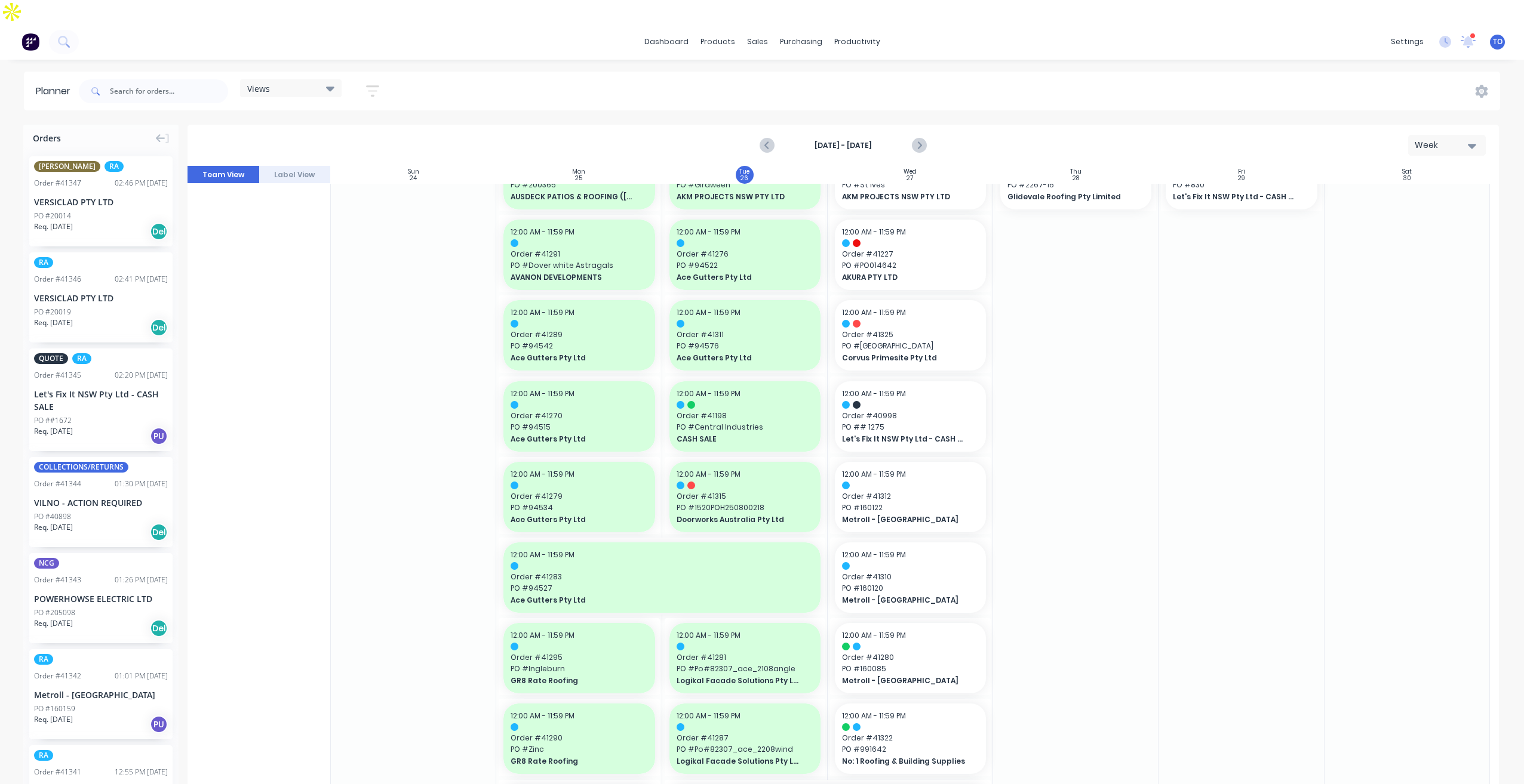
scroll to position [0, 0]
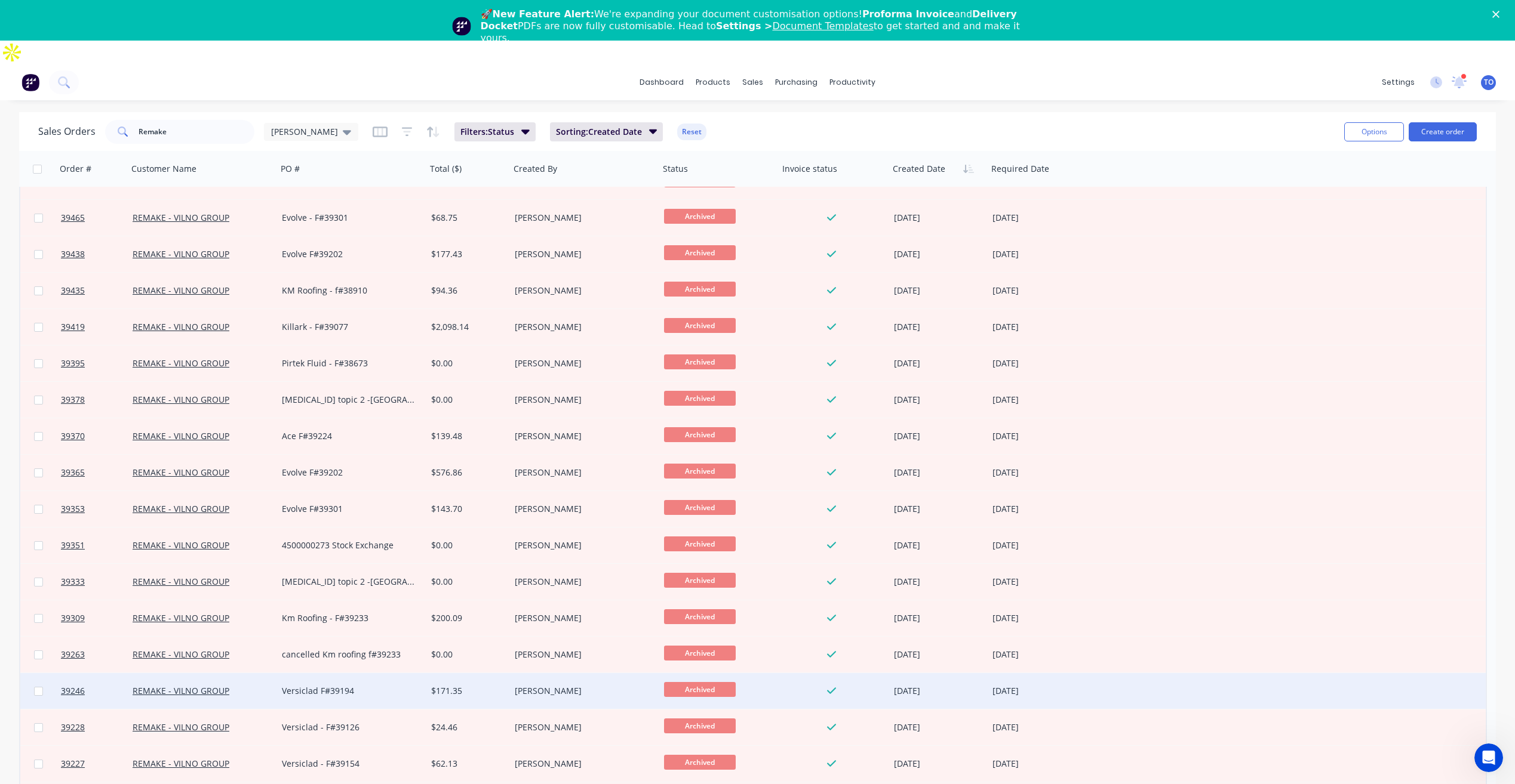
scroll to position [835, 0]
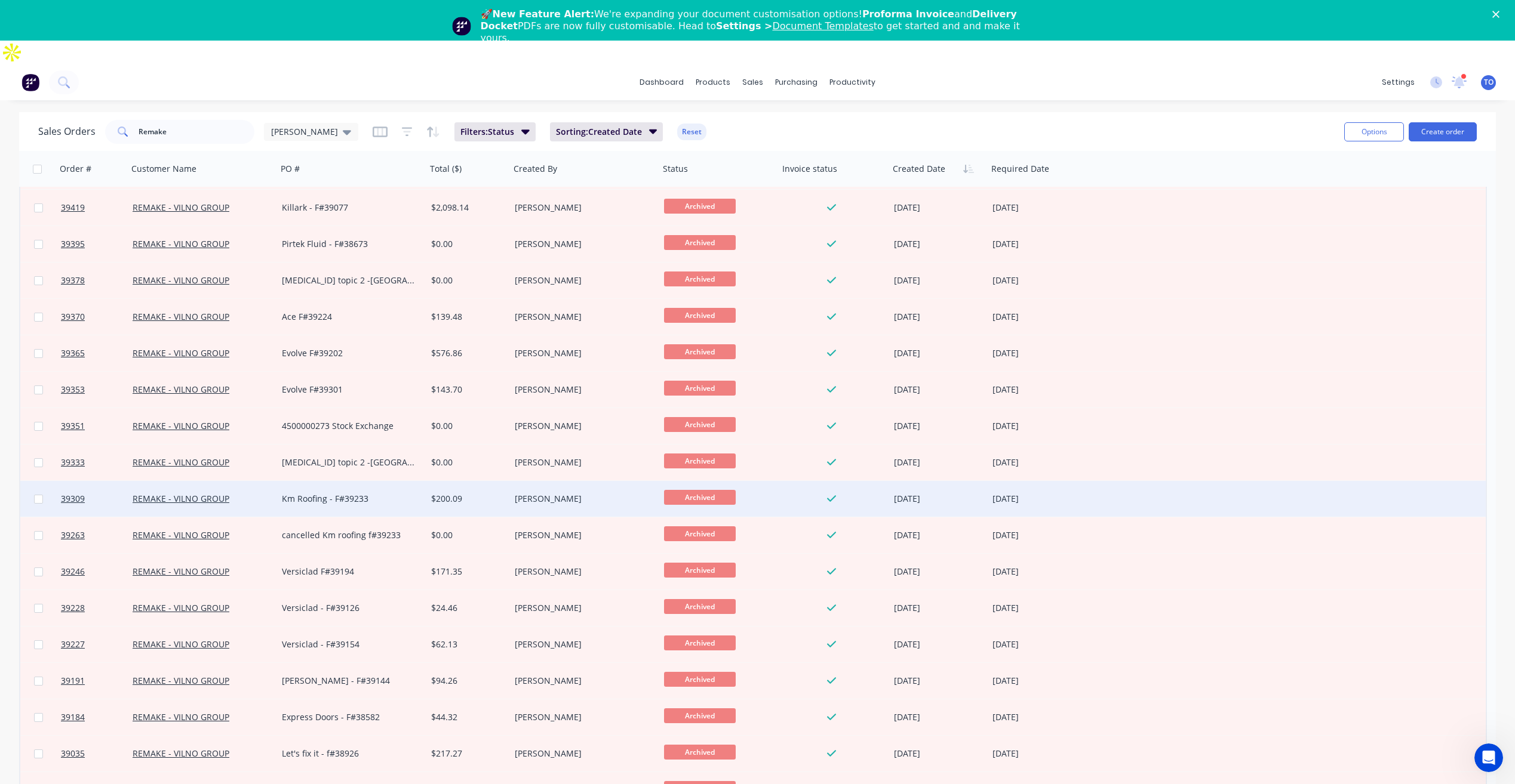
click at [412, 493] on div "Km Roofing - F#39233" at bounding box center [348, 499] width 132 height 12
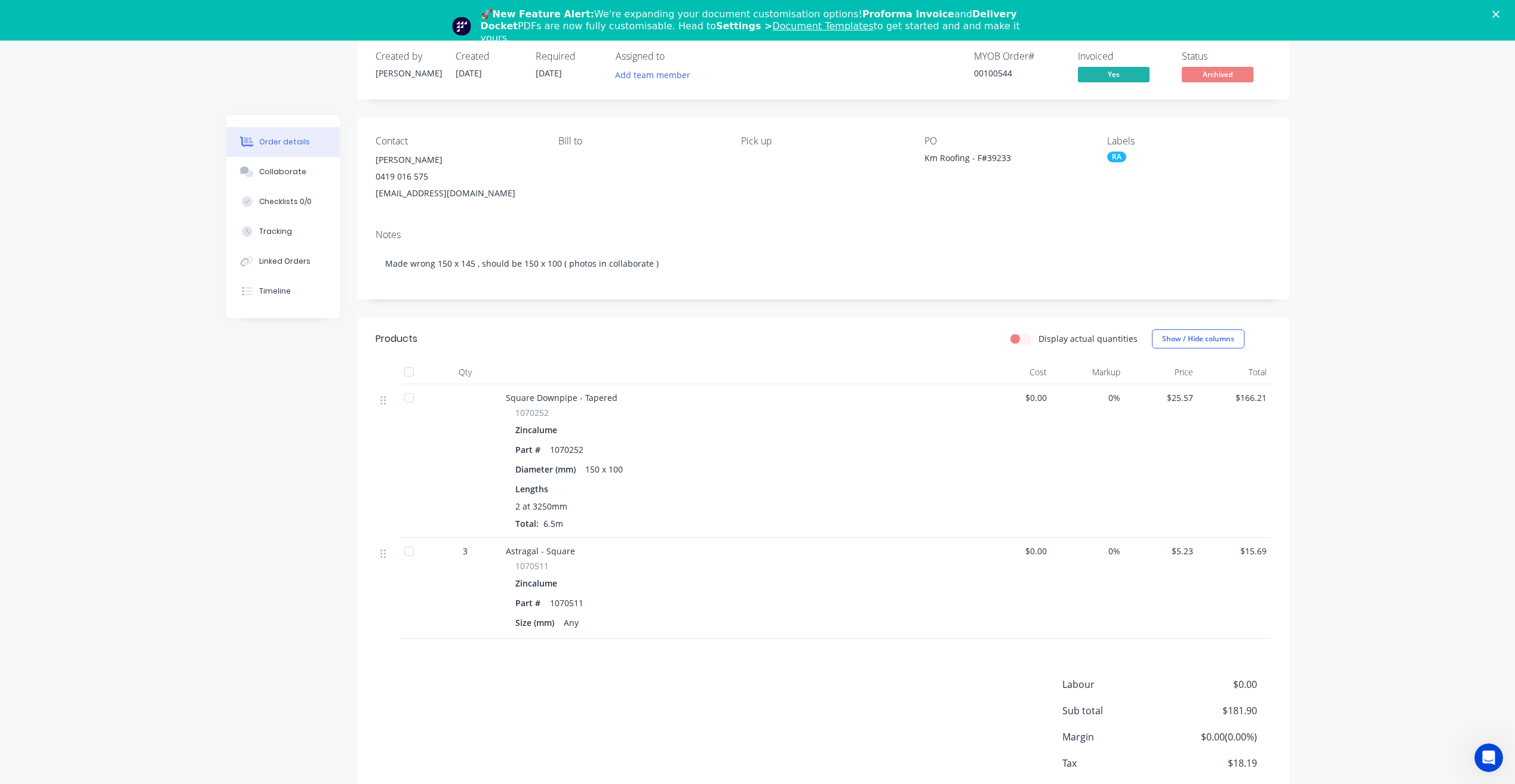
scroll to position [119, 0]
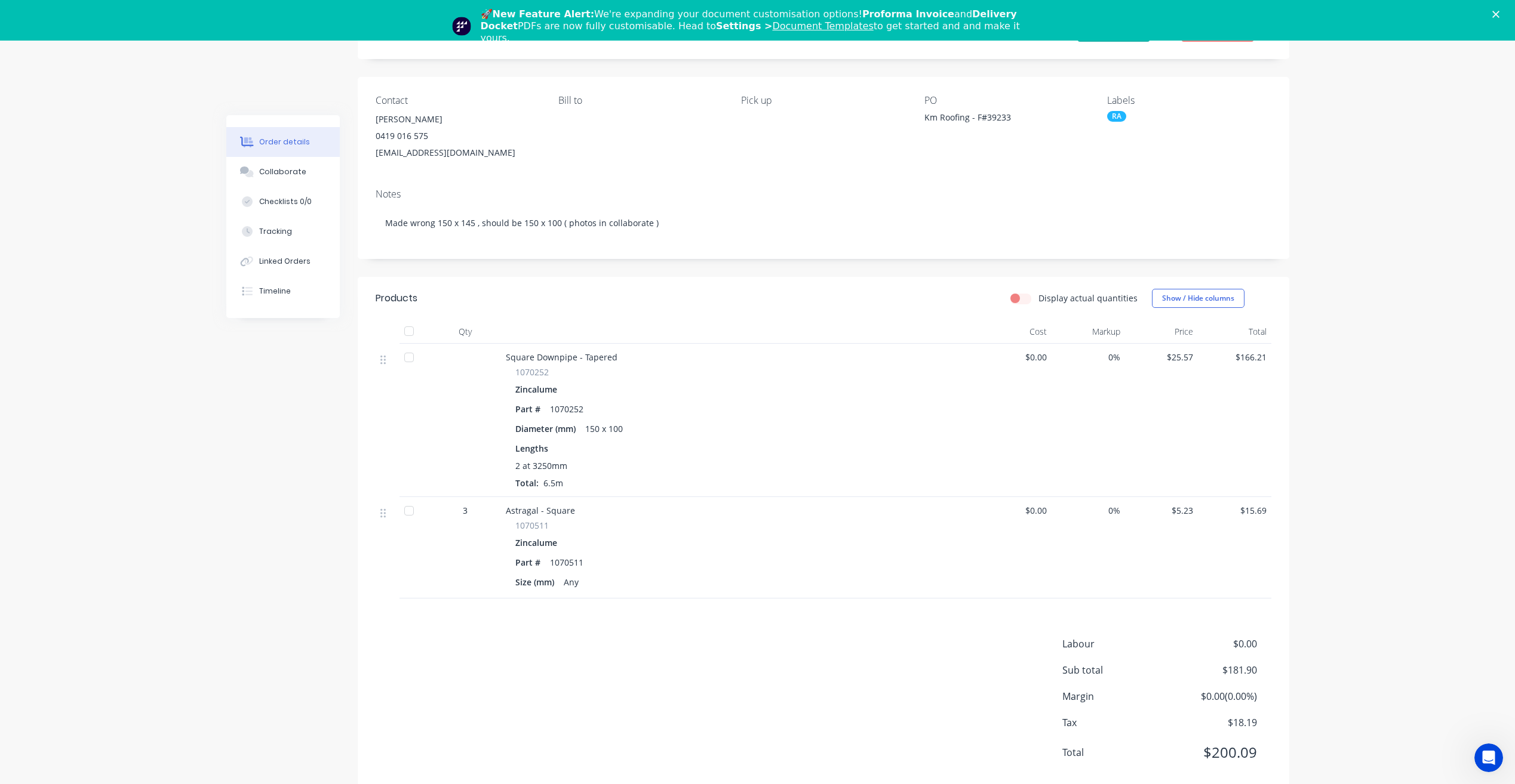
drag, startPoint x: 1178, startPoint y: 223, endPoint x: 1135, endPoint y: 234, distance: 44.4
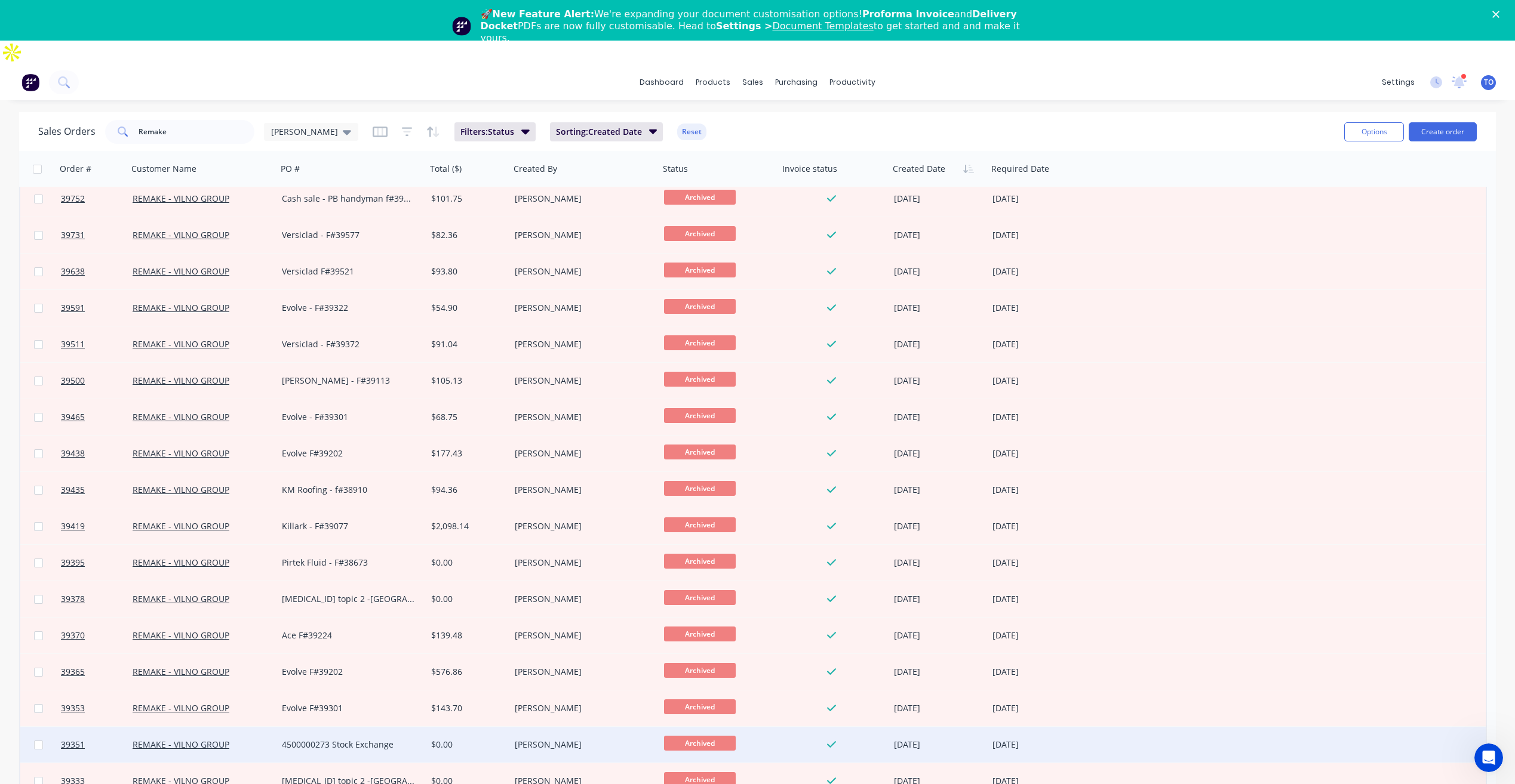
scroll to position [597, 0]
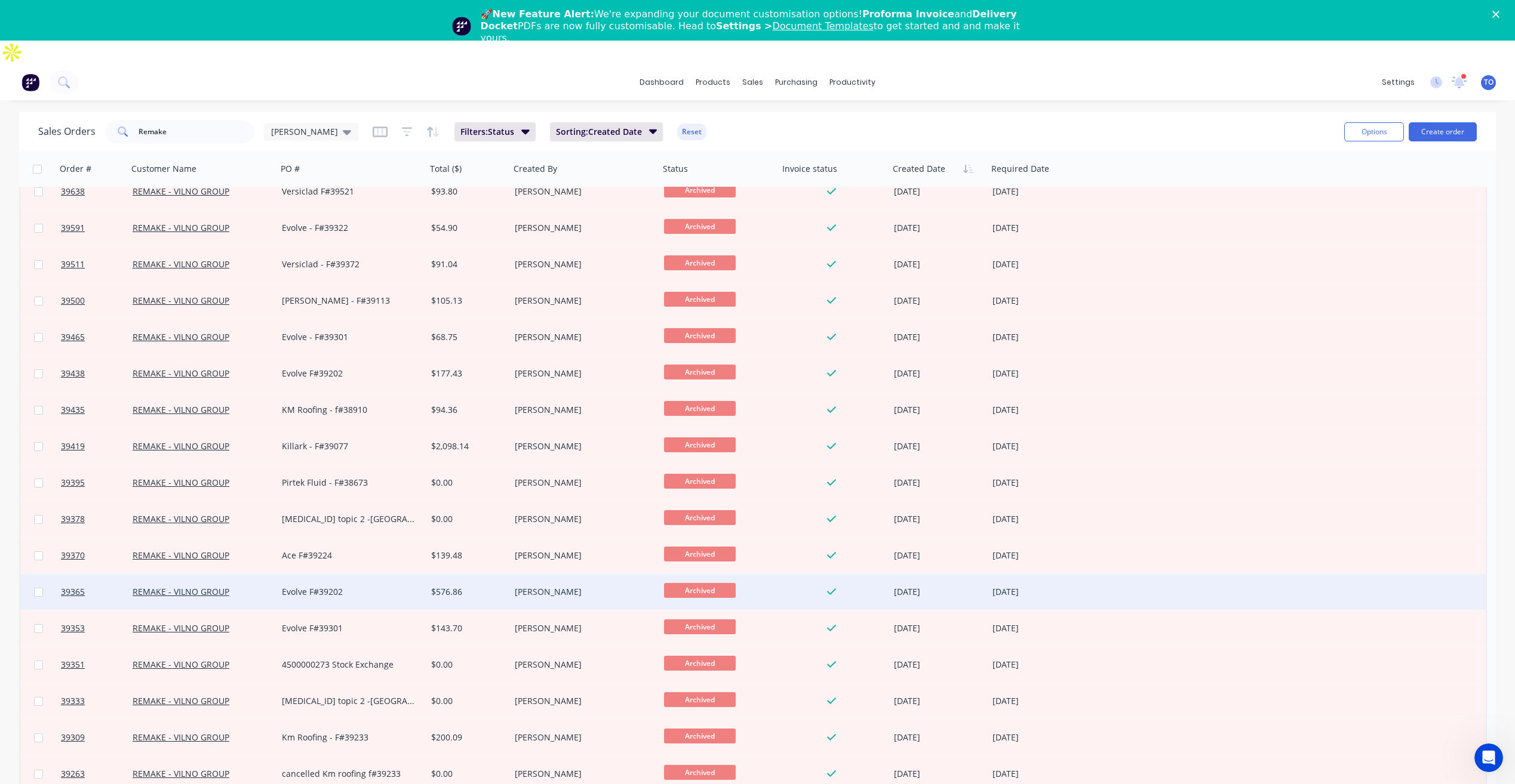
click at [395, 586] on div "Evolve F#39202" at bounding box center [348, 592] width 132 height 12
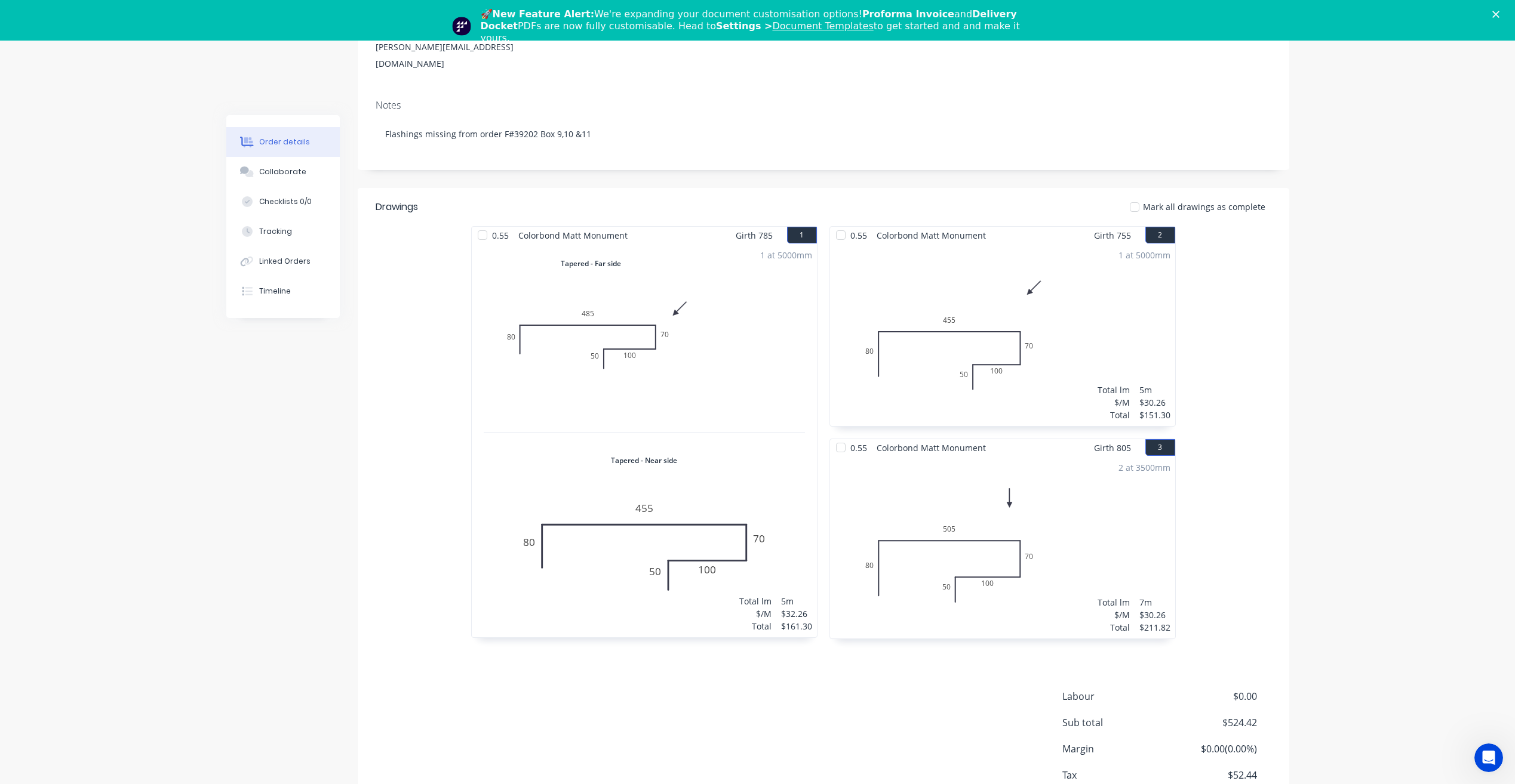
scroll to position [204, 0]
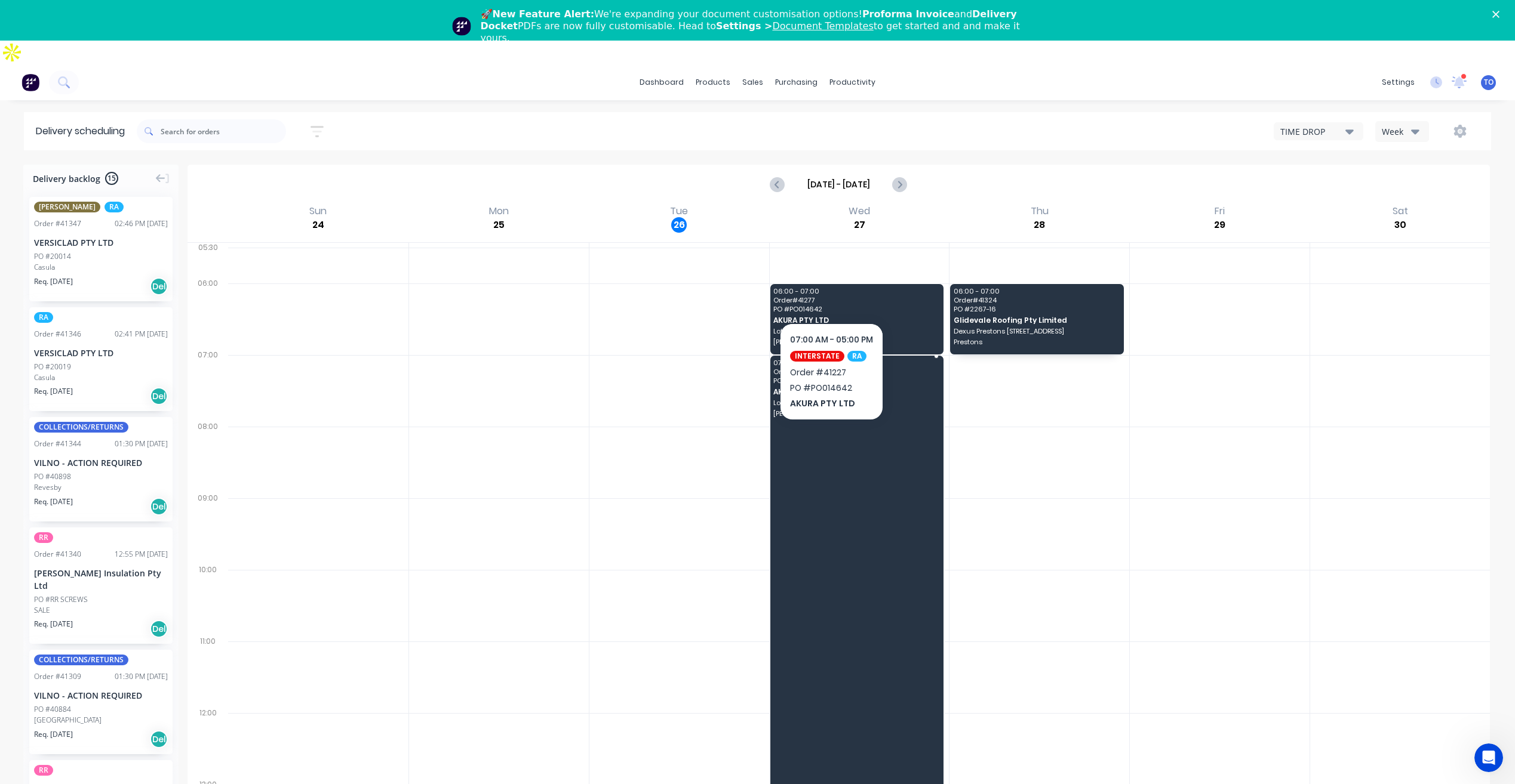
click at [830, 438] on div "07:00 - 17:00 Order # 41227 PO # PO014642 AKURA PTY LTD [STREET_ADDRESS][PERSON…" at bounding box center [857, 713] width 174 height 715
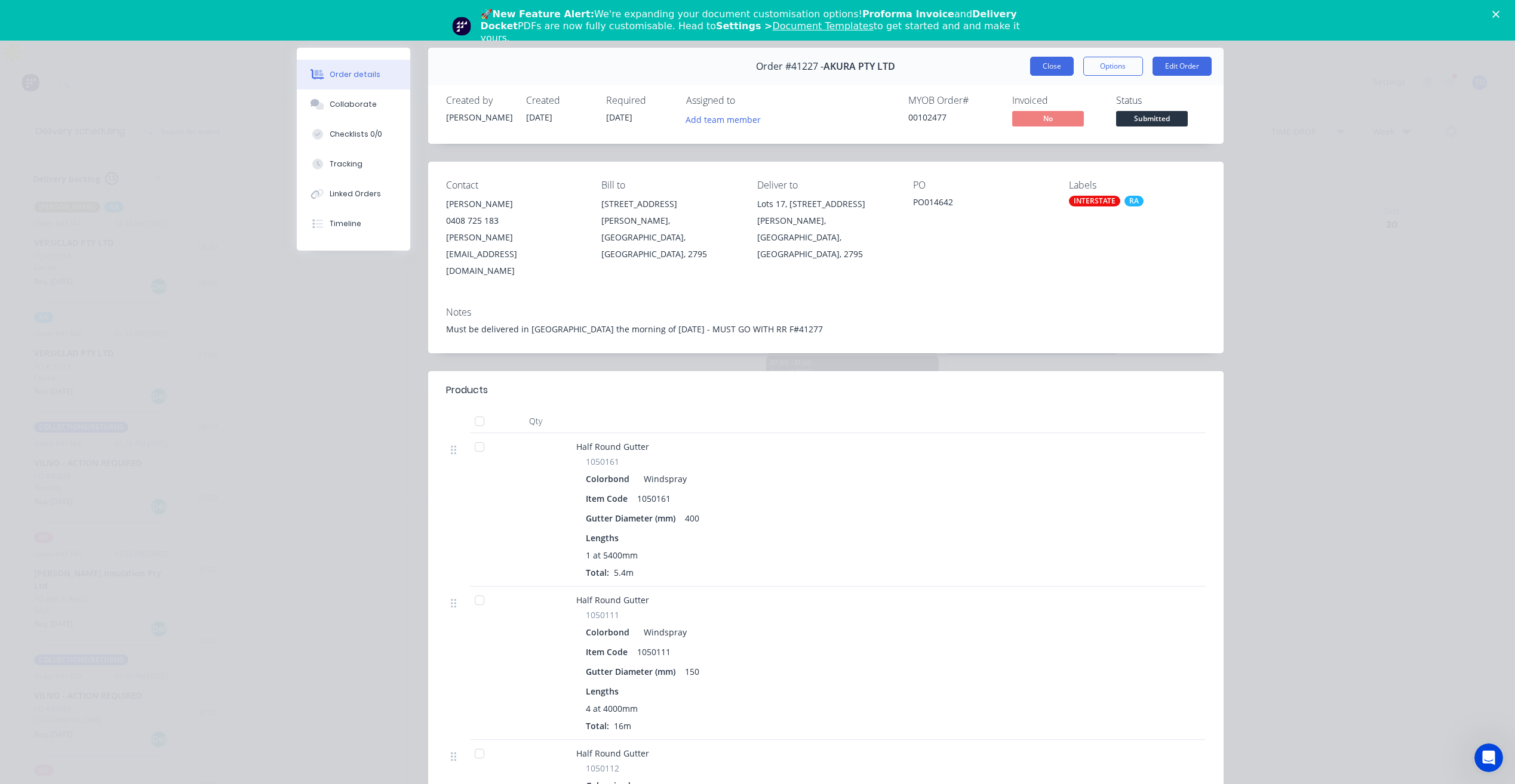
click at [1049, 68] on button "Close" at bounding box center [1051, 66] width 44 height 19
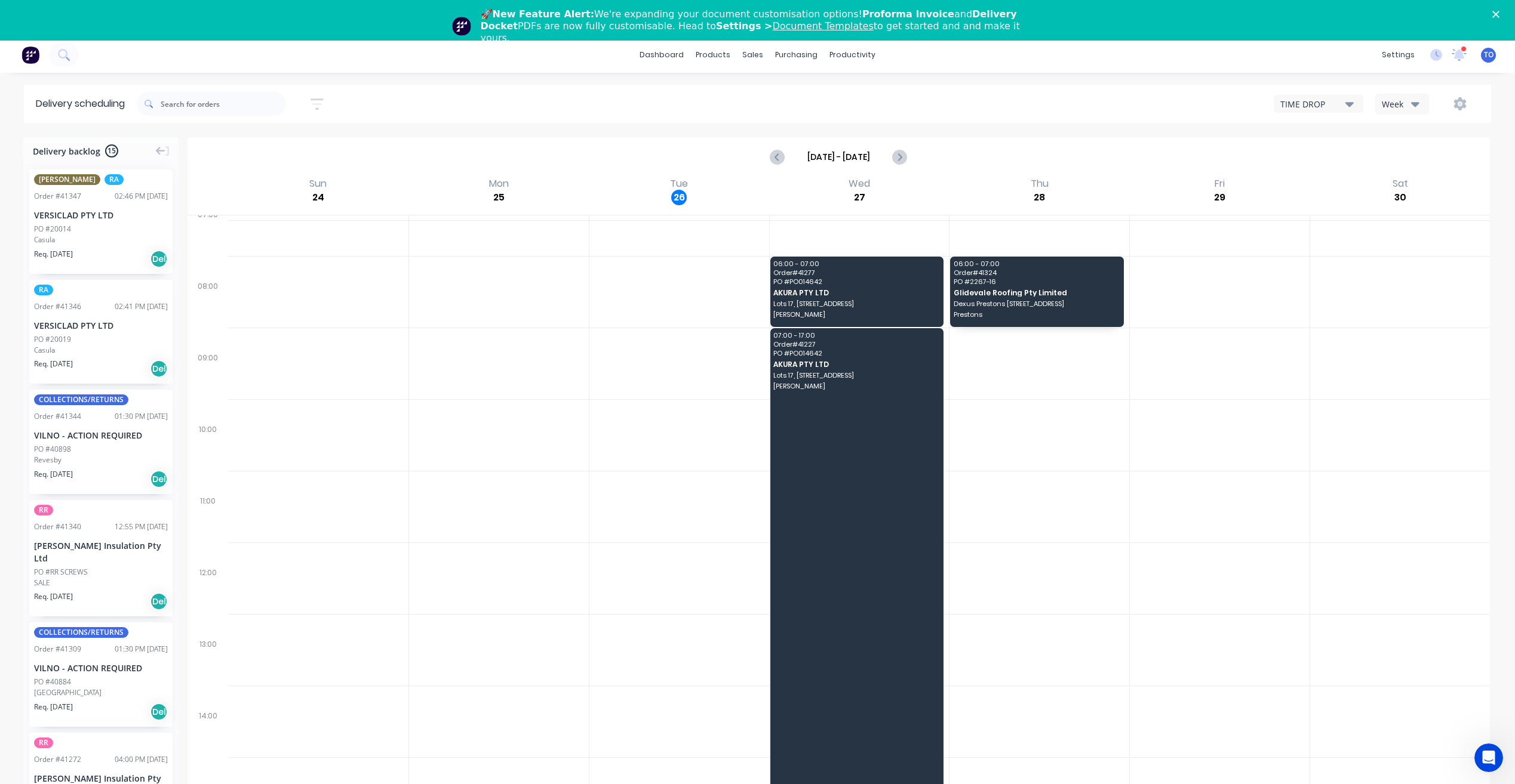
scroll to position [113, 0]
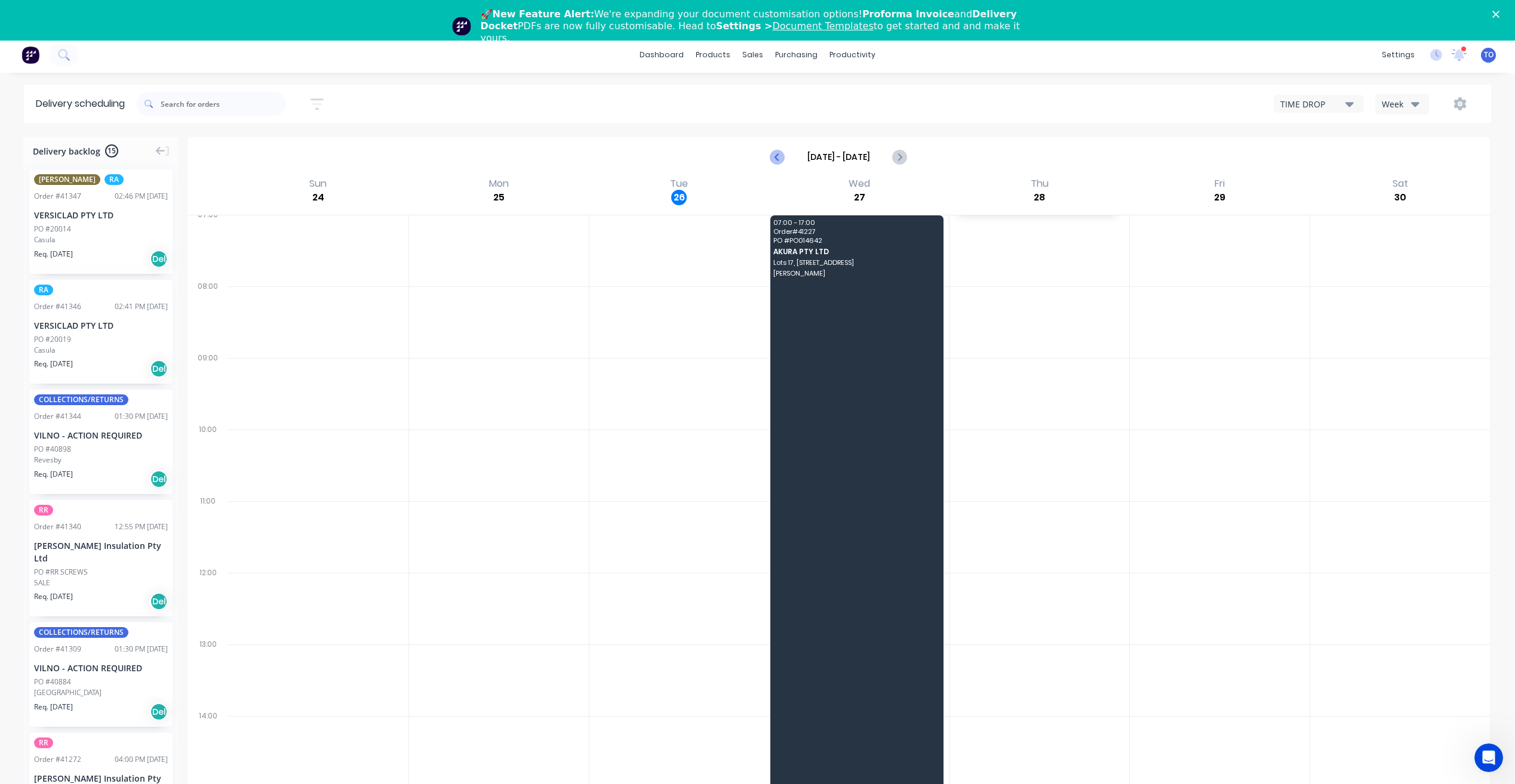
click at [772, 145] on button "Previous page" at bounding box center [778, 157] width 24 height 24
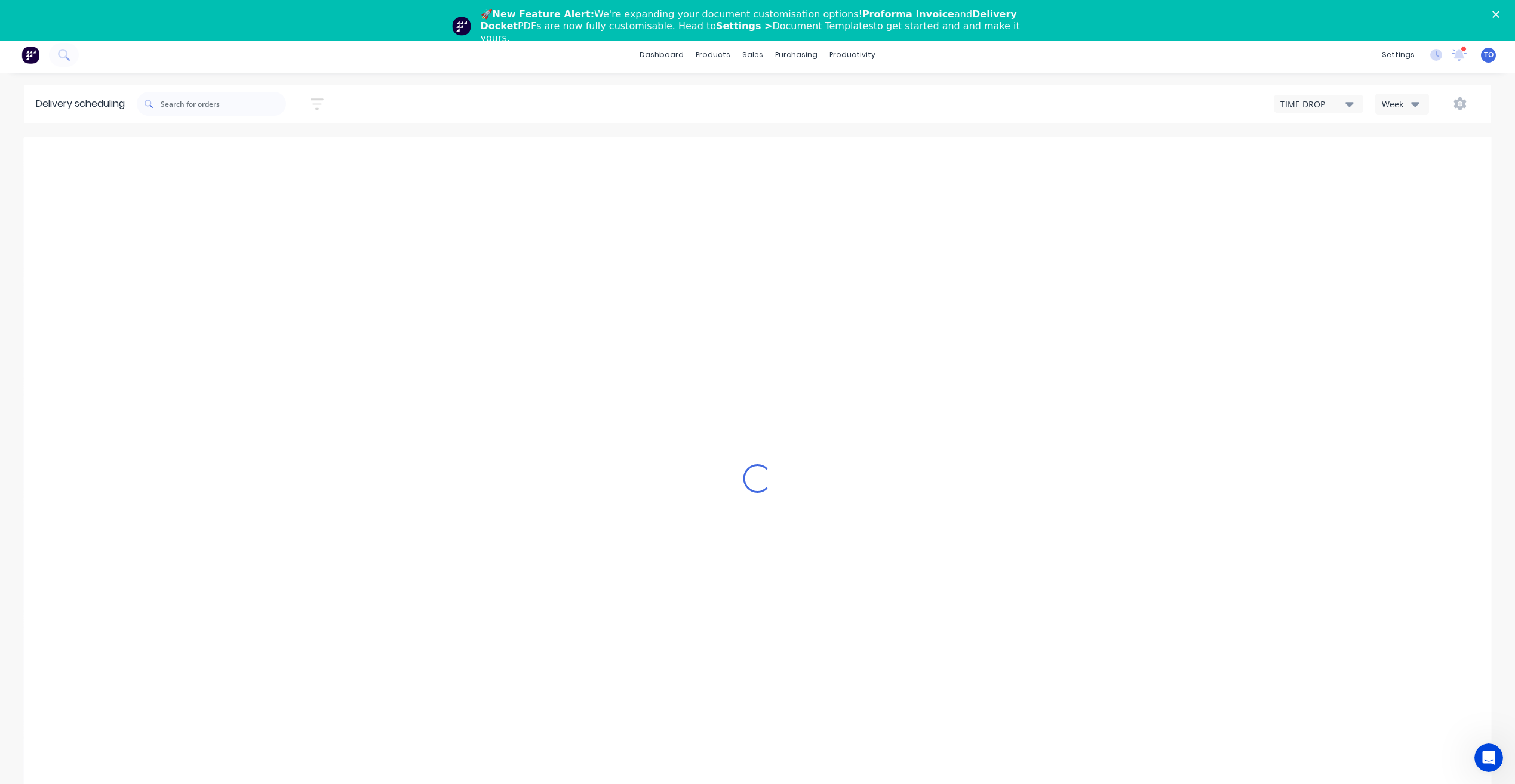
type input "Aug 17 - Aug 23"
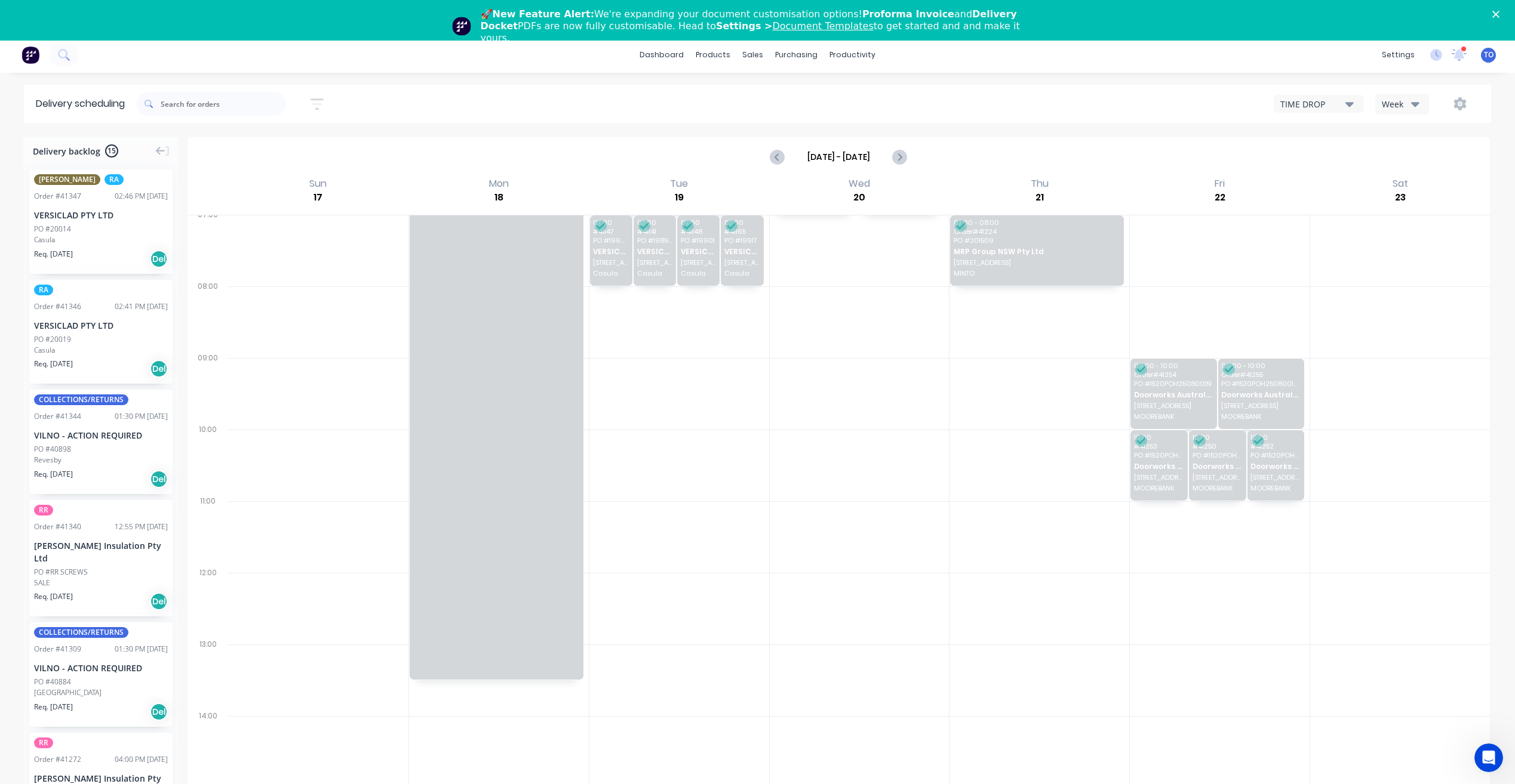
click at [81, 402] on div "COLLECTIONS/RETURNS Order # 41344 01:30 PM 26/08/25 VILNO - ACTION REQUIRED PO …" at bounding box center [101, 442] width 143 height 104
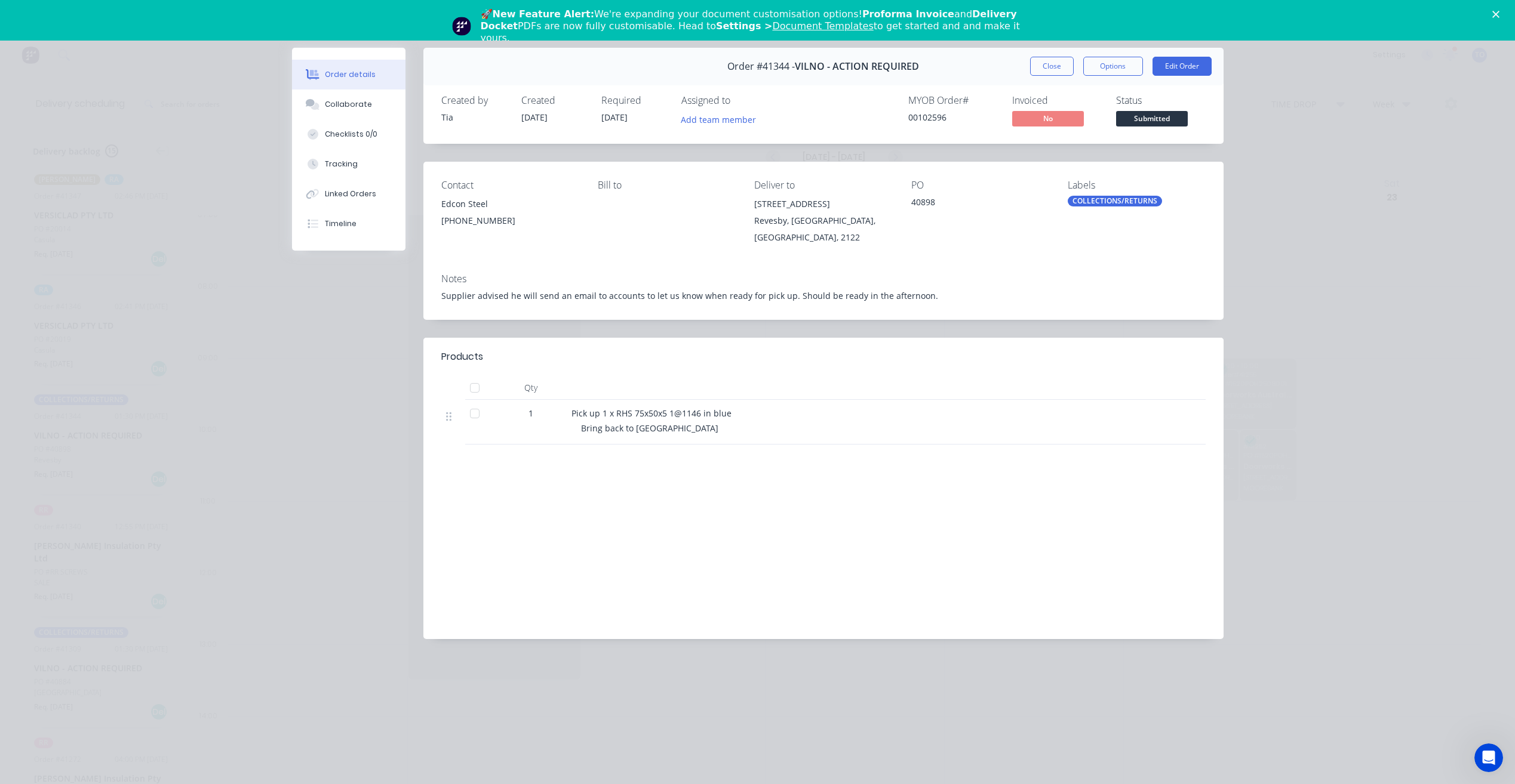
click at [362, 84] on button "Order details" at bounding box center [348, 75] width 113 height 30
drag, startPoint x: 1056, startPoint y: 74, endPoint x: 707, endPoint y: 179, distance: 364.5
click at [1056, 75] on button "Close" at bounding box center [1051, 66] width 44 height 19
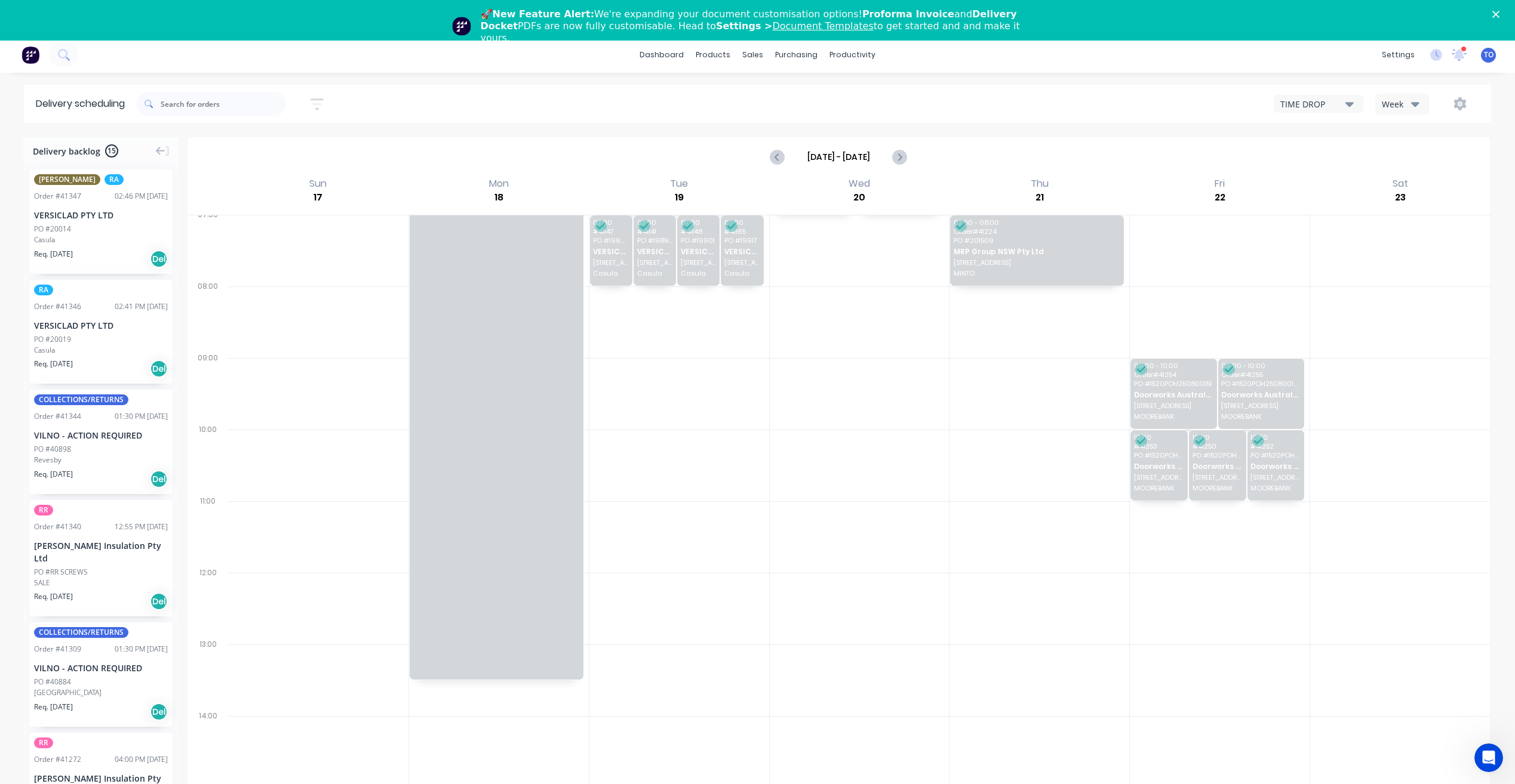
click at [115, 412] on div "01:30 PM [DATE]" at bounding box center [141, 417] width 53 height 10
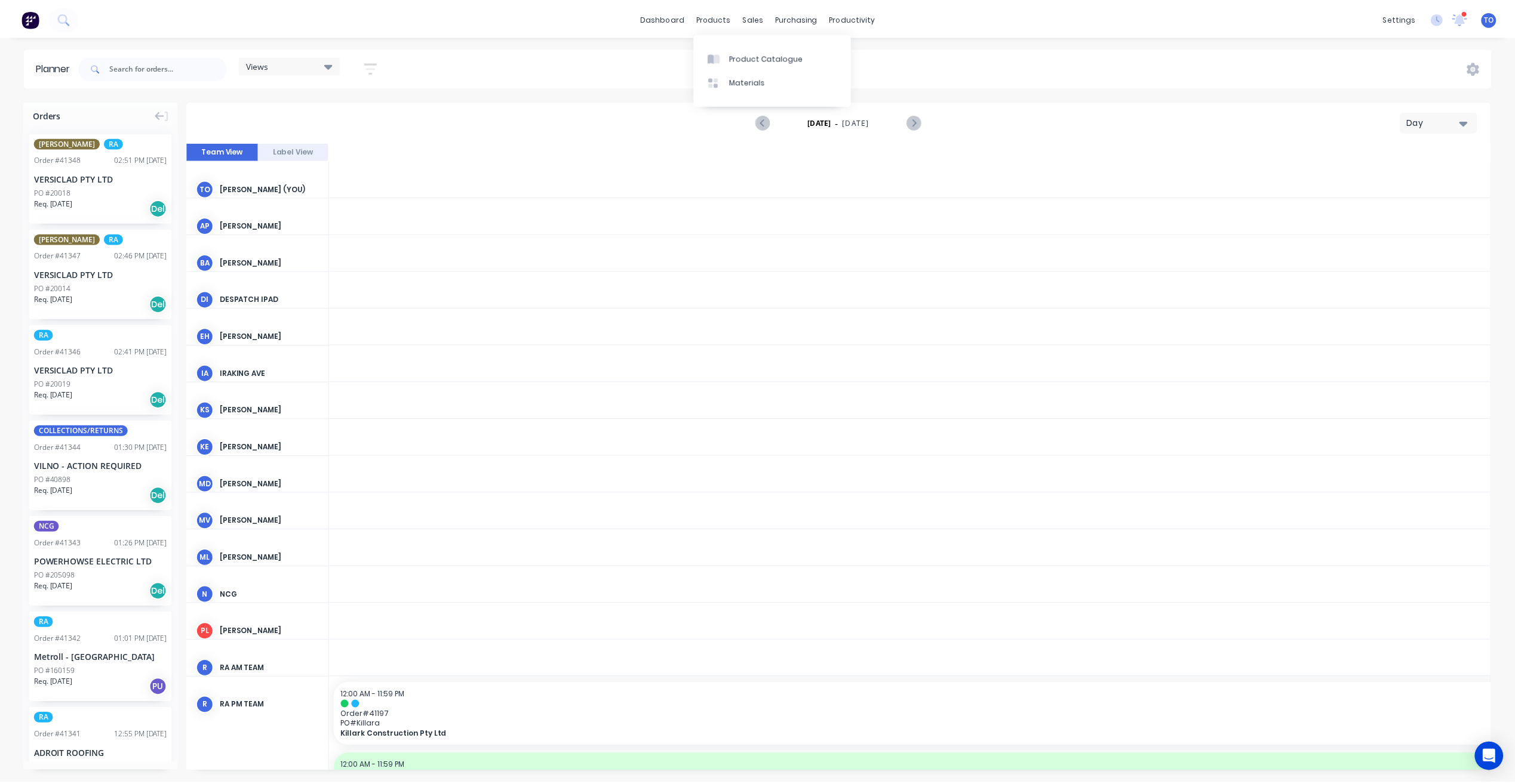
scroll to position [0, 2867]
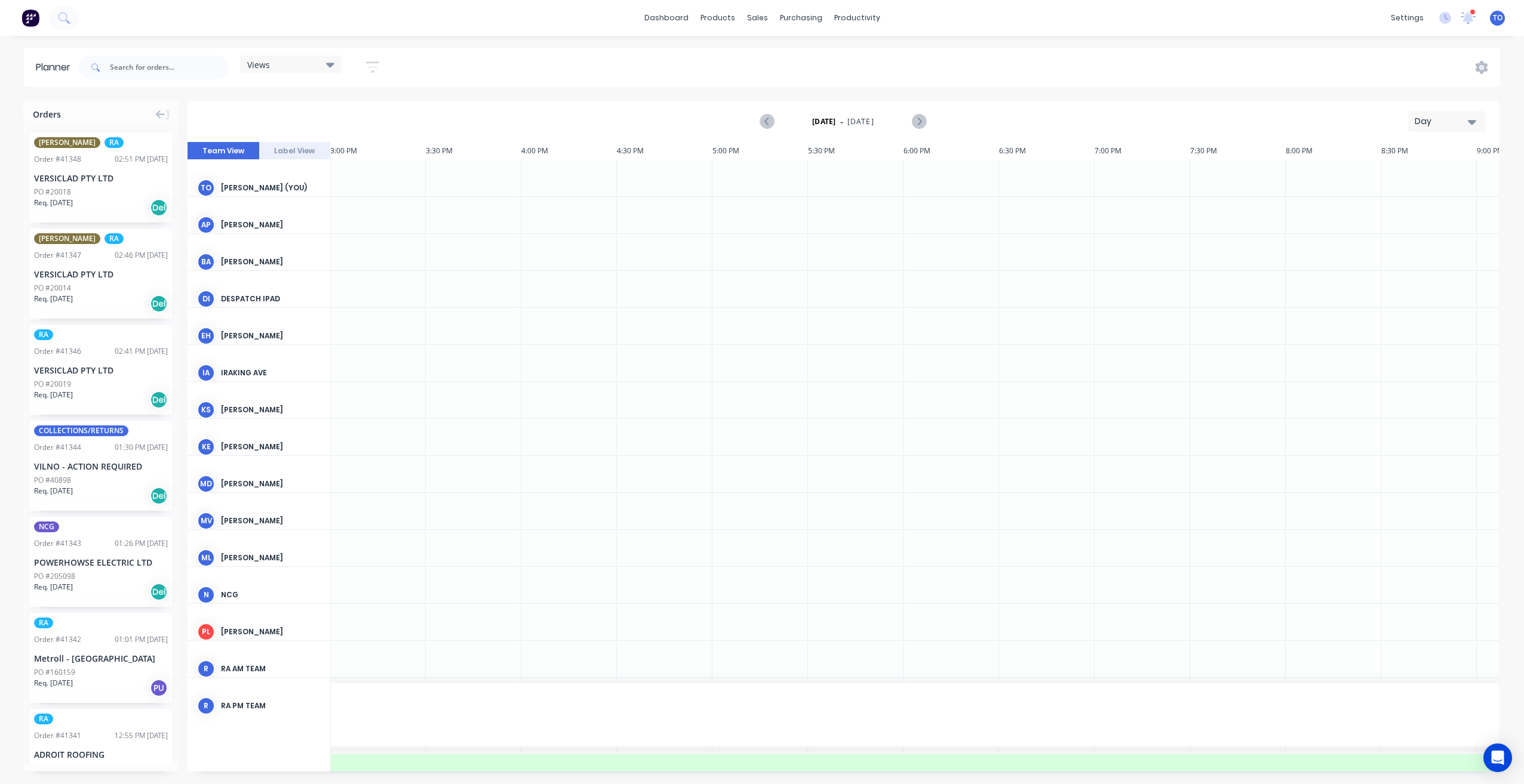
click at [1433, 118] on div "Day" at bounding box center [1443, 121] width 55 height 12
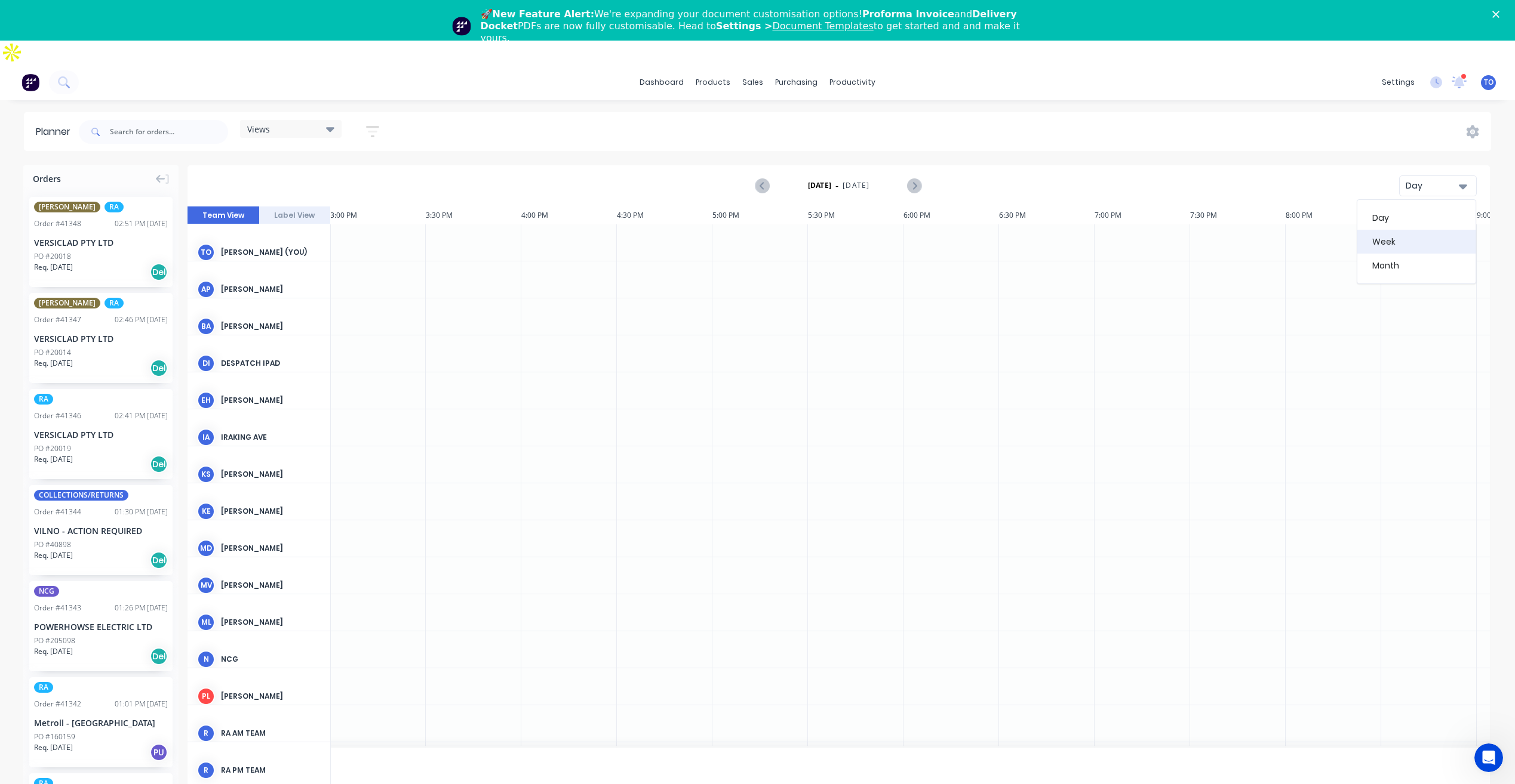
scroll to position [0, 0]
click at [1387, 230] on div "Week" at bounding box center [1416, 242] width 118 height 24
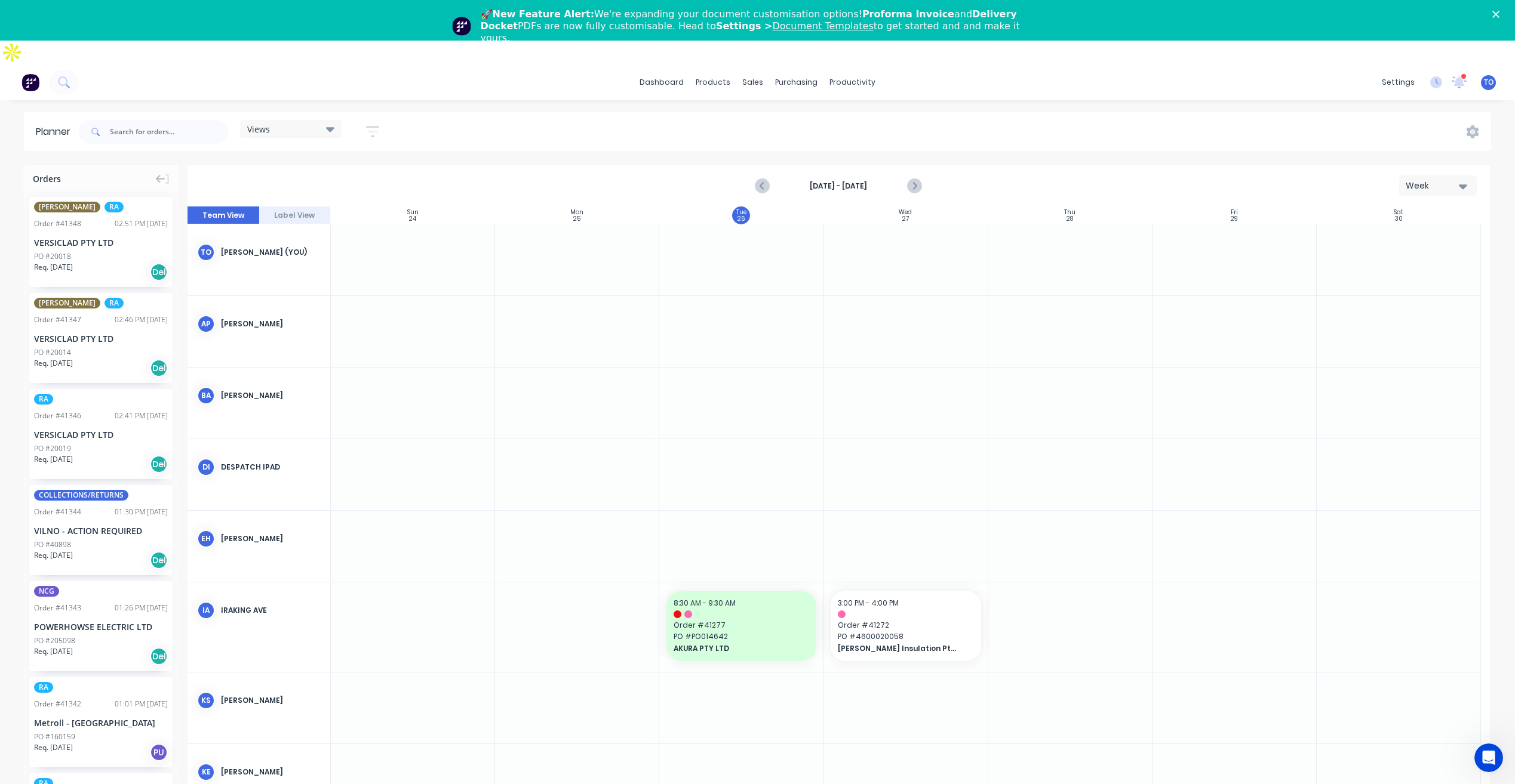
click at [369, 120] on button "button" at bounding box center [373, 132] width 38 height 23
click at [332, 122] on icon at bounding box center [330, 129] width 8 height 13
click at [274, 259] on button "[PERSON_NAME]" at bounding box center [312, 265] width 127 height 14
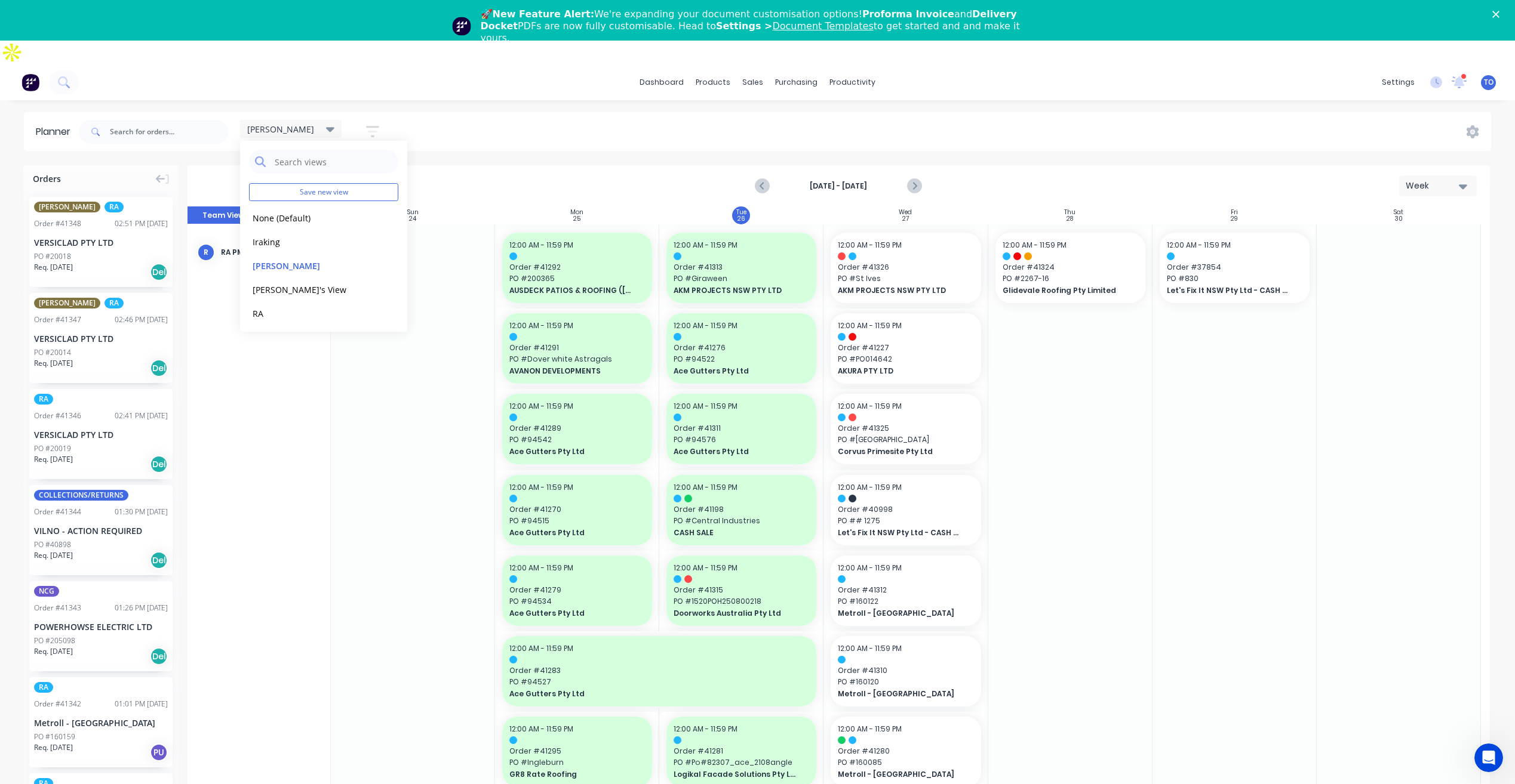
click at [705, 114] on div "[PERSON_NAME] Save new view None (Default) edit Iraking edit [PERSON_NAME] edit…" at bounding box center [784, 132] width 1415 height 36
drag, startPoint x: 61, startPoint y: 216, endPoint x: 1017, endPoint y: 283, distance: 958.3
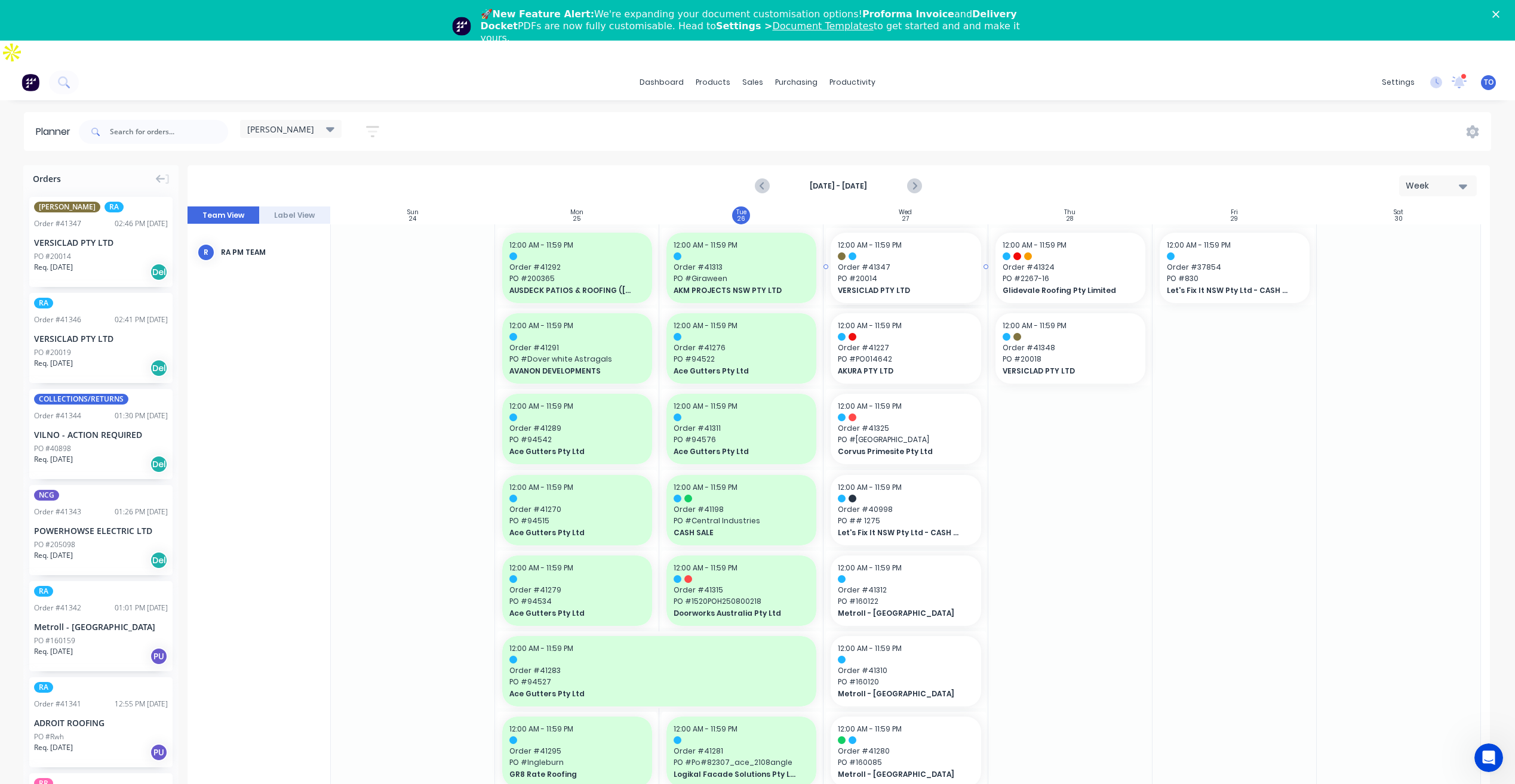
drag, startPoint x: 77, startPoint y: 217, endPoint x: 916, endPoint y: 245, distance: 839.5
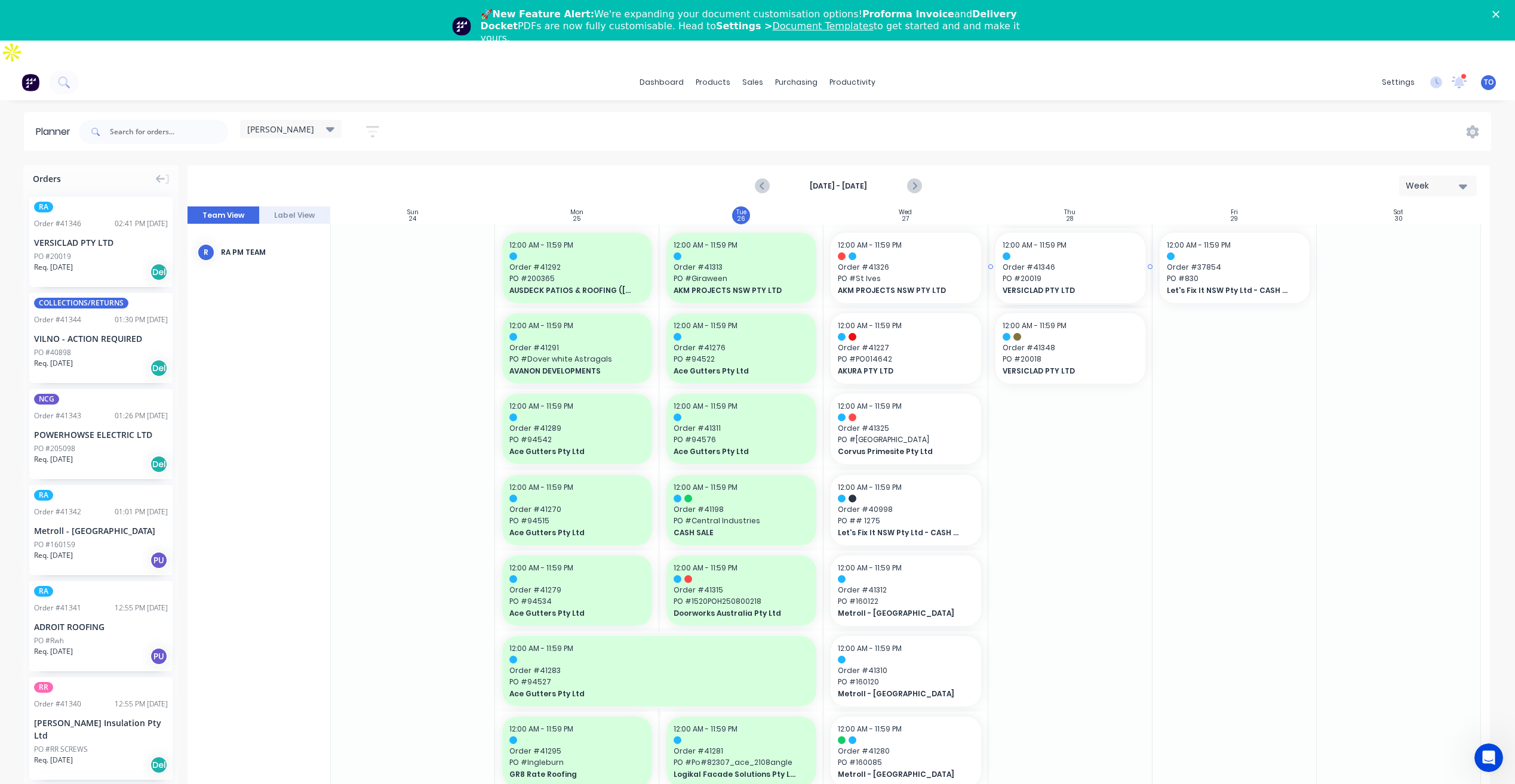
drag, startPoint x: 48, startPoint y: 218, endPoint x: 1083, endPoint y: 242, distance: 1035.3
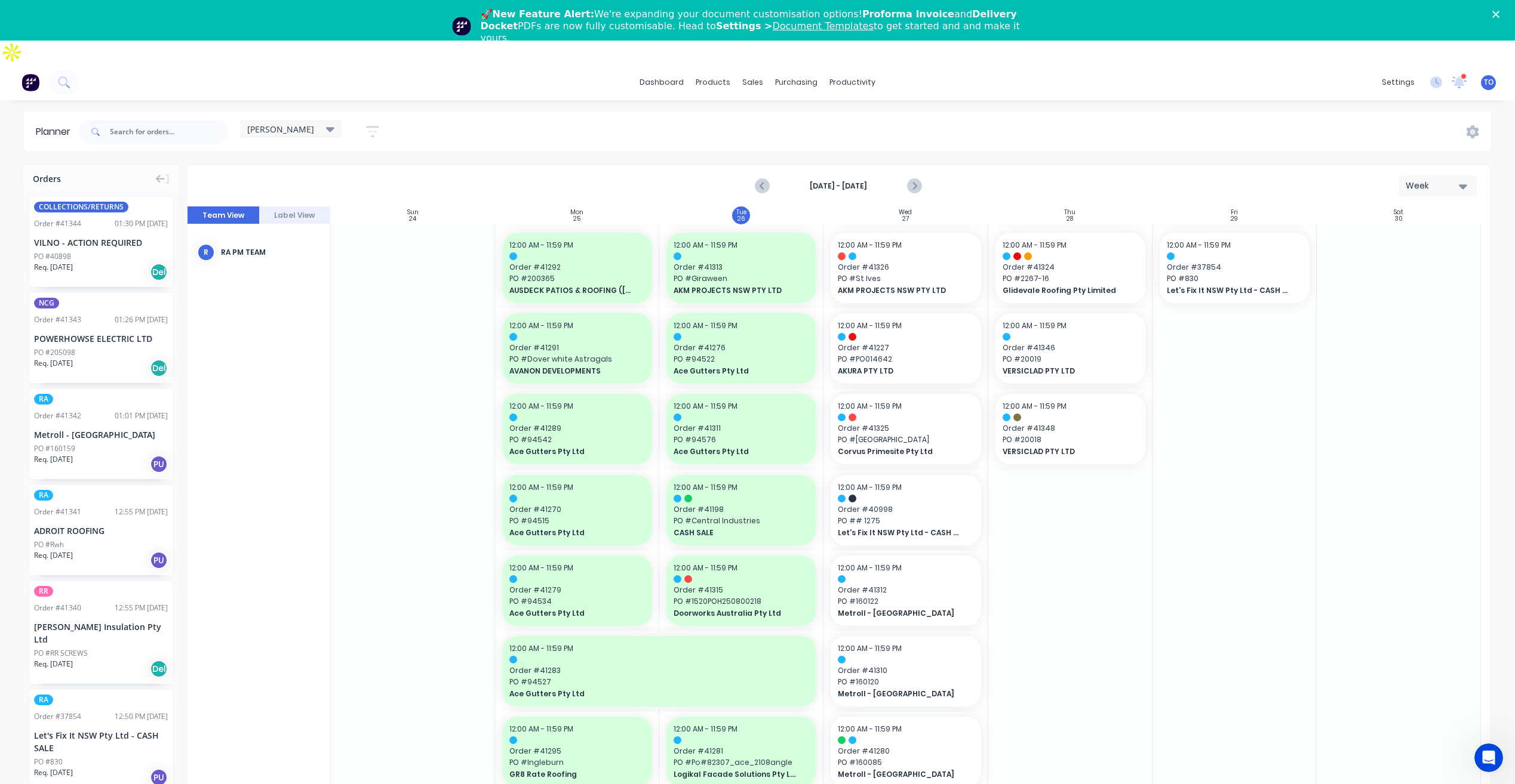
scroll to position [60, 0]
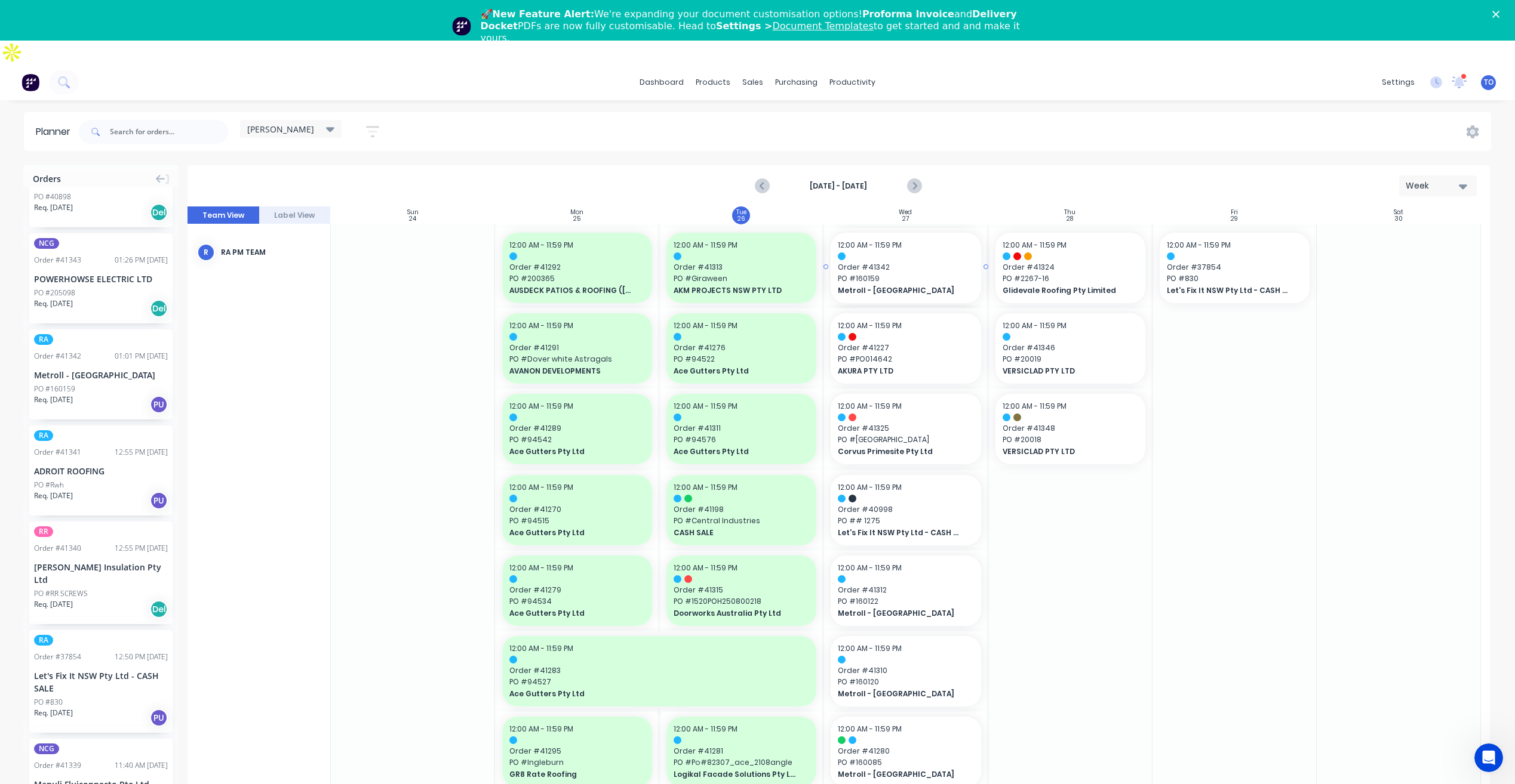
drag, startPoint x: 79, startPoint y: 333, endPoint x: 873, endPoint y: 293, distance: 795.0
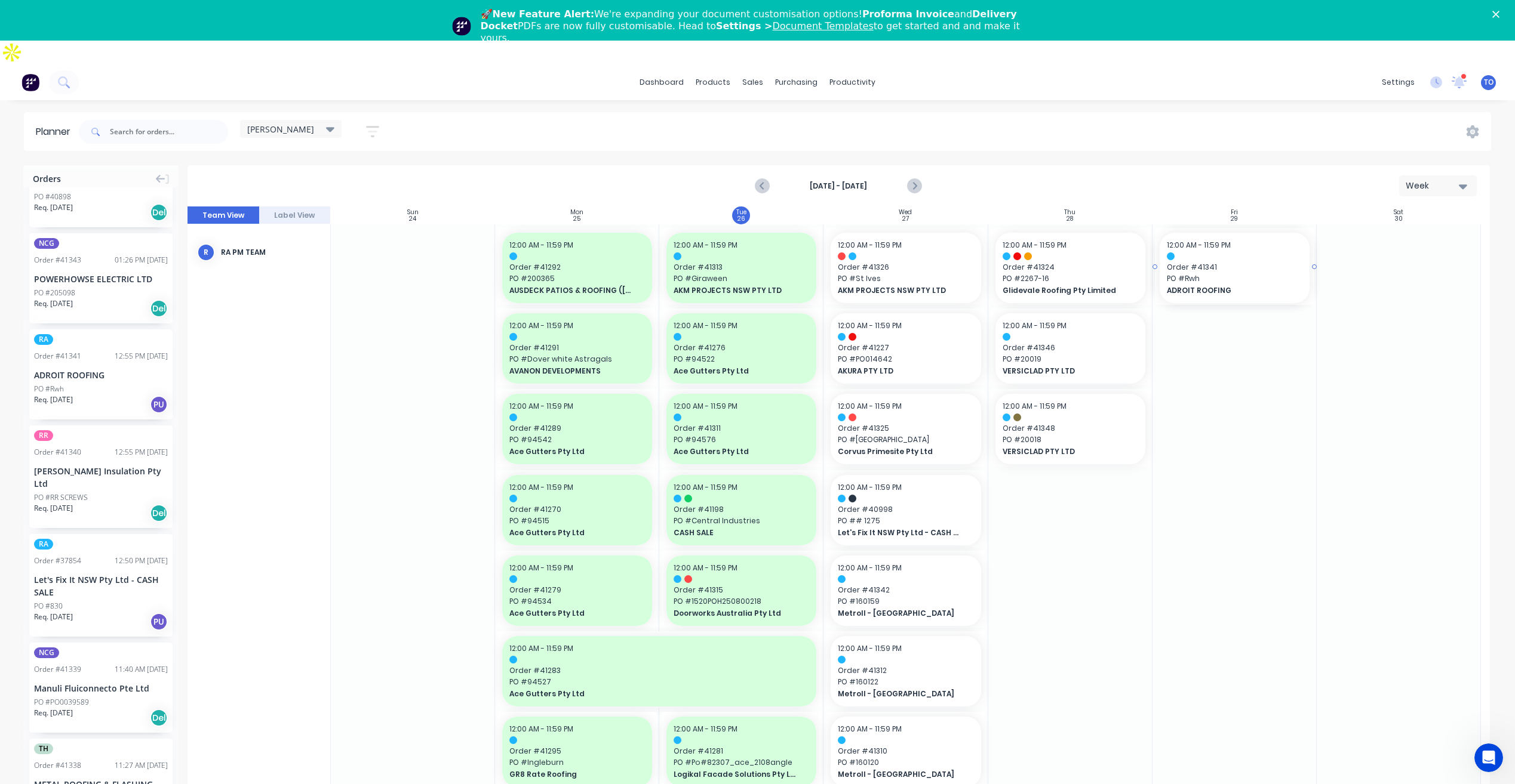
drag, startPoint x: 58, startPoint y: 344, endPoint x: 1252, endPoint y: 286, distance: 1195.4
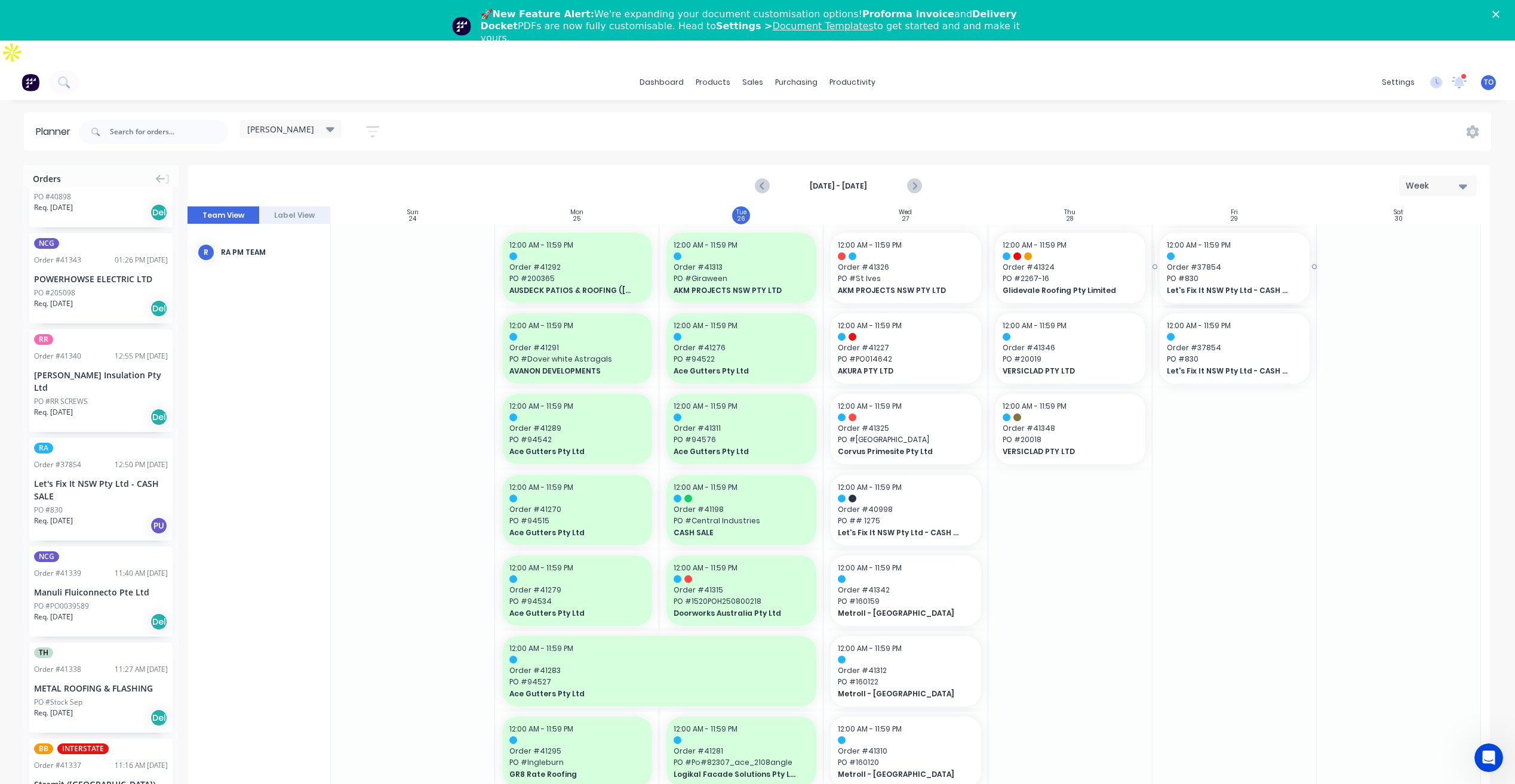
drag, startPoint x: 48, startPoint y: 418, endPoint x: 363, endPoint y: 563, distance: 346.8
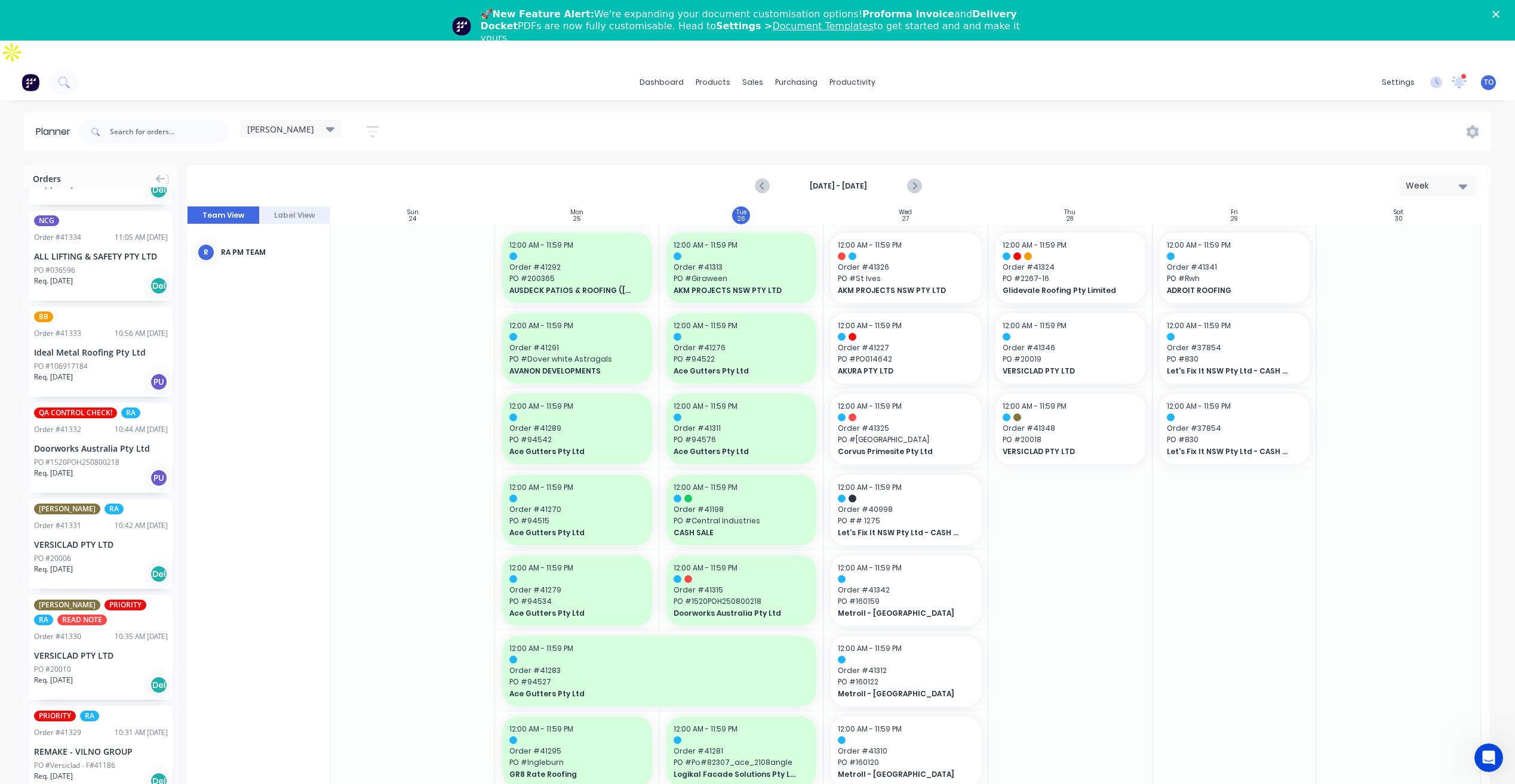
scroll to position [40, 0]
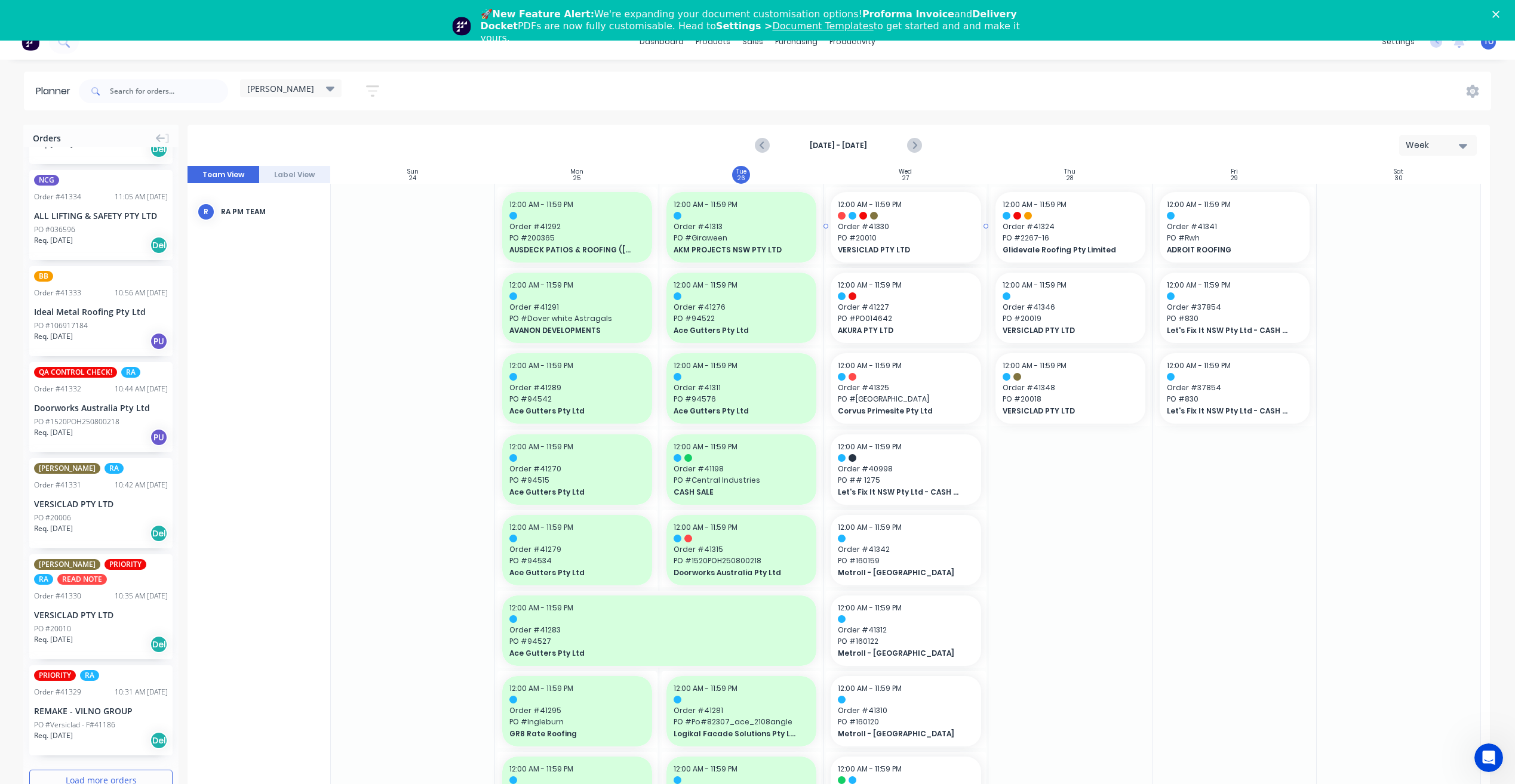
drag, startPoint x: 64, startPoint y: 574, endPoint x: 895, endPoint y: 314, distance: 870.7
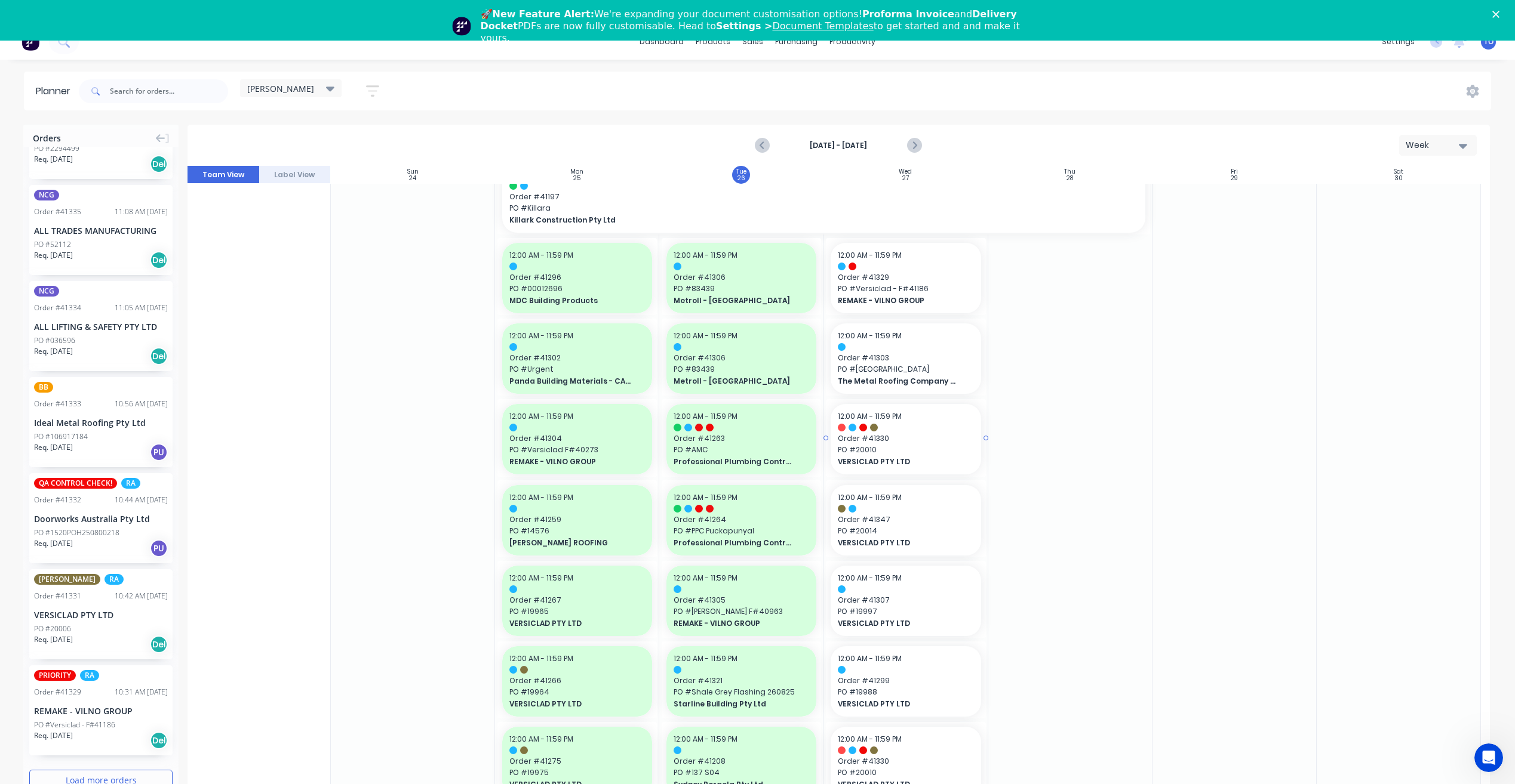
scroll to position [955, 0]
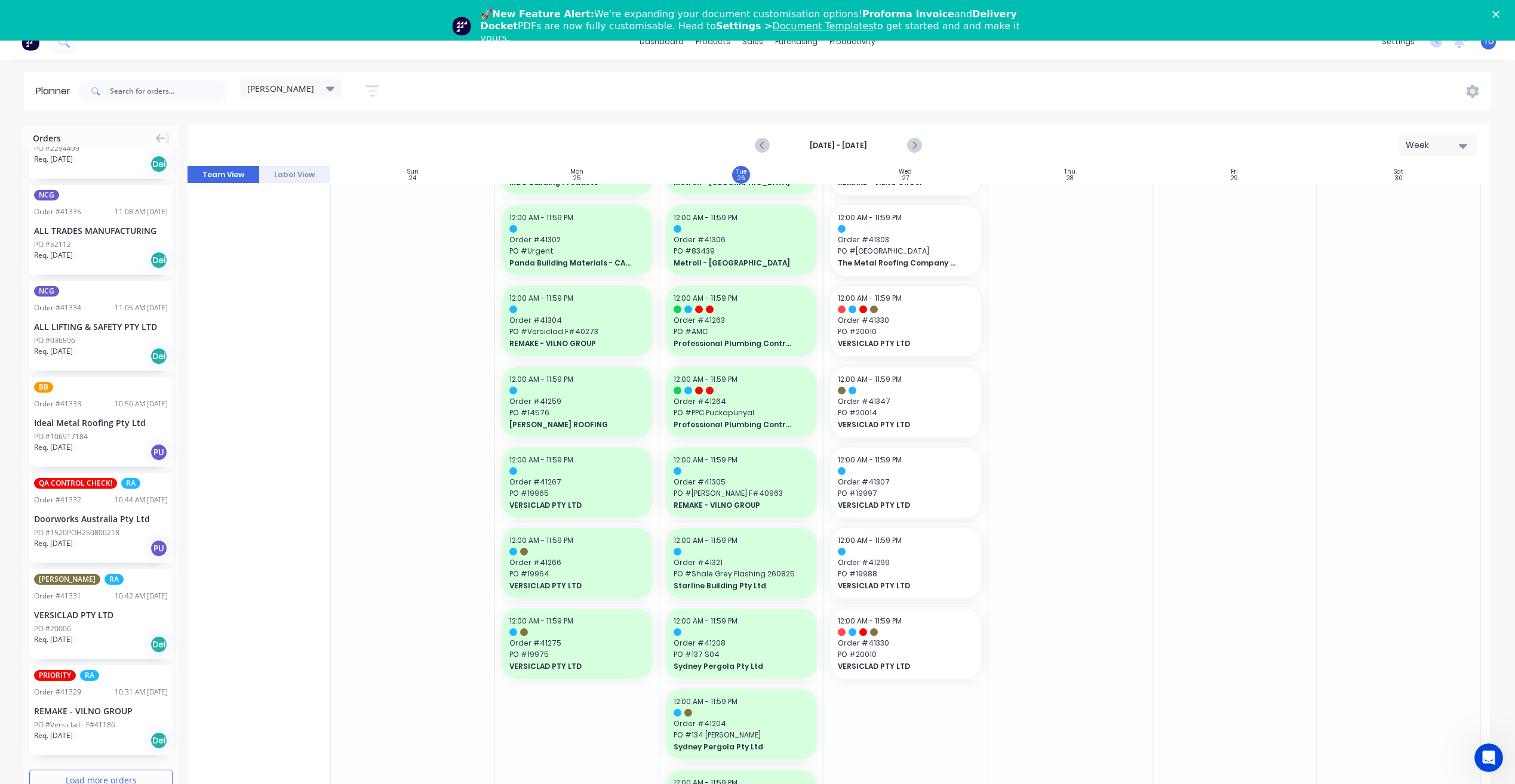
click at [371, 83] on icon "button" at bounding box center [373, 91] width 13 height 15
click at [333, 165] on div "Show/Hide orders" at bounding box center [309, 171] width 83 height 12
click at [386, 116] on div "Show/Hide users Show/Hide orders All Scheduled Unscheduled Filter by status Fil…" at bounding box center [317, 225] width 148 height 232
click at [980, 388] on div "Delete timeslot" at bounding box center [977, 389] width 128 height 25
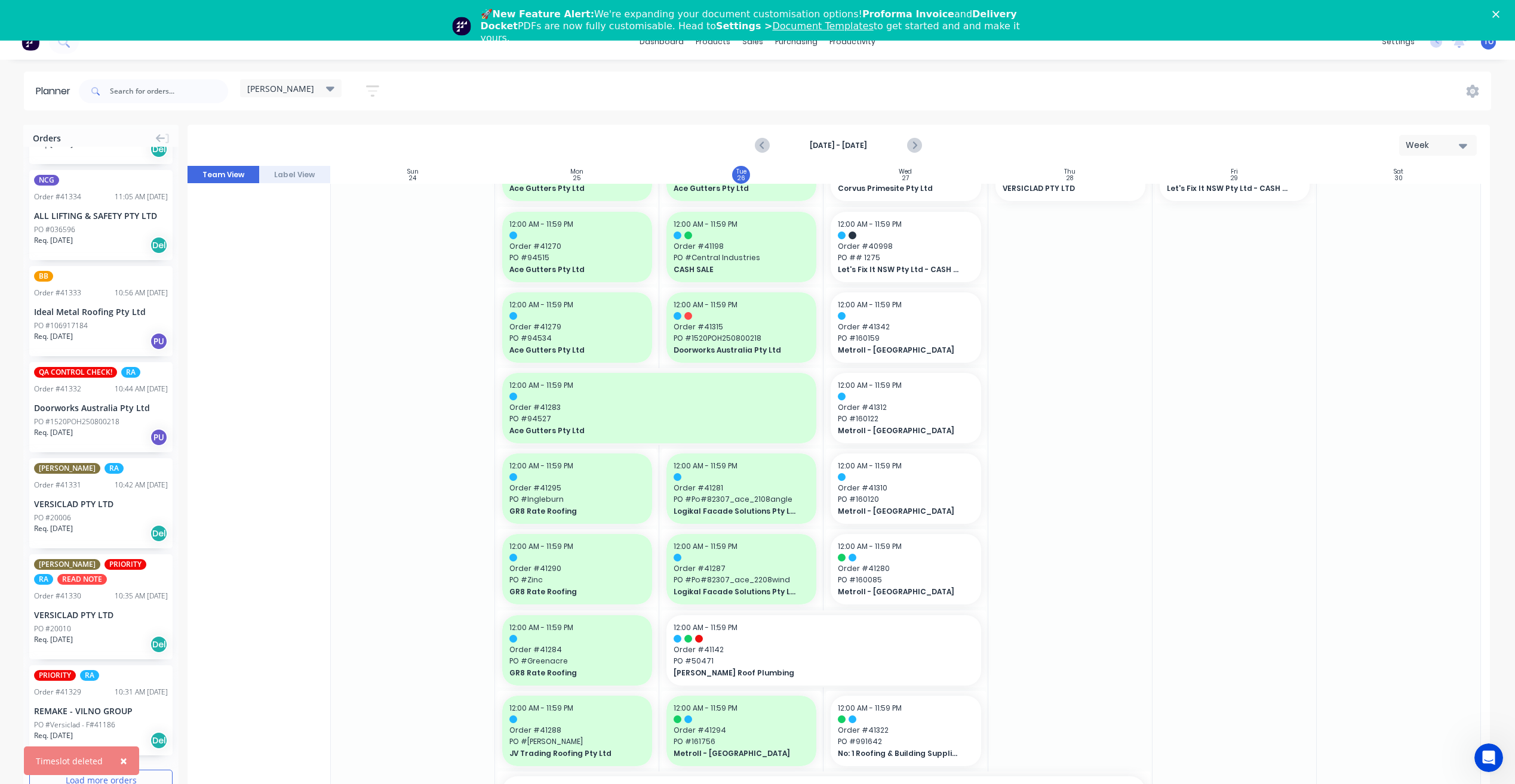
scroll to position [0, 0]
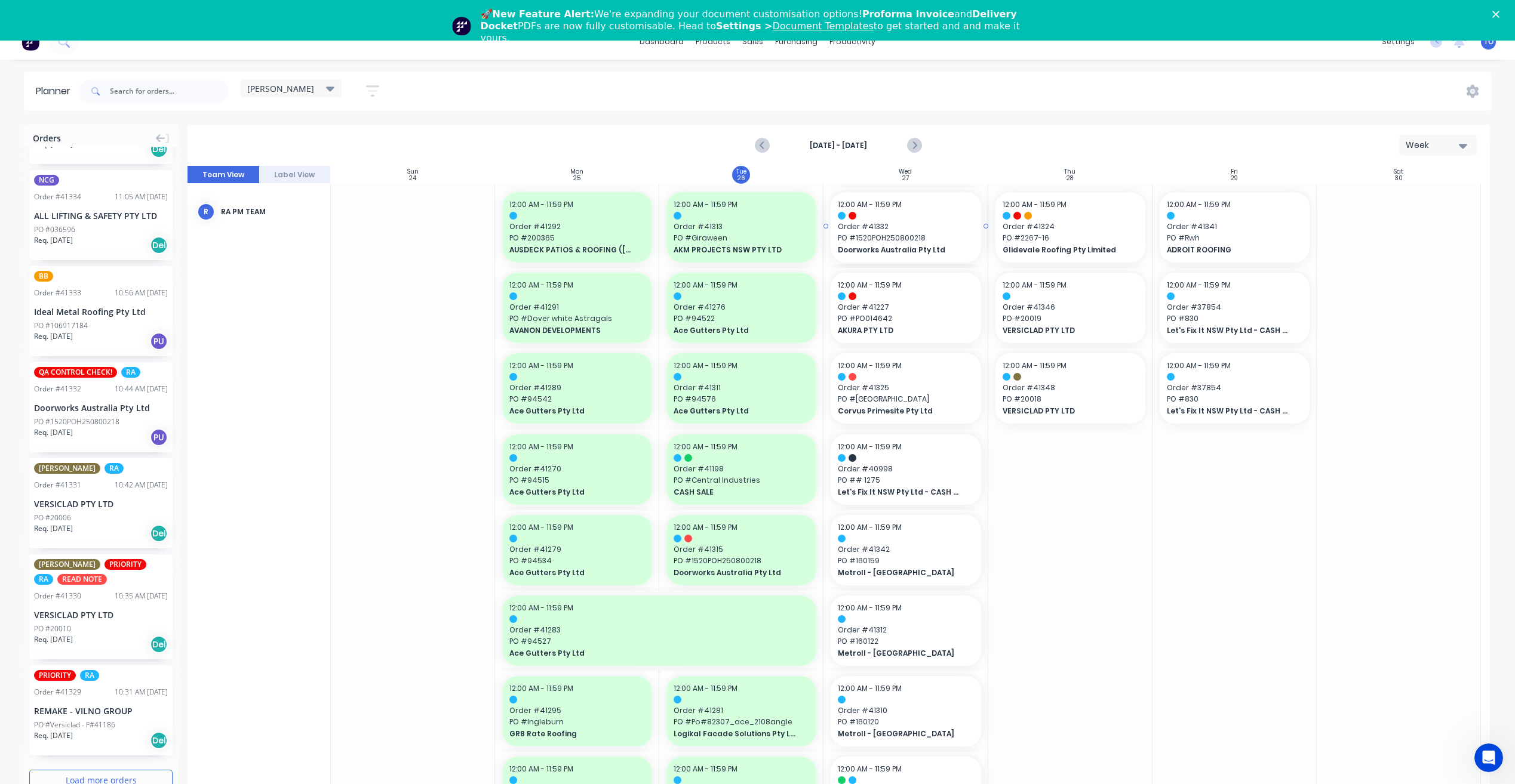
drag, startPoint x: 64, startPoint y: 361, endPoint x: 913, endPoint y: 350, distance: 849.1
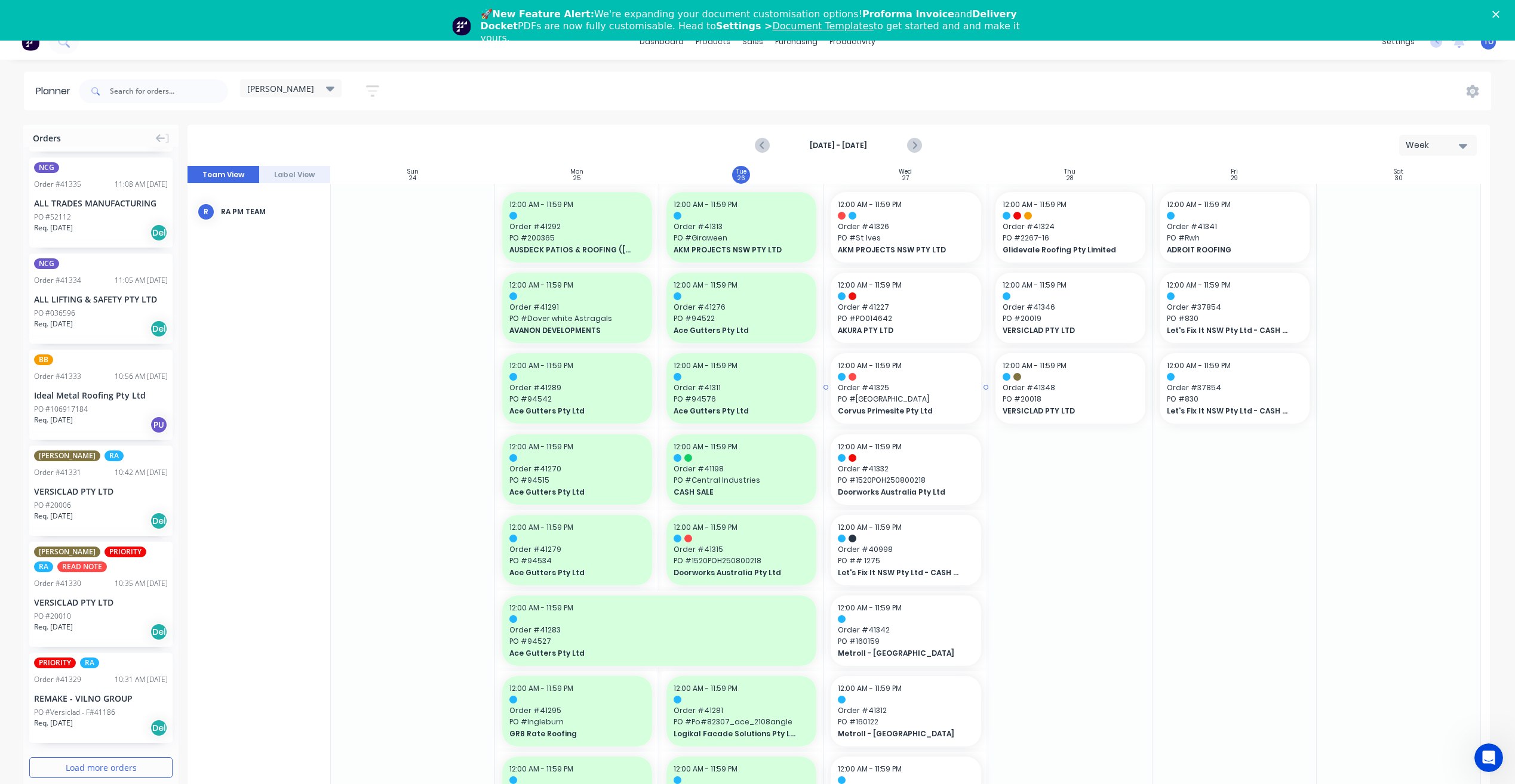
scroll to position [671, 0]
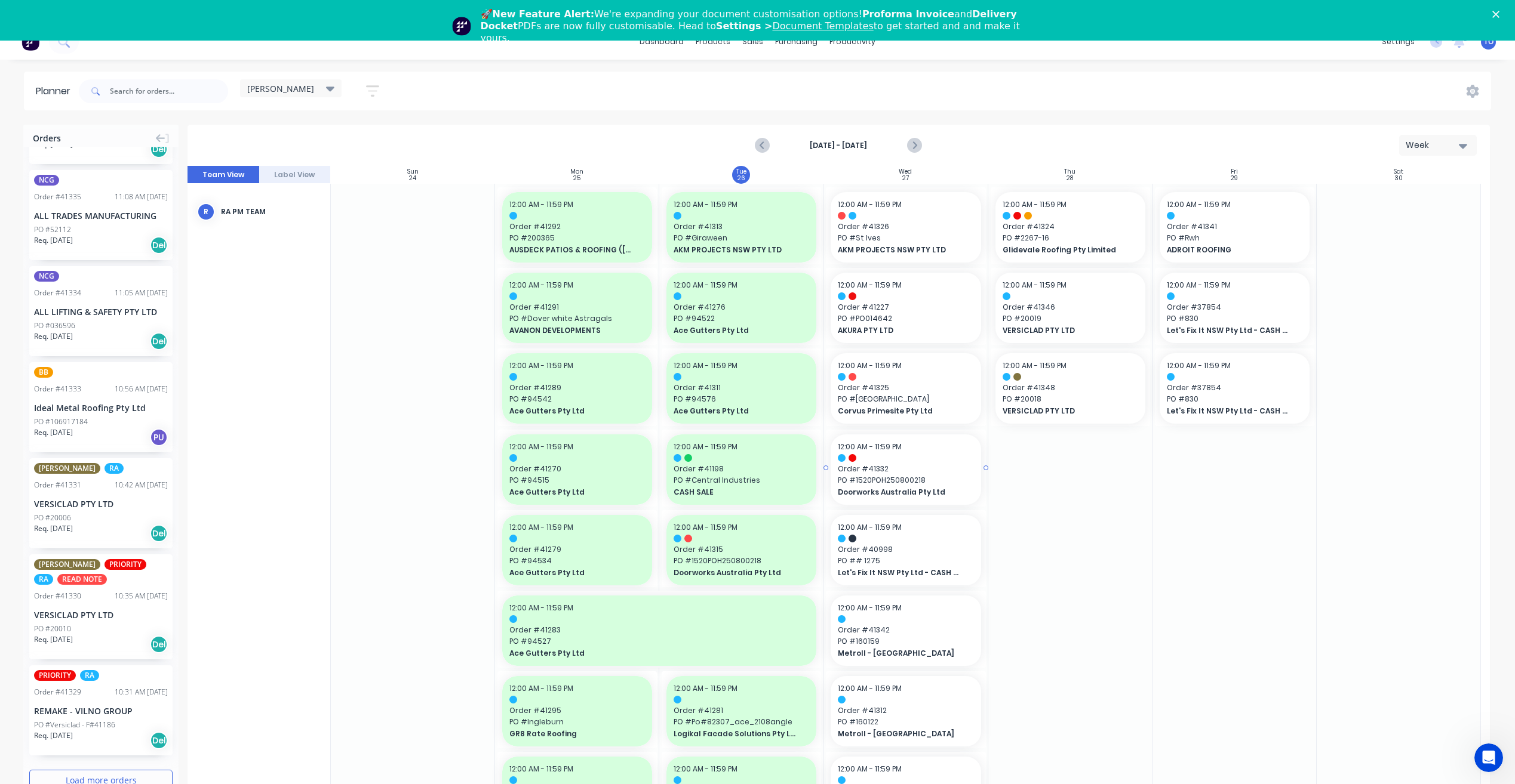
click at [914, 439] on div "12:00 AM - 11:59 PM Order # 41332 PO # 1520POH250800218 Doorworks Australia Pty…" at bounding box center [905, 469] width 150 height 70
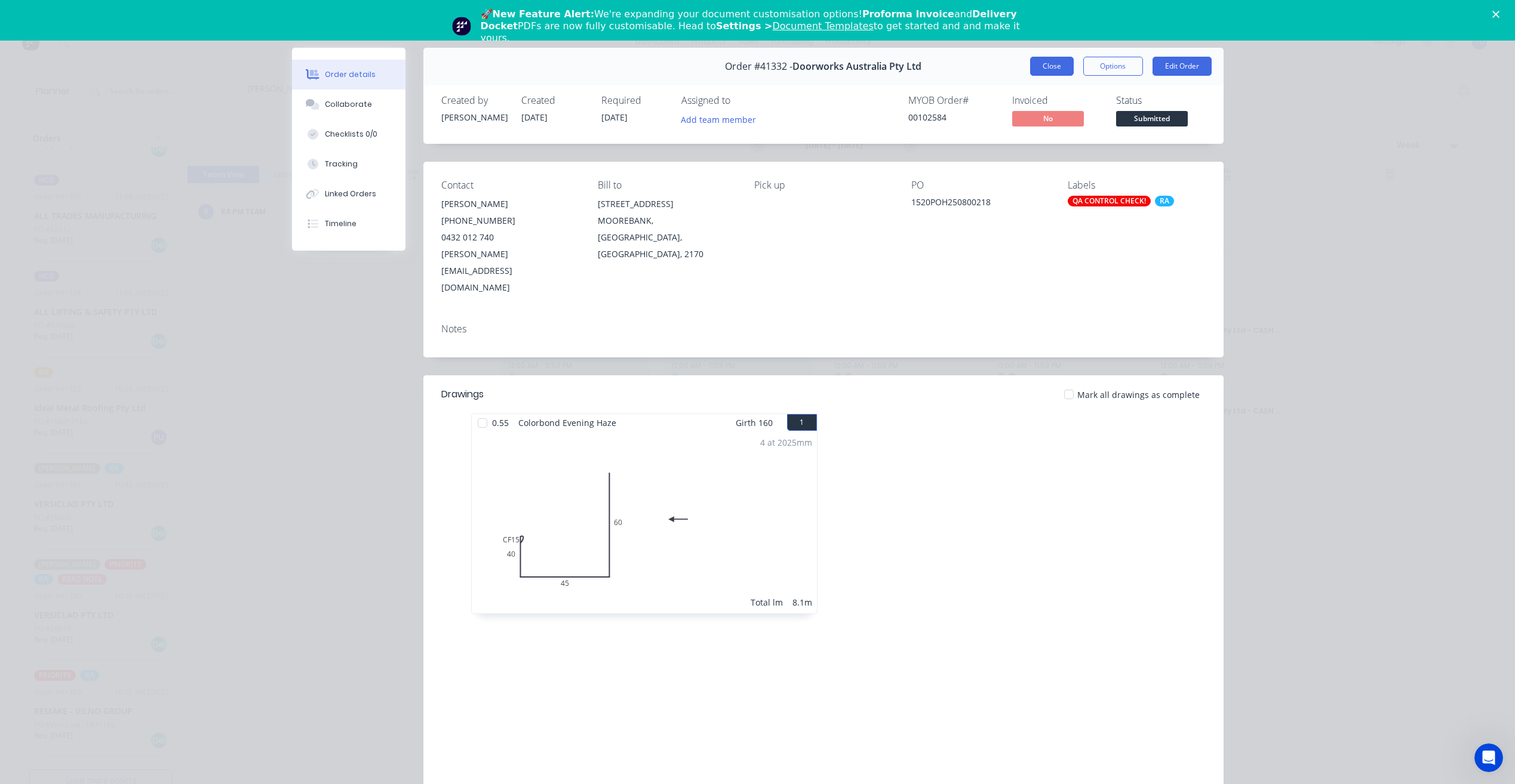
click at [1051, 72] on button "Close" at bounding box center [1051, 66] width 44 height 19
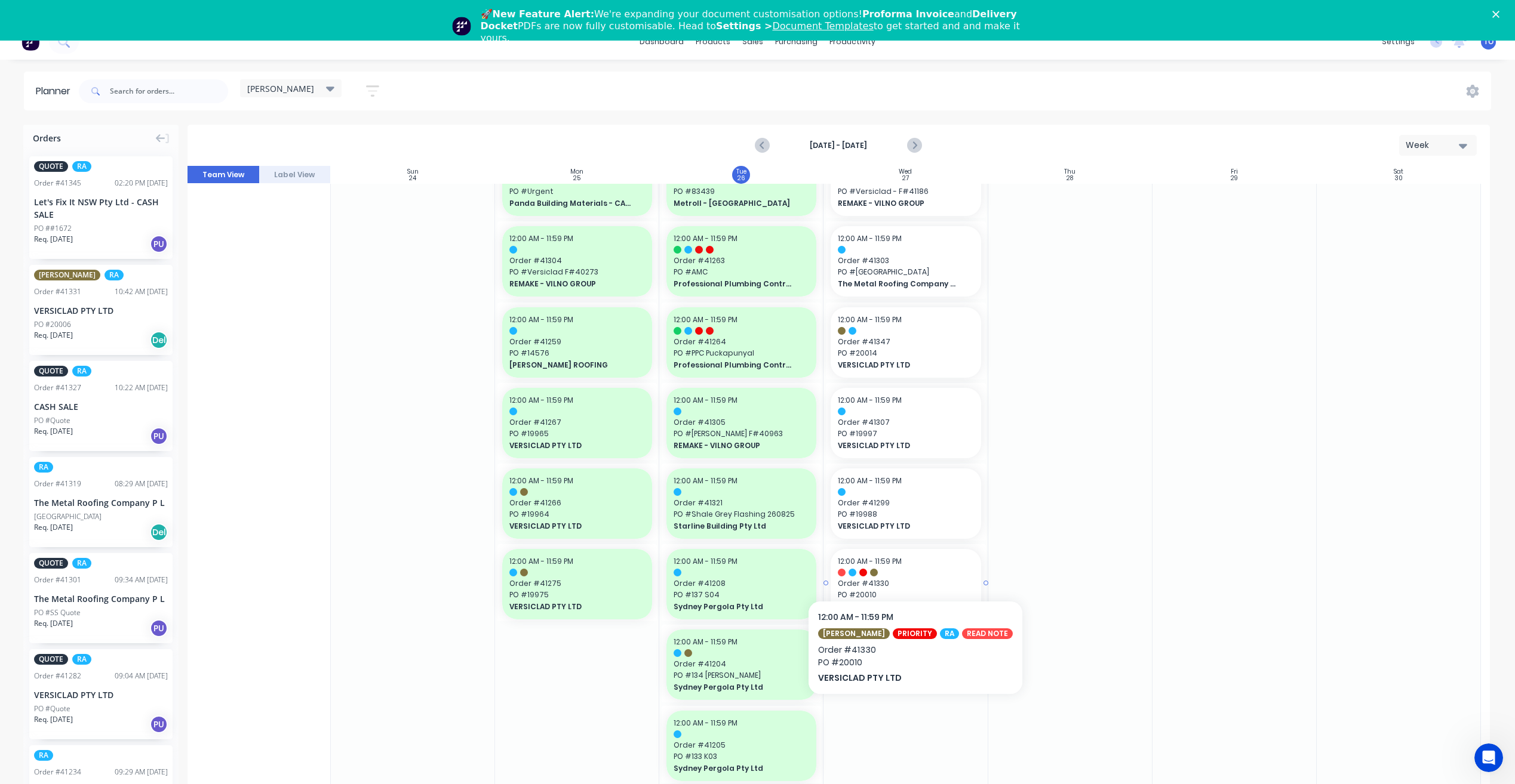
scroll to position [1074, 0]
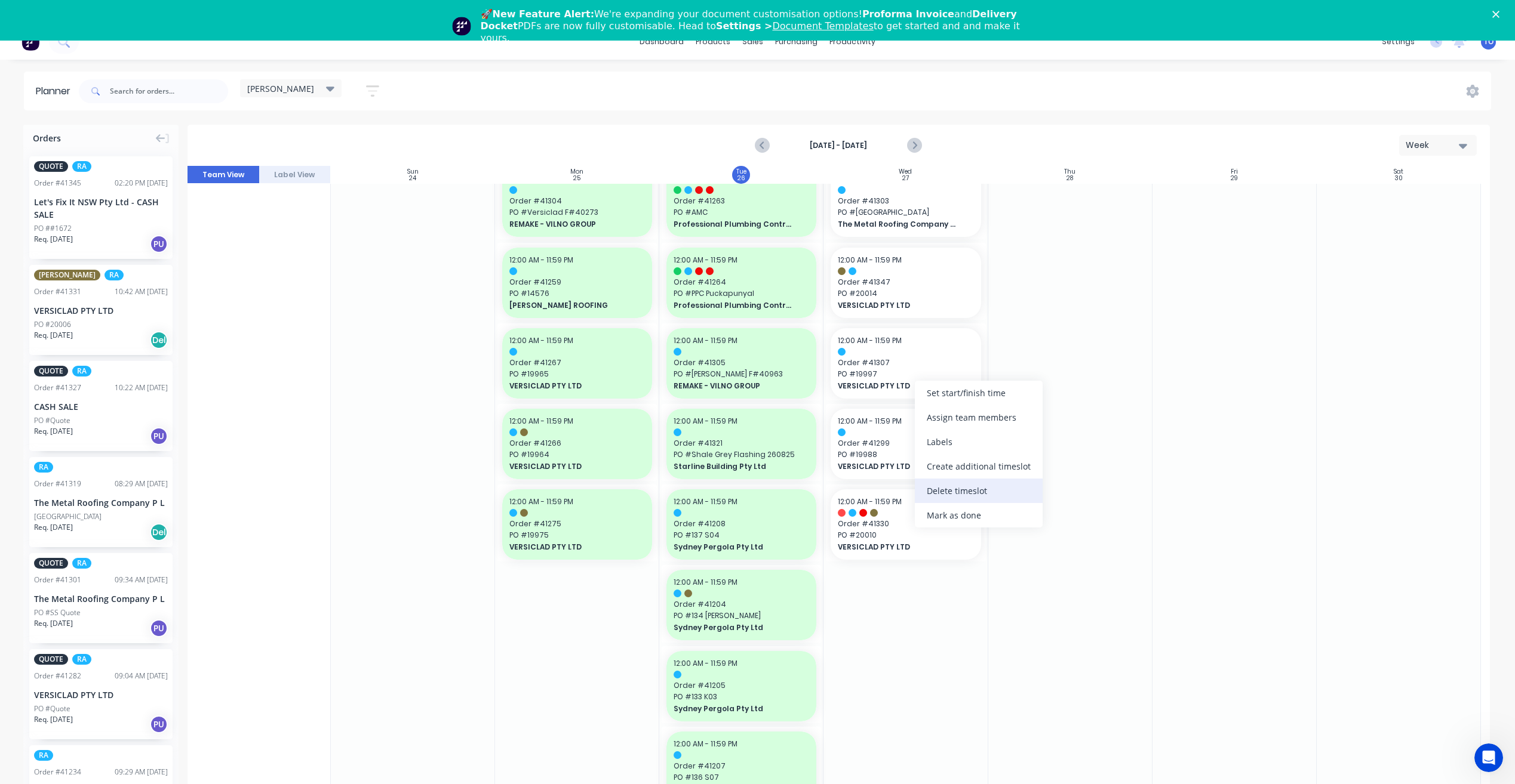
click at [970, 494] on div "Delete timeslot" at bounding box center [978, 491] width 128 height 25
